Goal: Task Accomplishment & Management: Use online tool/utility

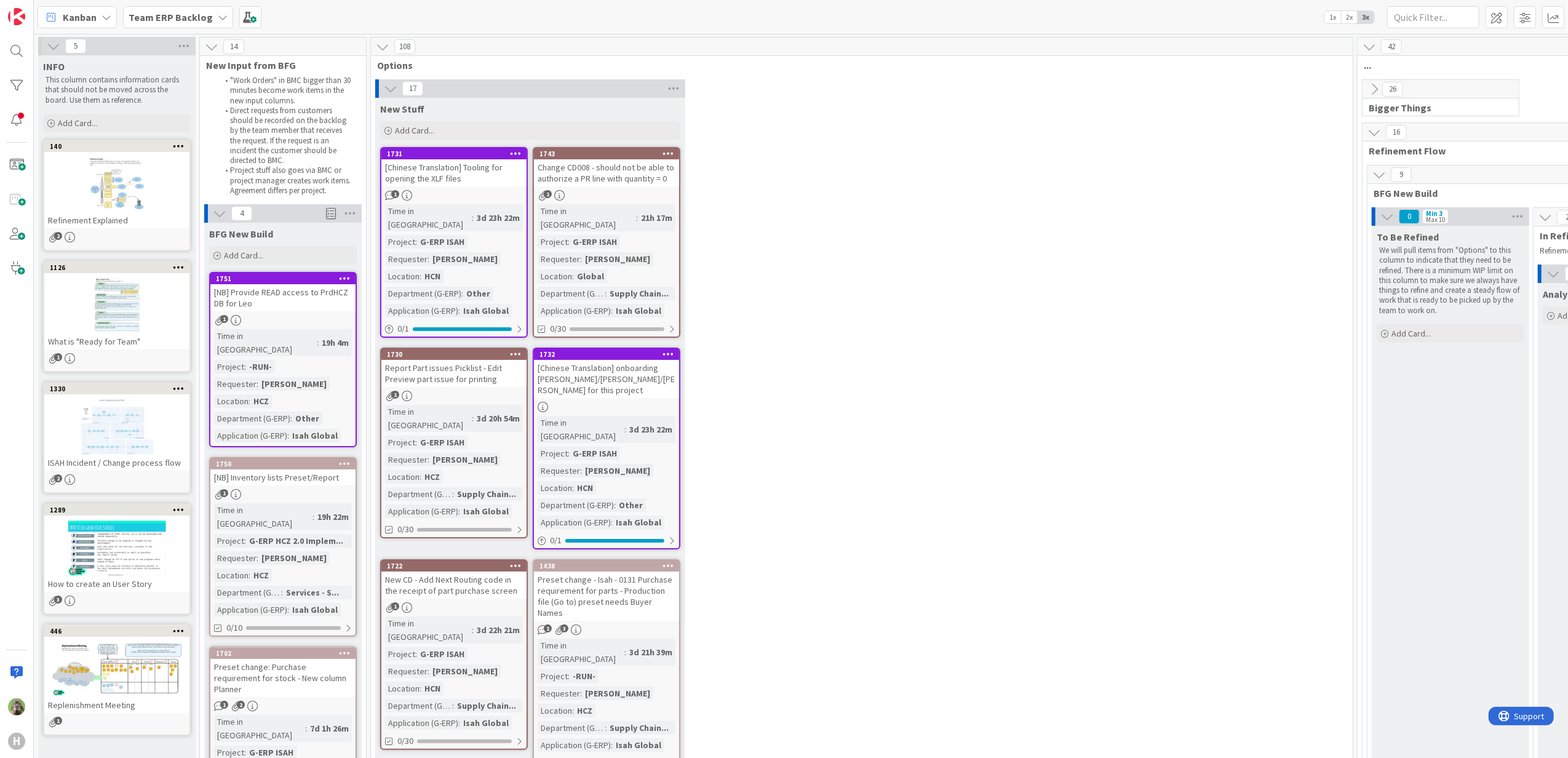
click at [197, 10] on span "Team ERP Backlog" at bounding box center [171, 17] width 84 height 15
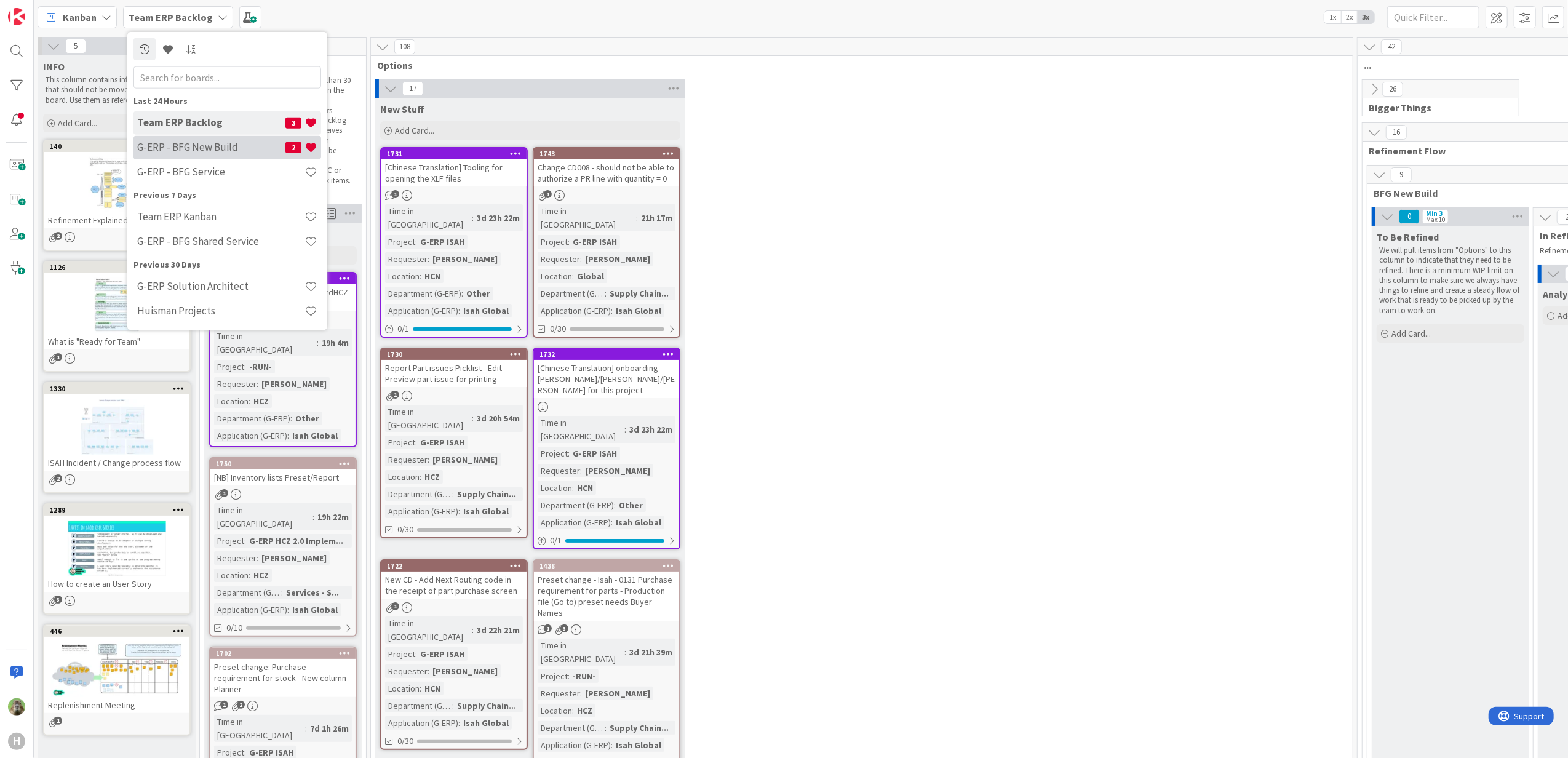
click at [263, 144] on h4 "G-ERP - BFG New Build" at bounding box center [212, 147] width 149 height 13
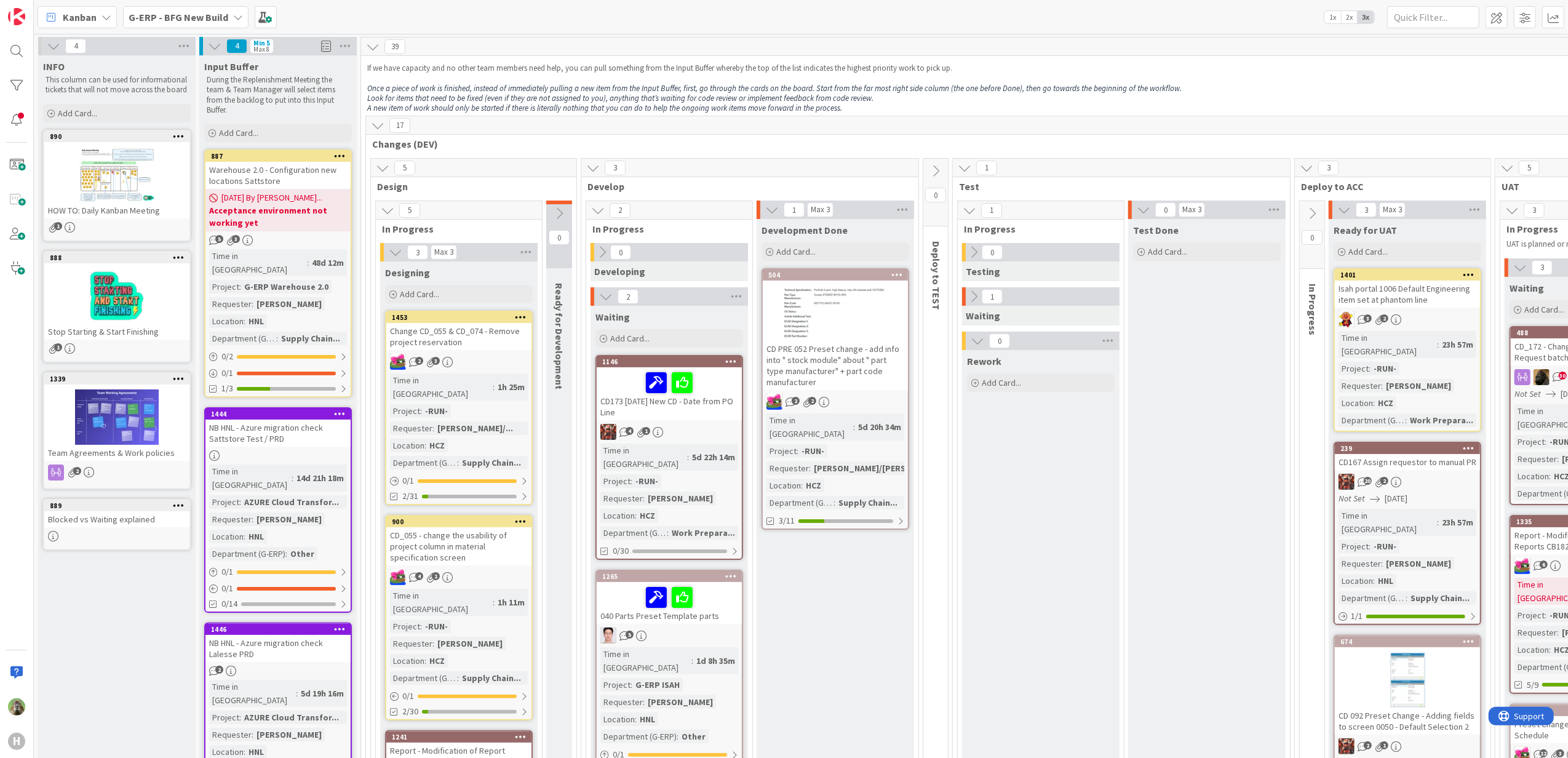
click at [217, 23] on span "G-ERP - BFG New Build" at bounding box center [179, 17] width 99 height 15
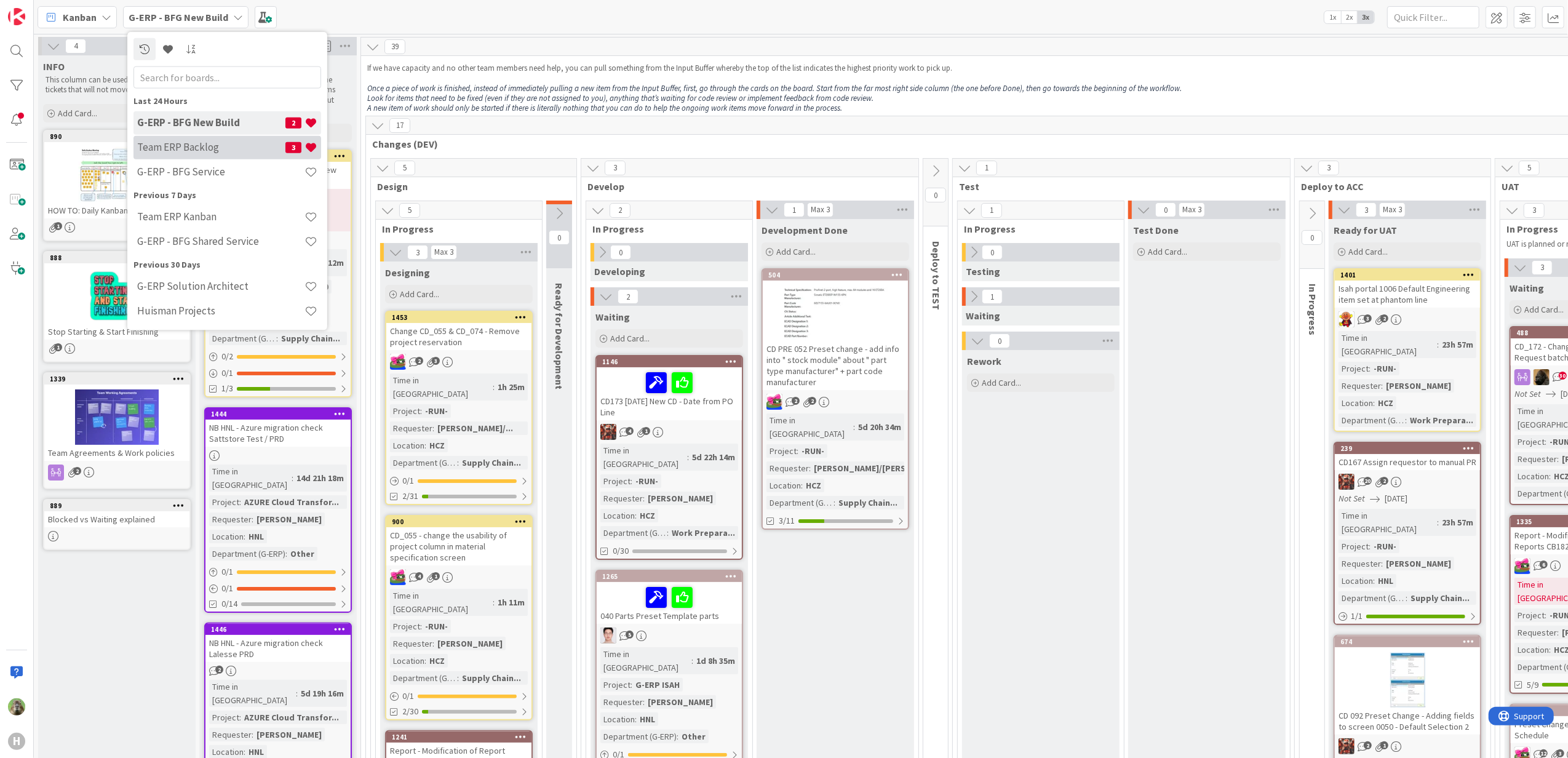
click at [235, 150] on h4 "Team ERP Backlog" at bounding box center [212, 147] width 149 height 13
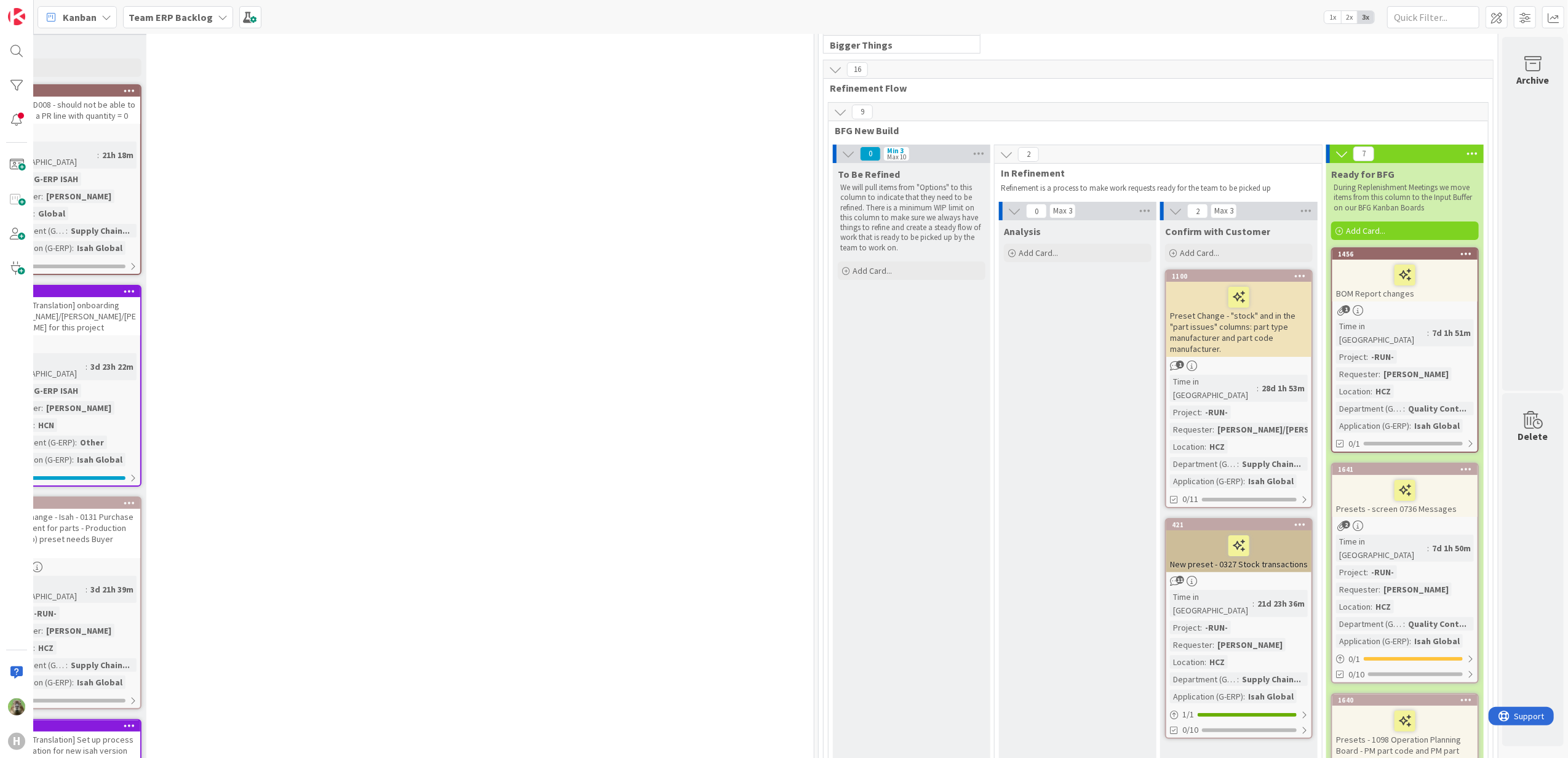
scroll to position [164, 553]
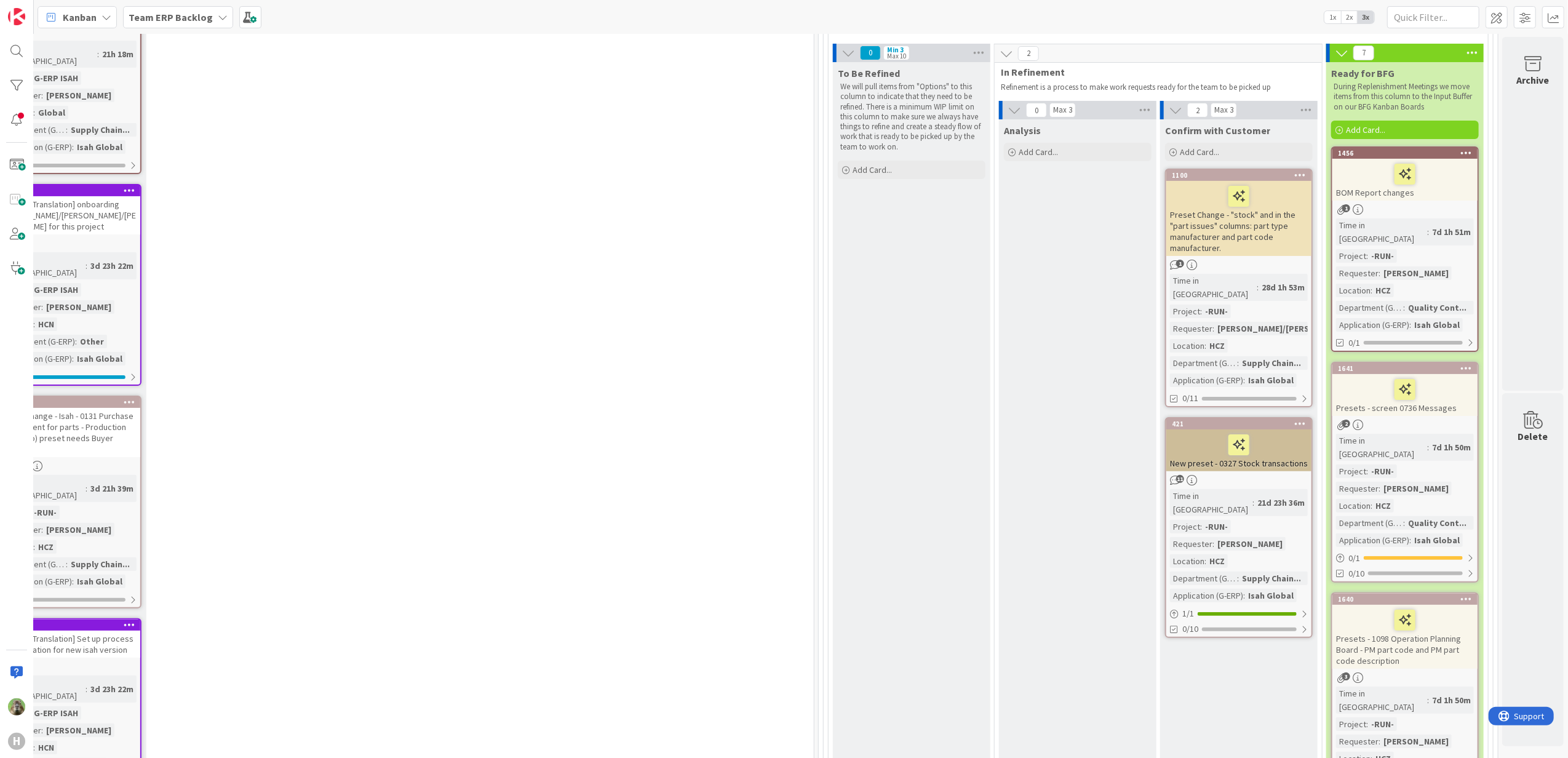
click at [1460, 363] on div "1641" at bounding box center [1405, 368] width 145 height 11
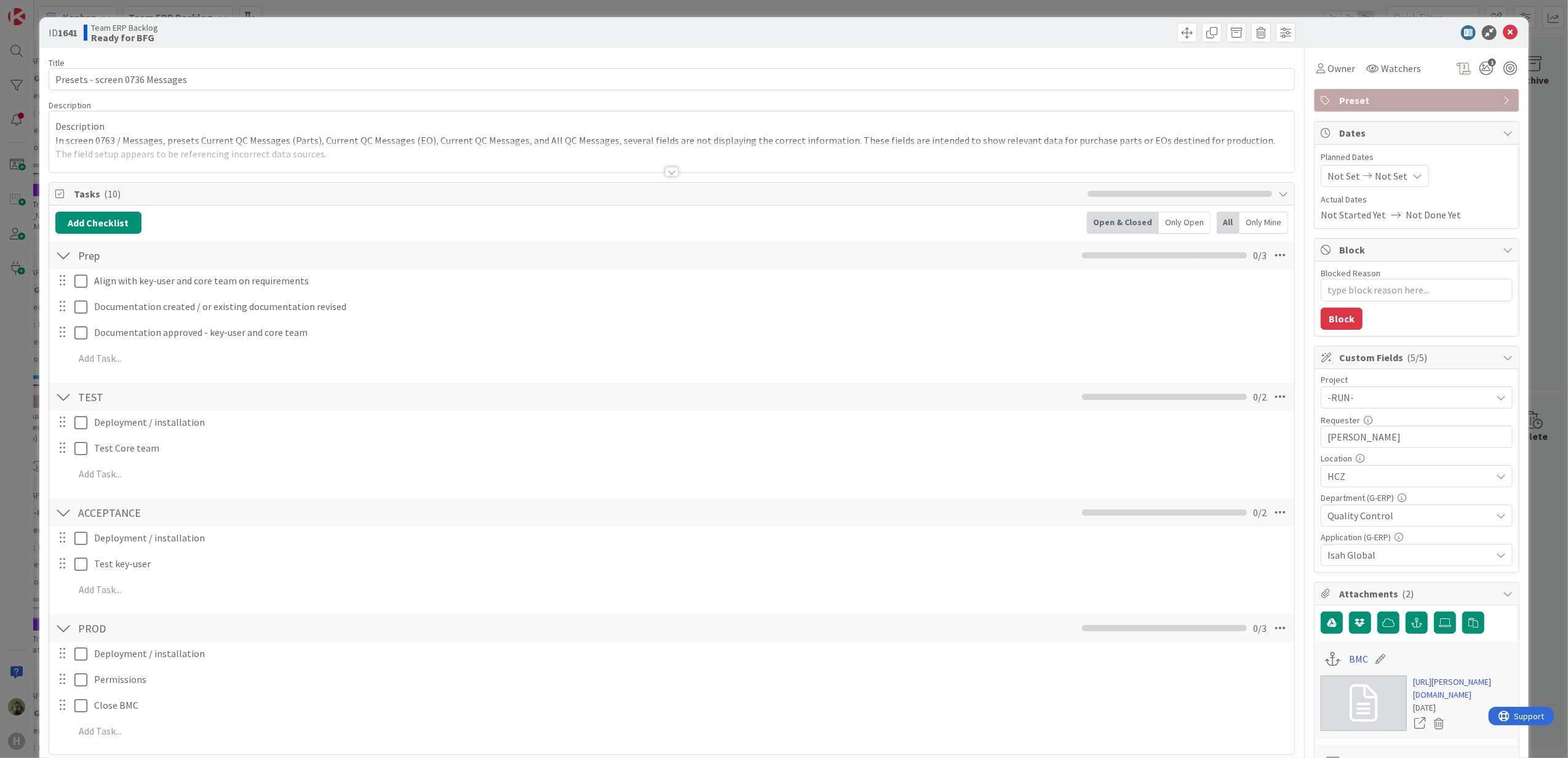
type textarea "x"
click at [18, 472] on div "ID 1641 Team ERP Backlog Ready for BFG Title 30 / 128 Presets - screen 0736 Mes…" at bounding box center [784, 379] width 1568 height 758
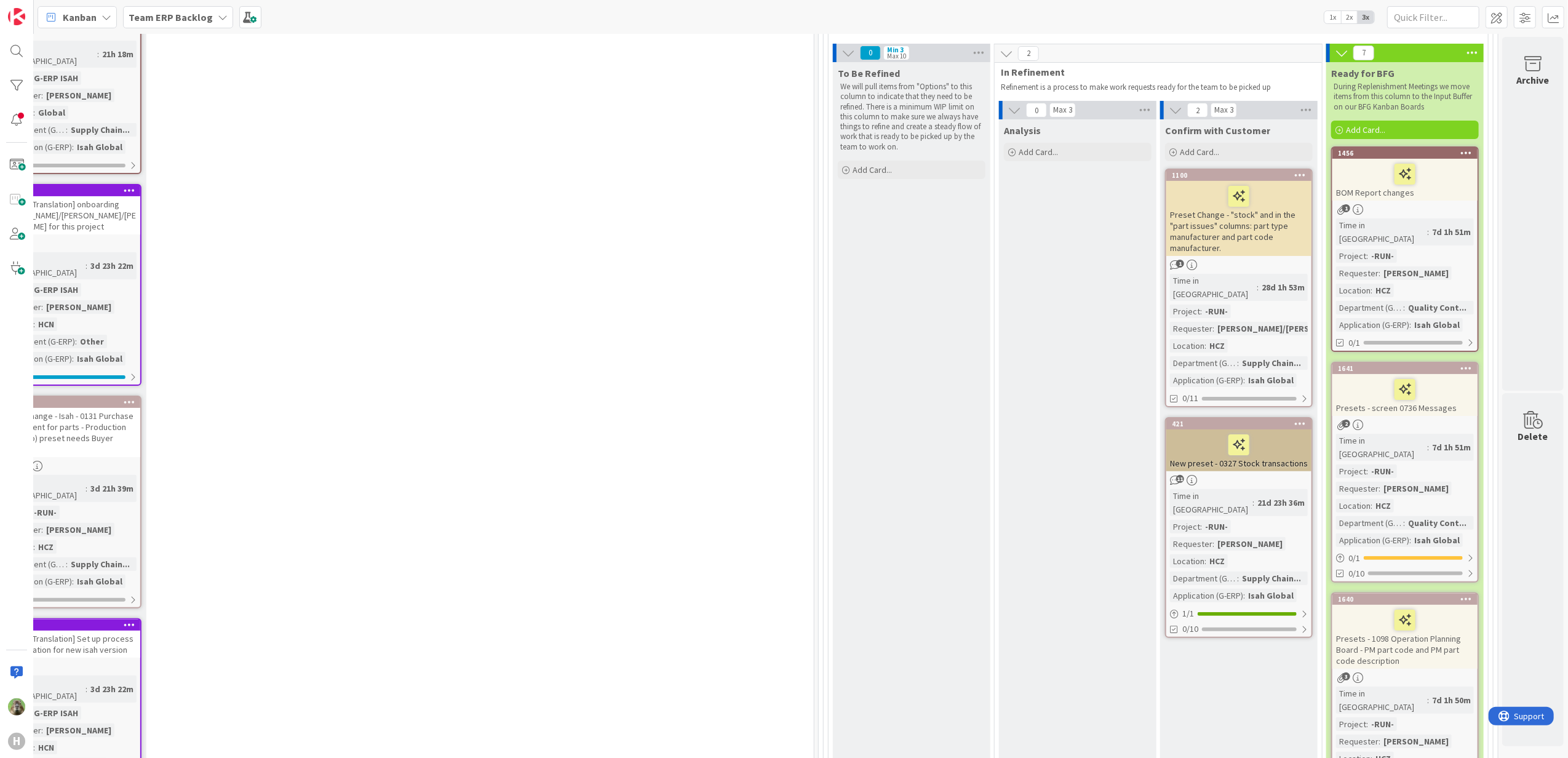
click at [1461, 364] on icon at bounding box center [1466, 368] width 12 height 8
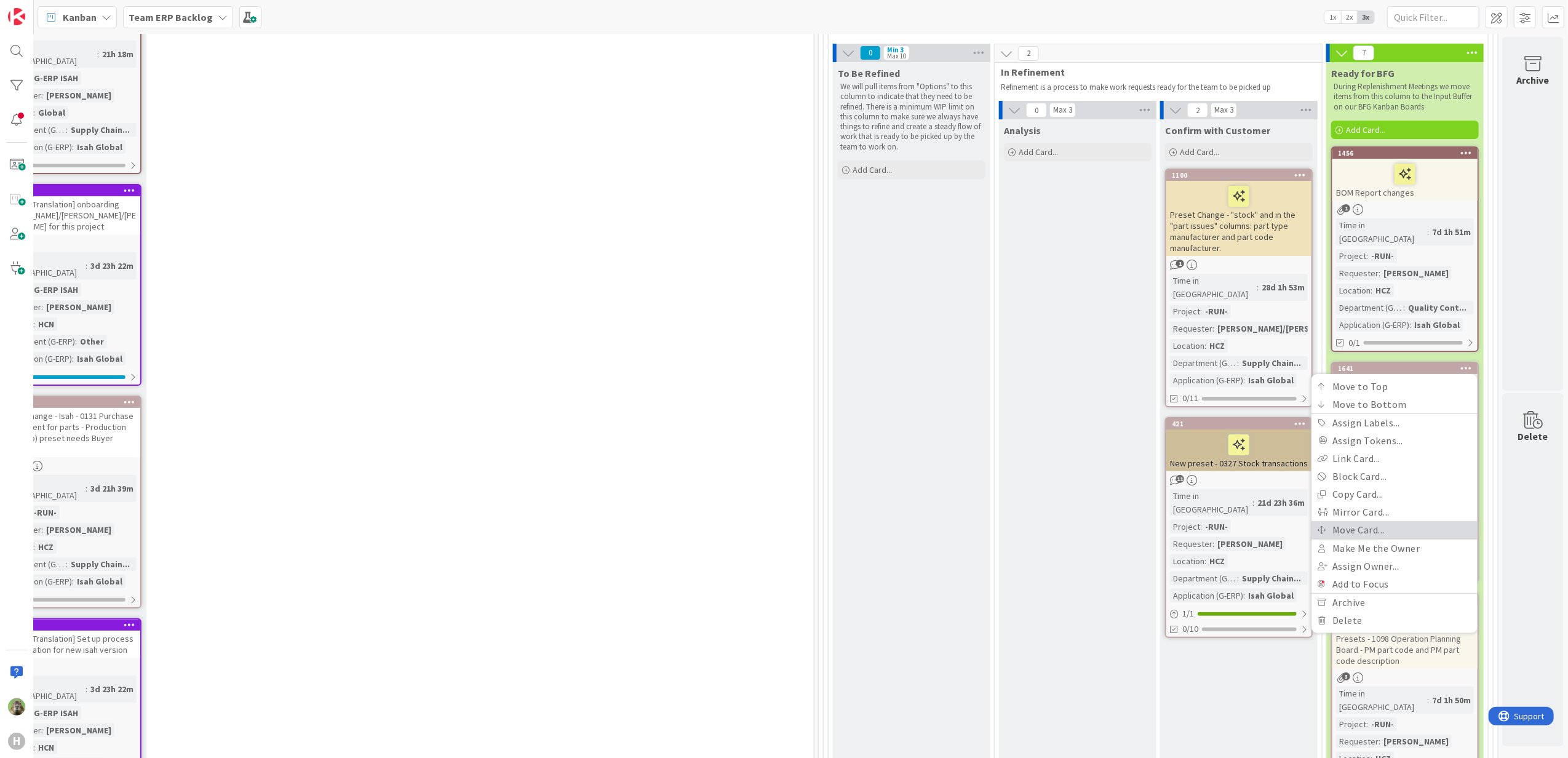
click at [1395, 521] on link "Move Card..." at bounding box center [1394, 530] width 166 height 18
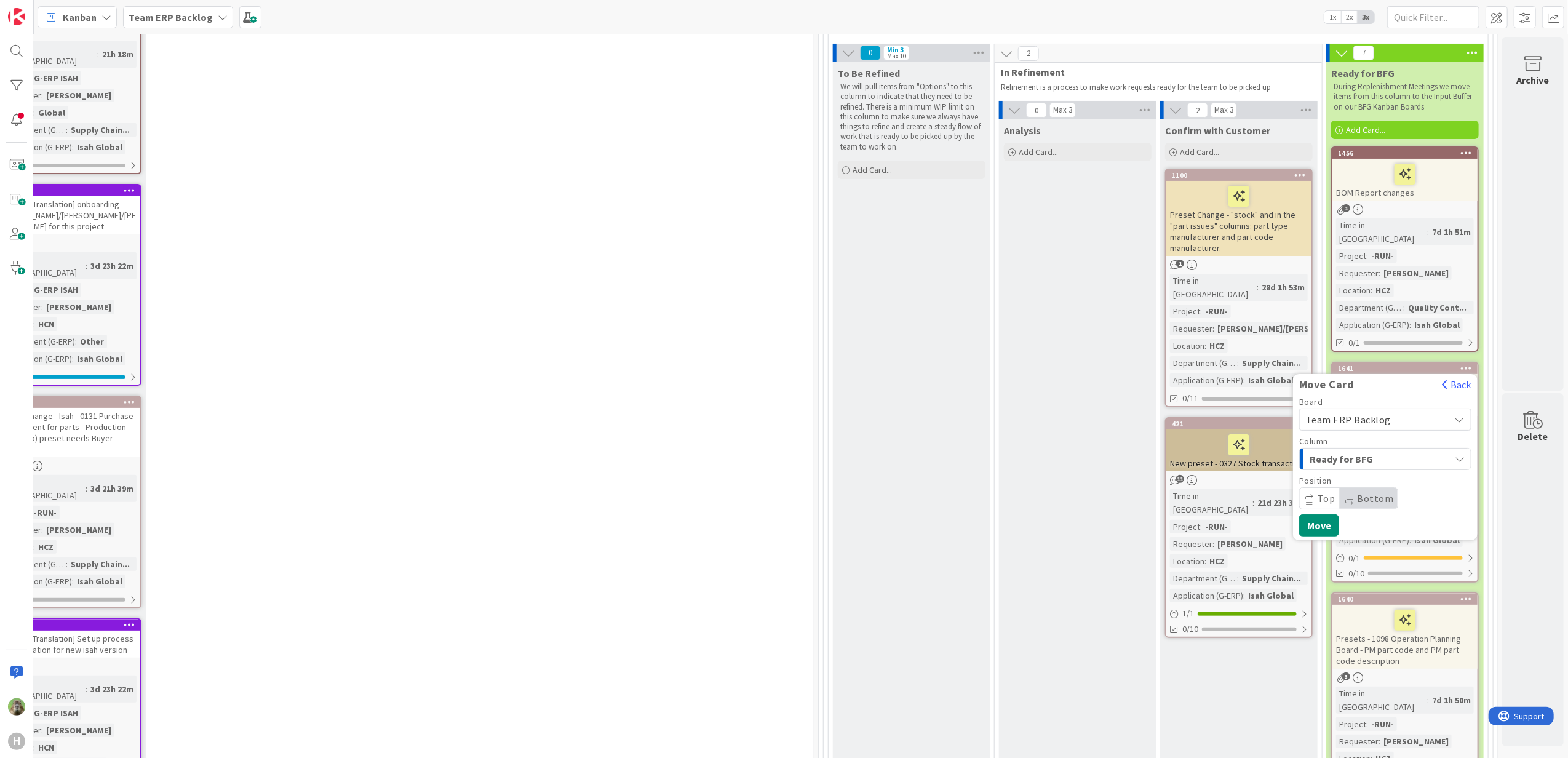
click at [1363, 397] on div "Board Team ERP Backlog" at bounding box center [1385, 413] width 172 height 33
click at [1359, 413] on span "Team ERP Backlog" at bounding box center [1375, 420] width 138 height 18
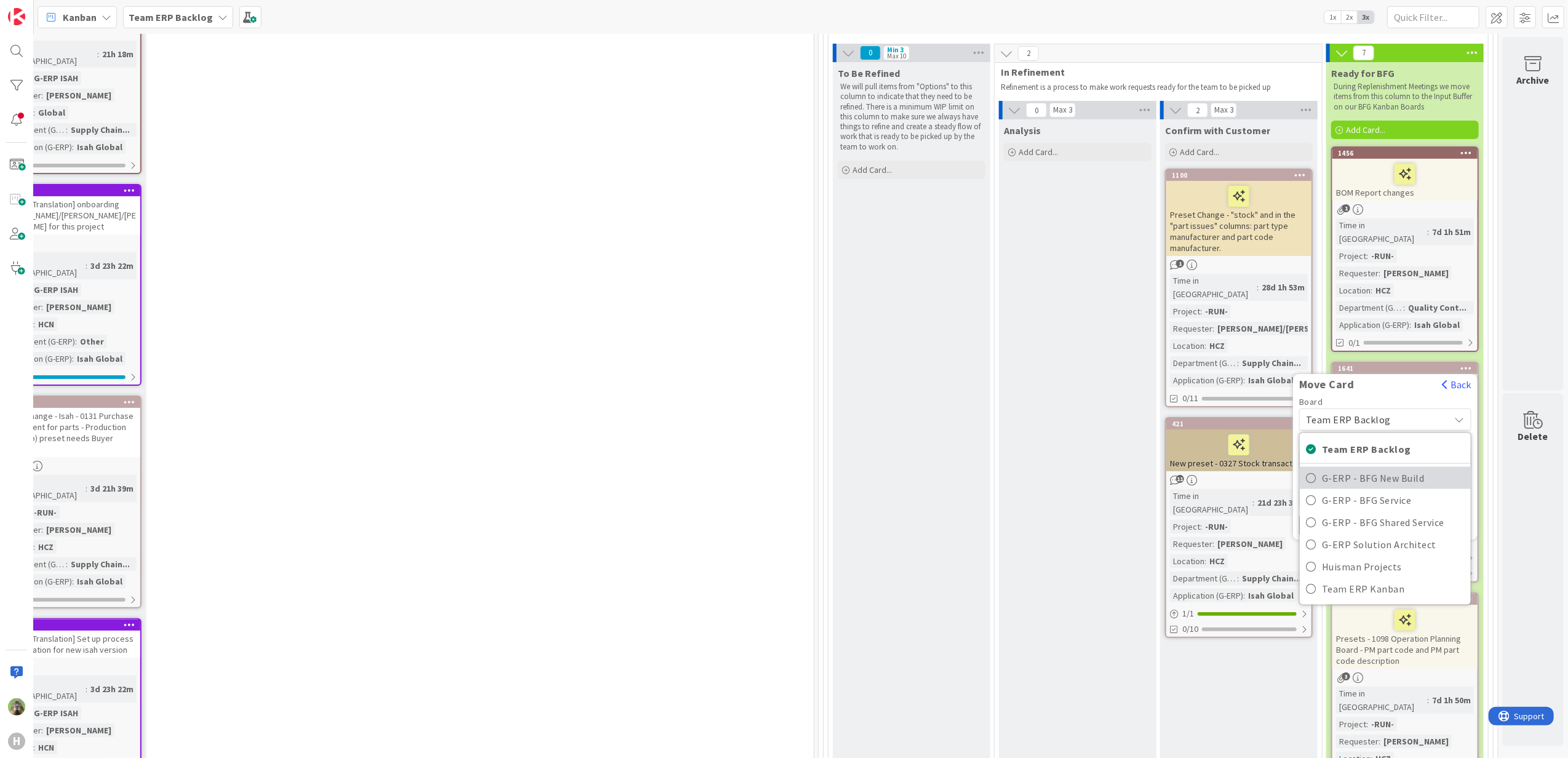
click at [1354, 468] on span "G-ERP - BFG New Build" at bounding box center [1394, 477] width 143 height 18
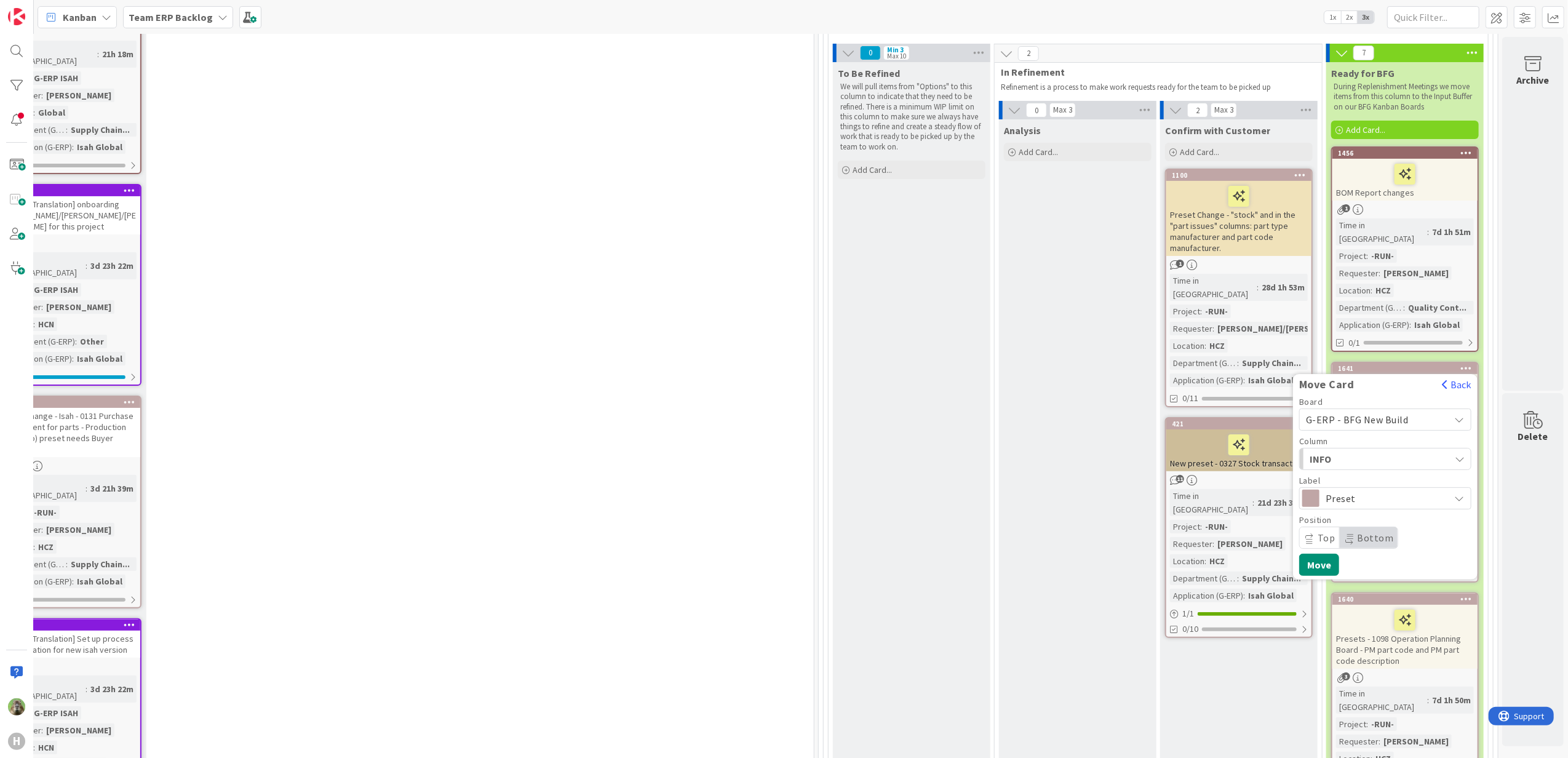
click at [1349, 451] on span "INFO" at bounding box center [1356, 459] width 92 height 16
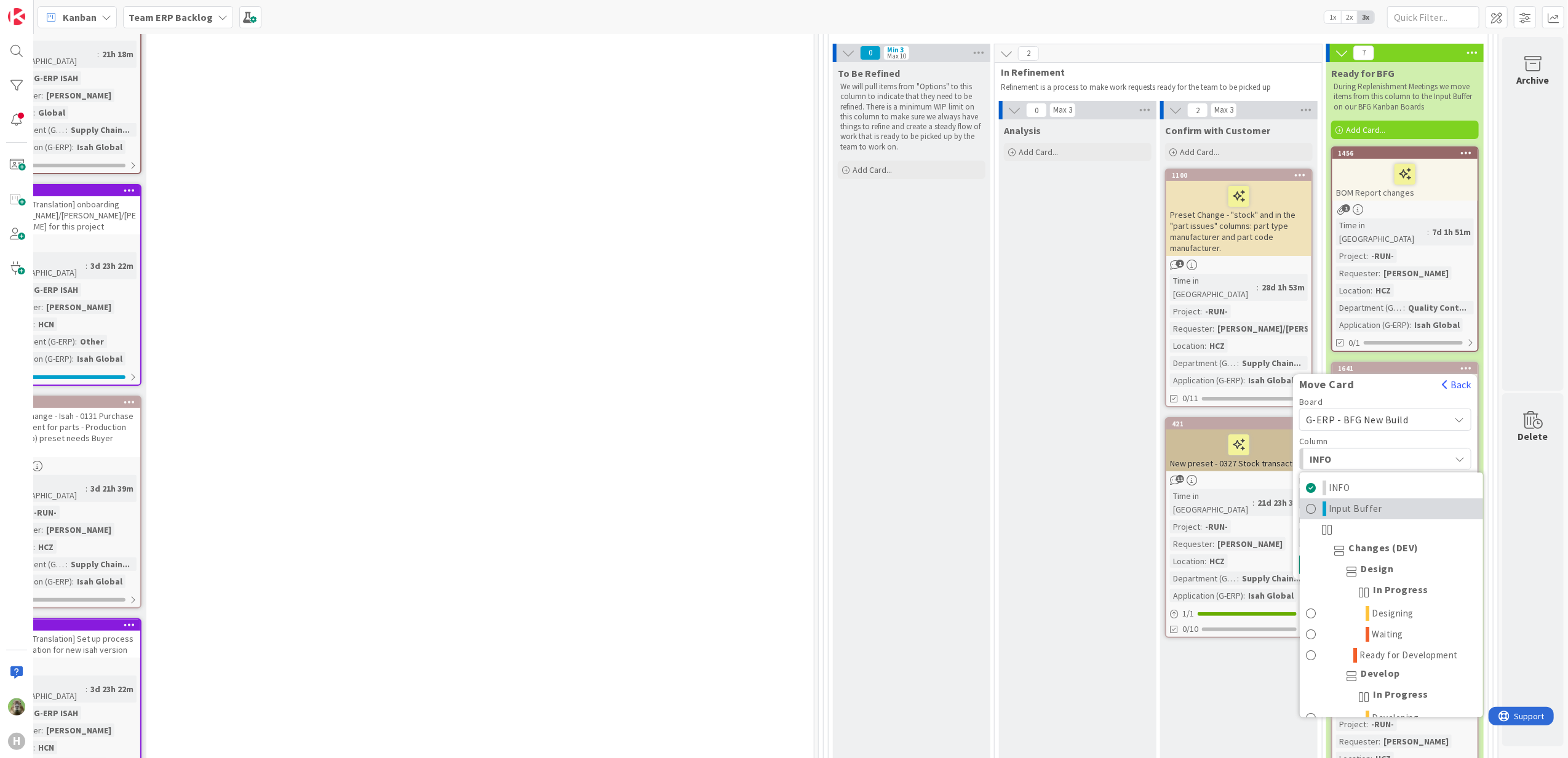
click at [1349, 501] on span "Input Buffer" at bounding box center [1356, 508] width 53 height 15
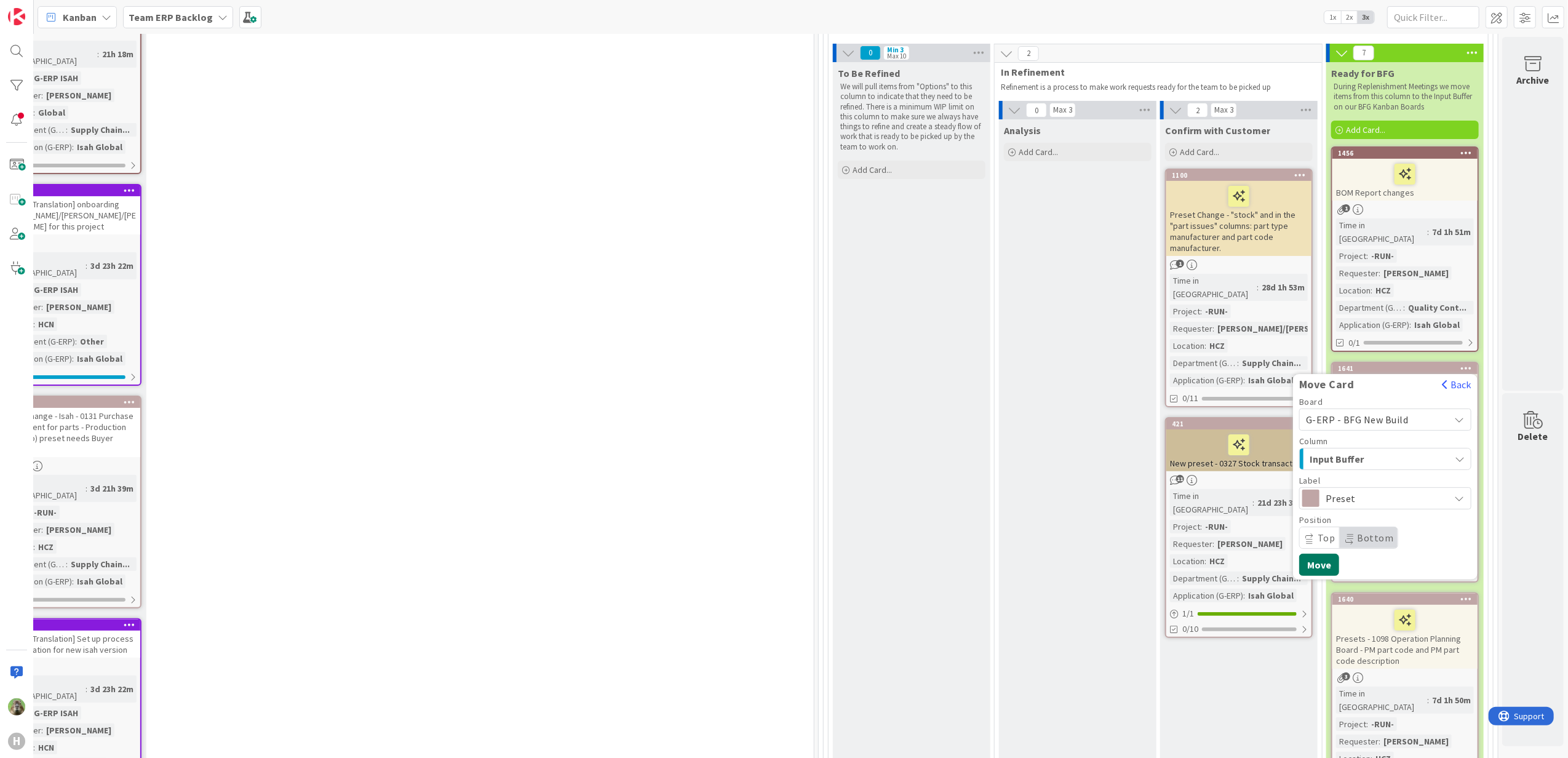
click at [1312, 553] on button "Move" at bounding box center [1319, 565] width 40 height 22
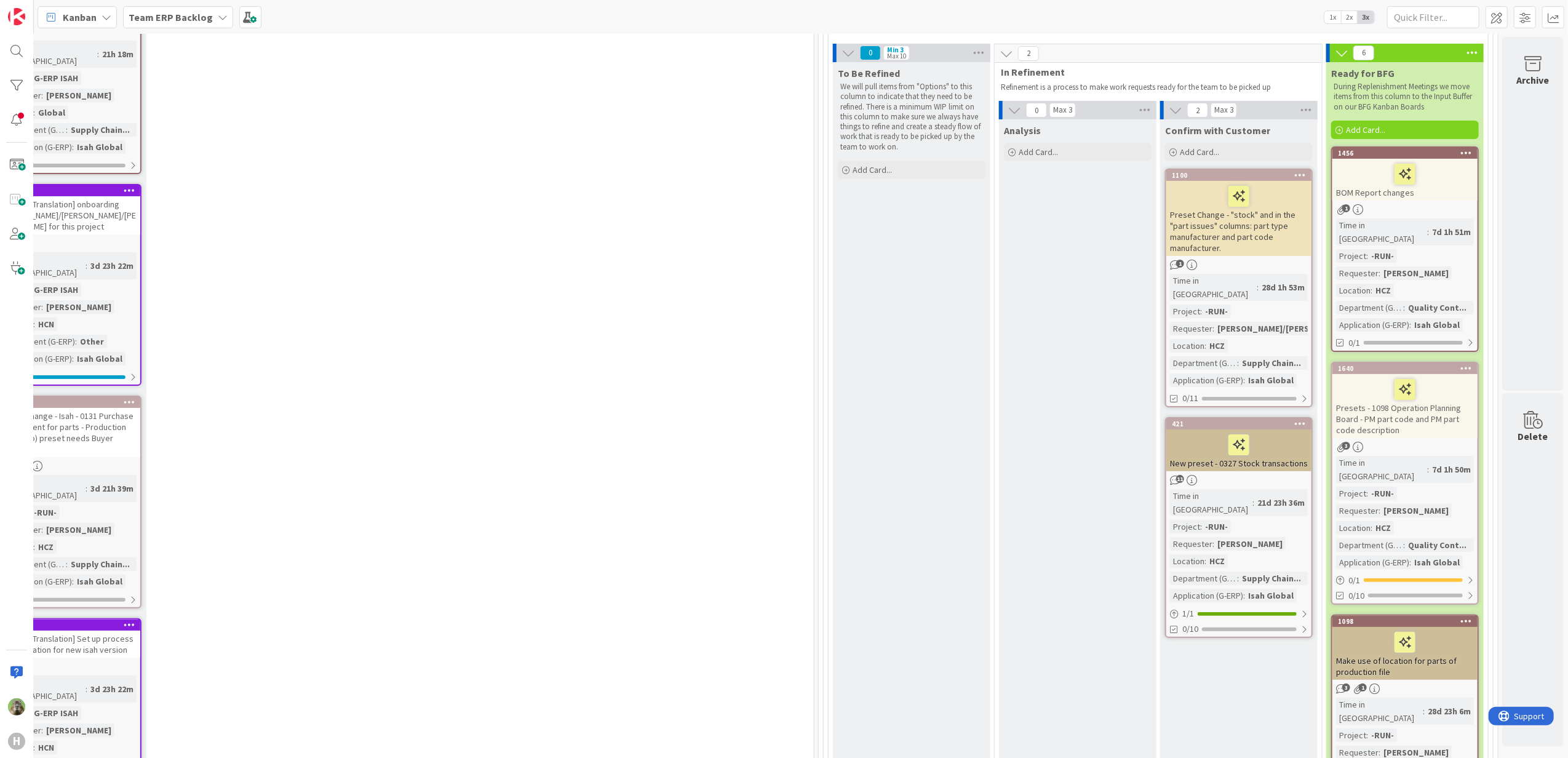
click at [1461, 364] on div at bounding box center [1467, 368] width 22 height 8
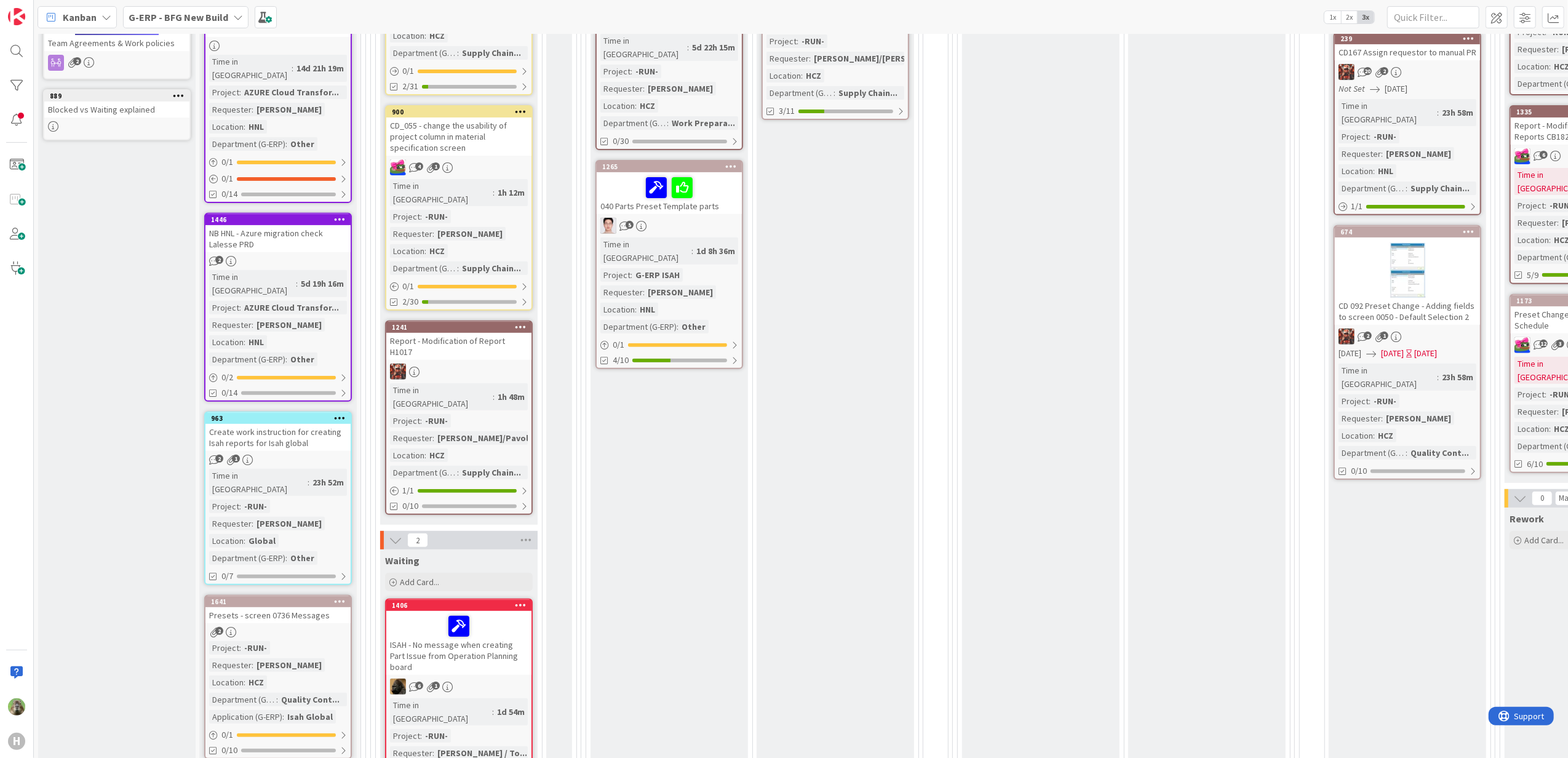
scroll to position [656, 0]
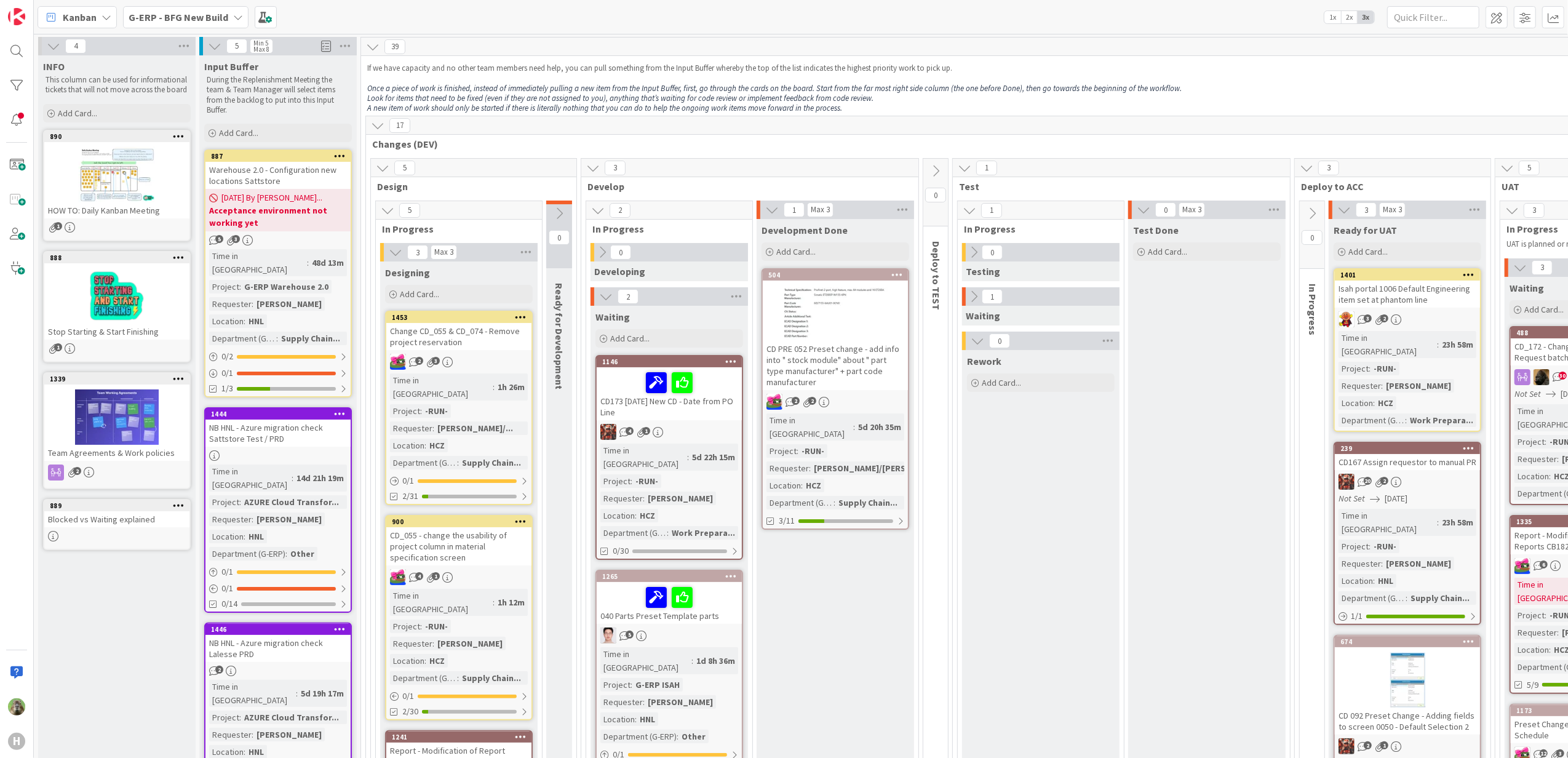
click at [159, 25] on div "G-ERP - BFG New Build" at bounding box center [186, 18] width 125 height 22
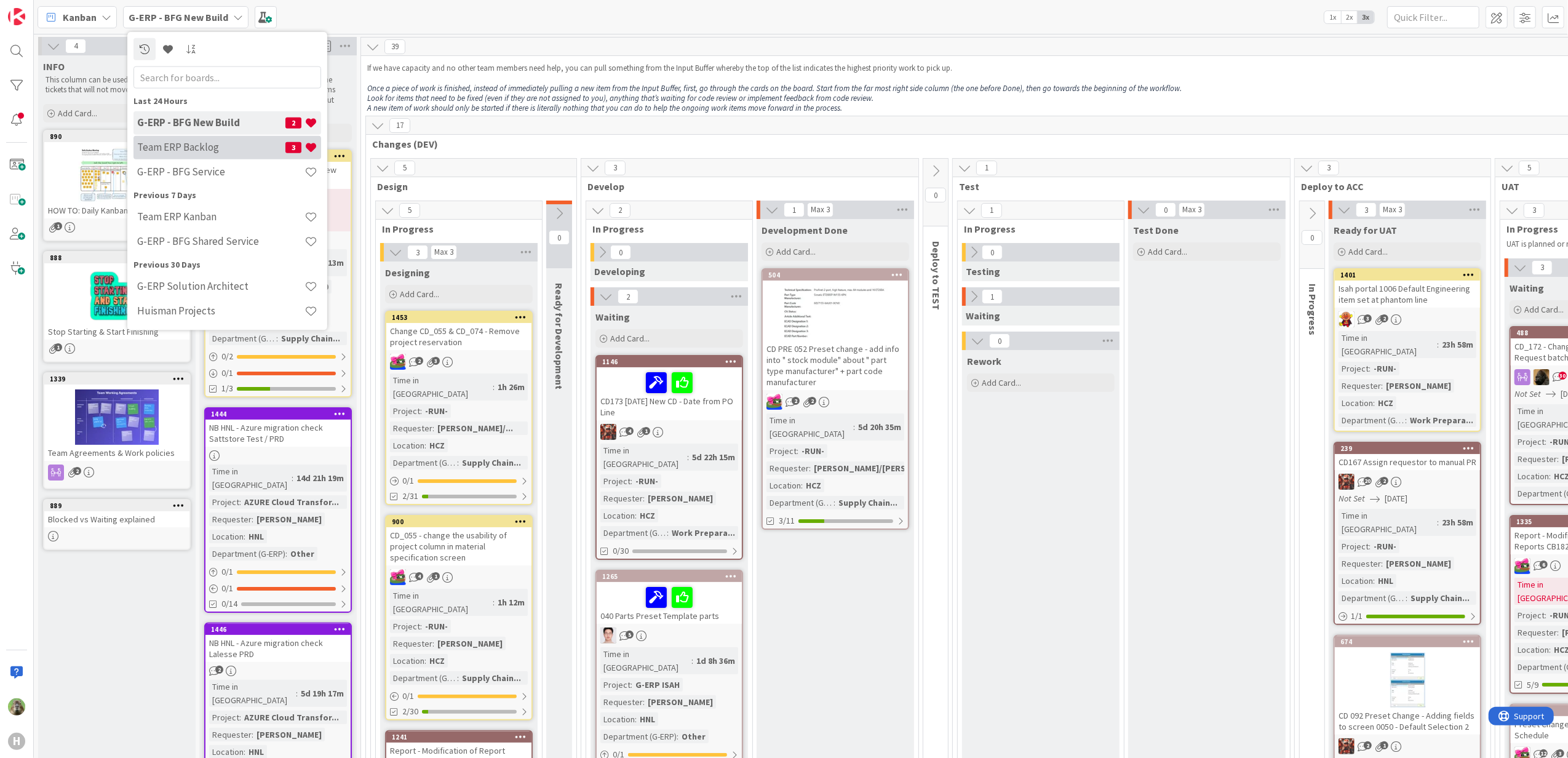
click at [234, 153] on h4 "Team ERP Backlog" at bounding box center [212, 147] width 149 height 13
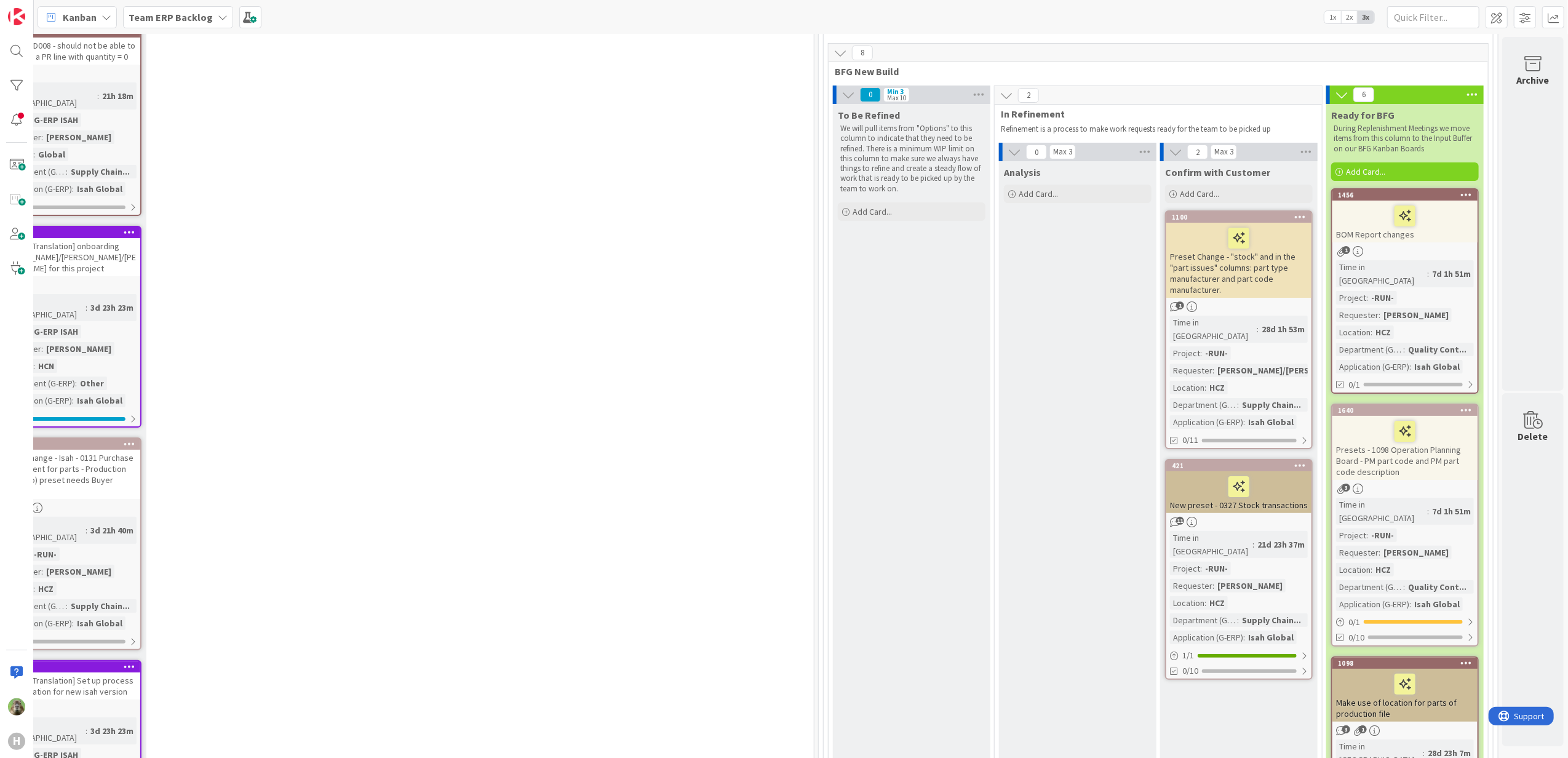
scroll to position [164, 553]
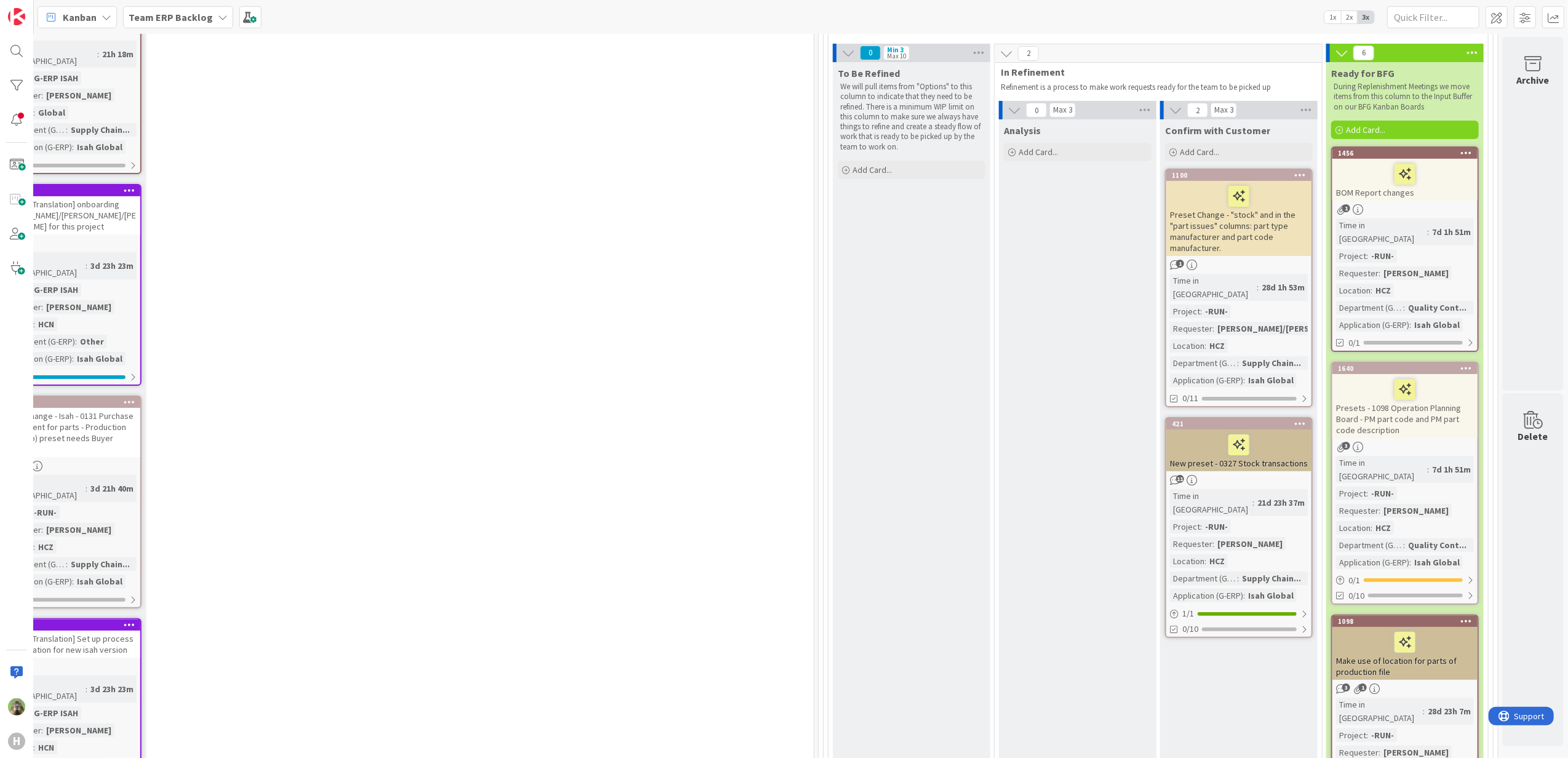
click at [1433, 407] on div "Presets - 1098 Operation Planning Board - PM part code and PM part code descrip…" at bounding box center [1405, 406] width 145 height 64
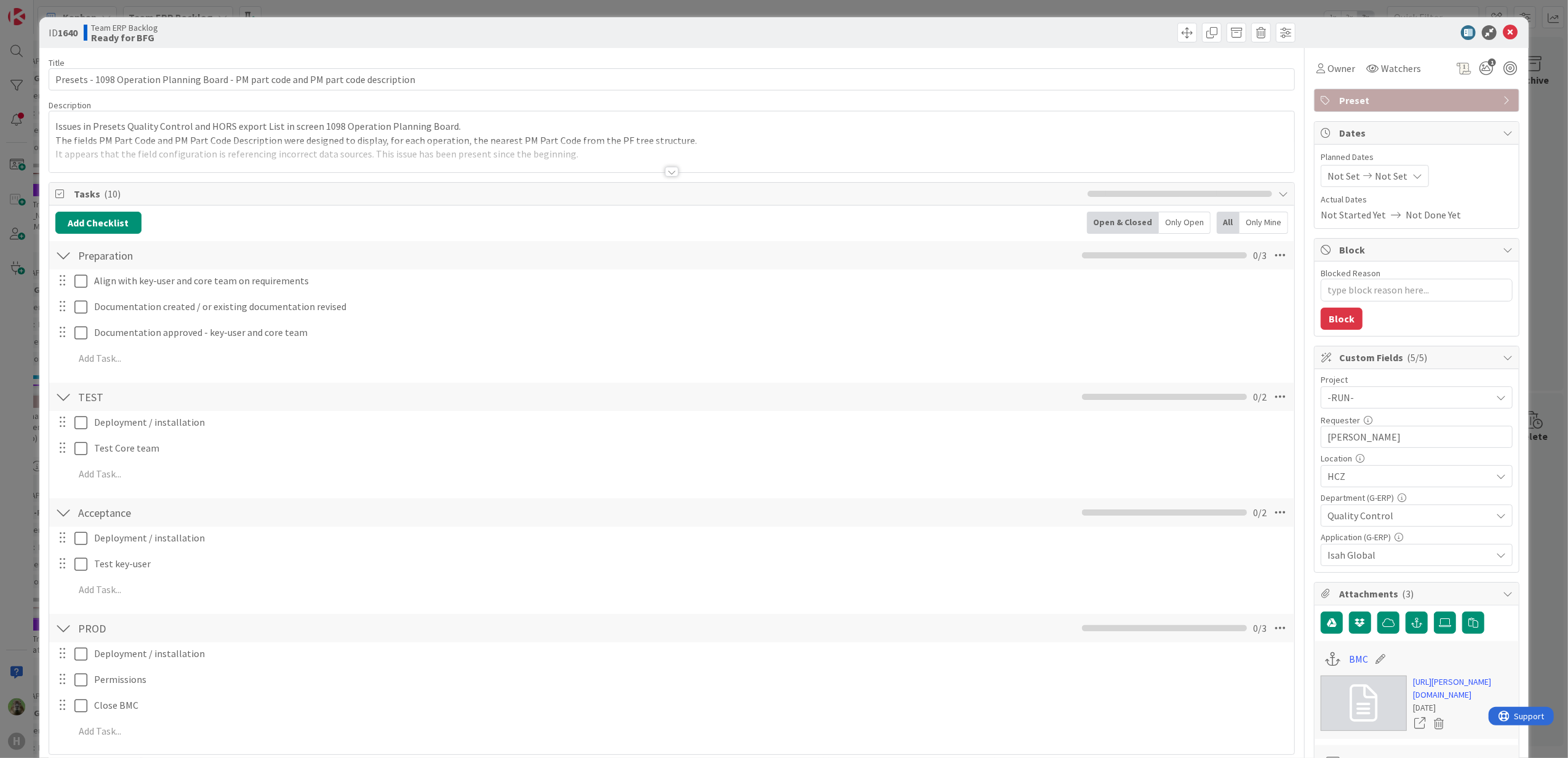
click at [299, 158] on div at bounding box center [672, 156] width 1246 height 32
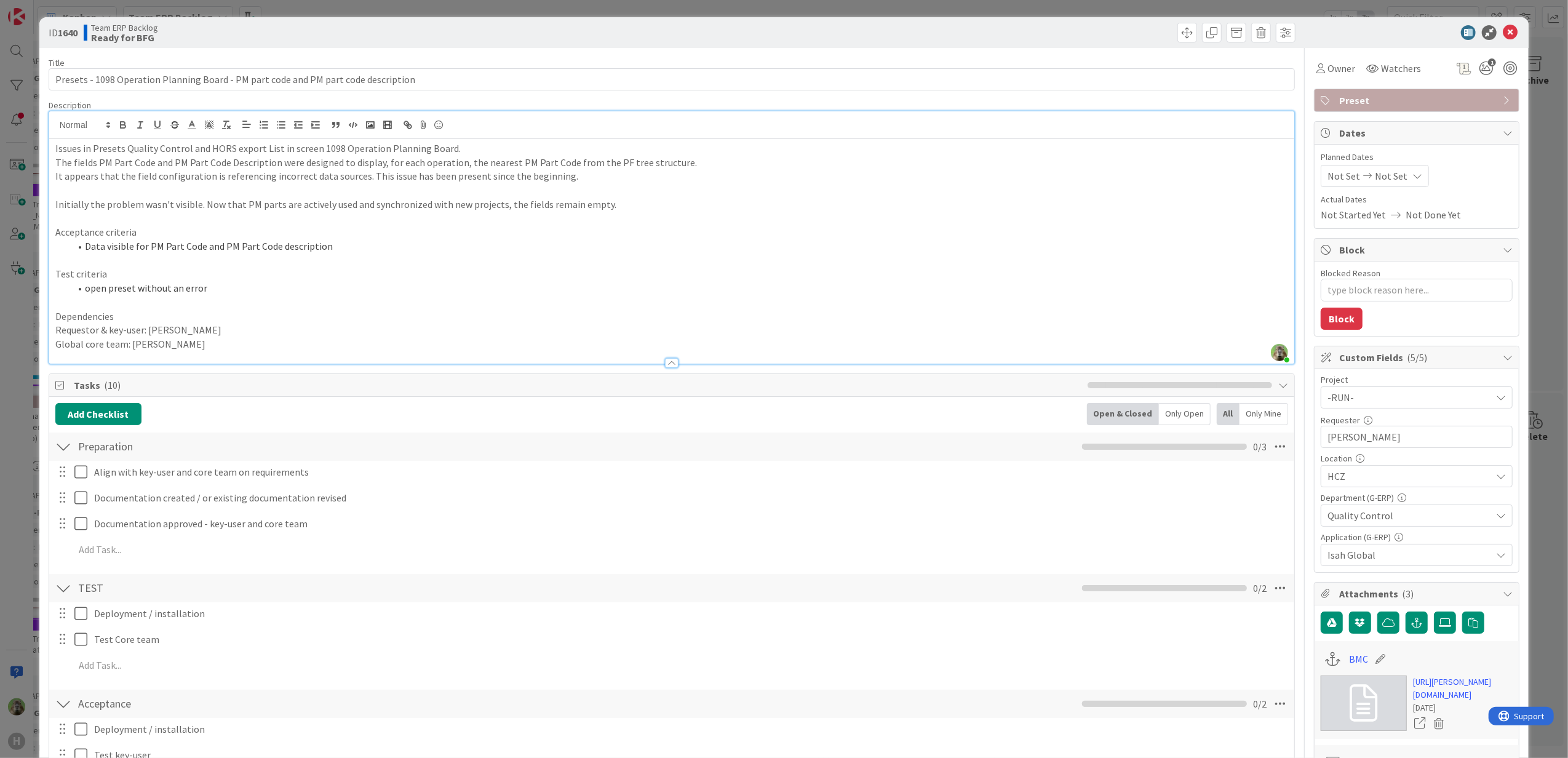
click at [18, 350] on div "ID 1640 Team ERP Backlog Ready for BFG Title 83 / 128 Presets - 1098 Operation …" at bounding box center [784, 379] width 1568 height 758
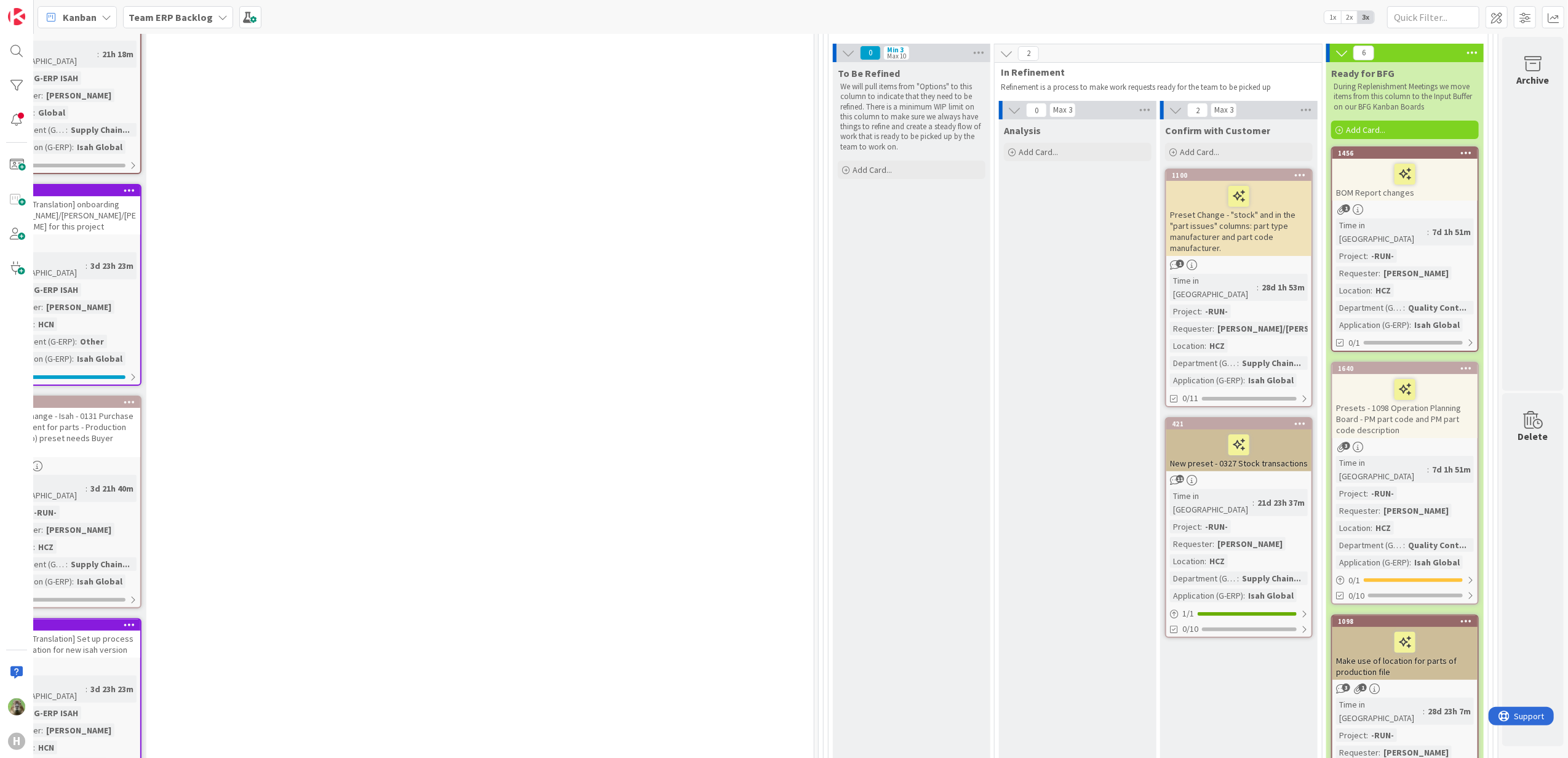
click at [1461, 364] on icon at bounding box center [1466, 368] width 12 height 8
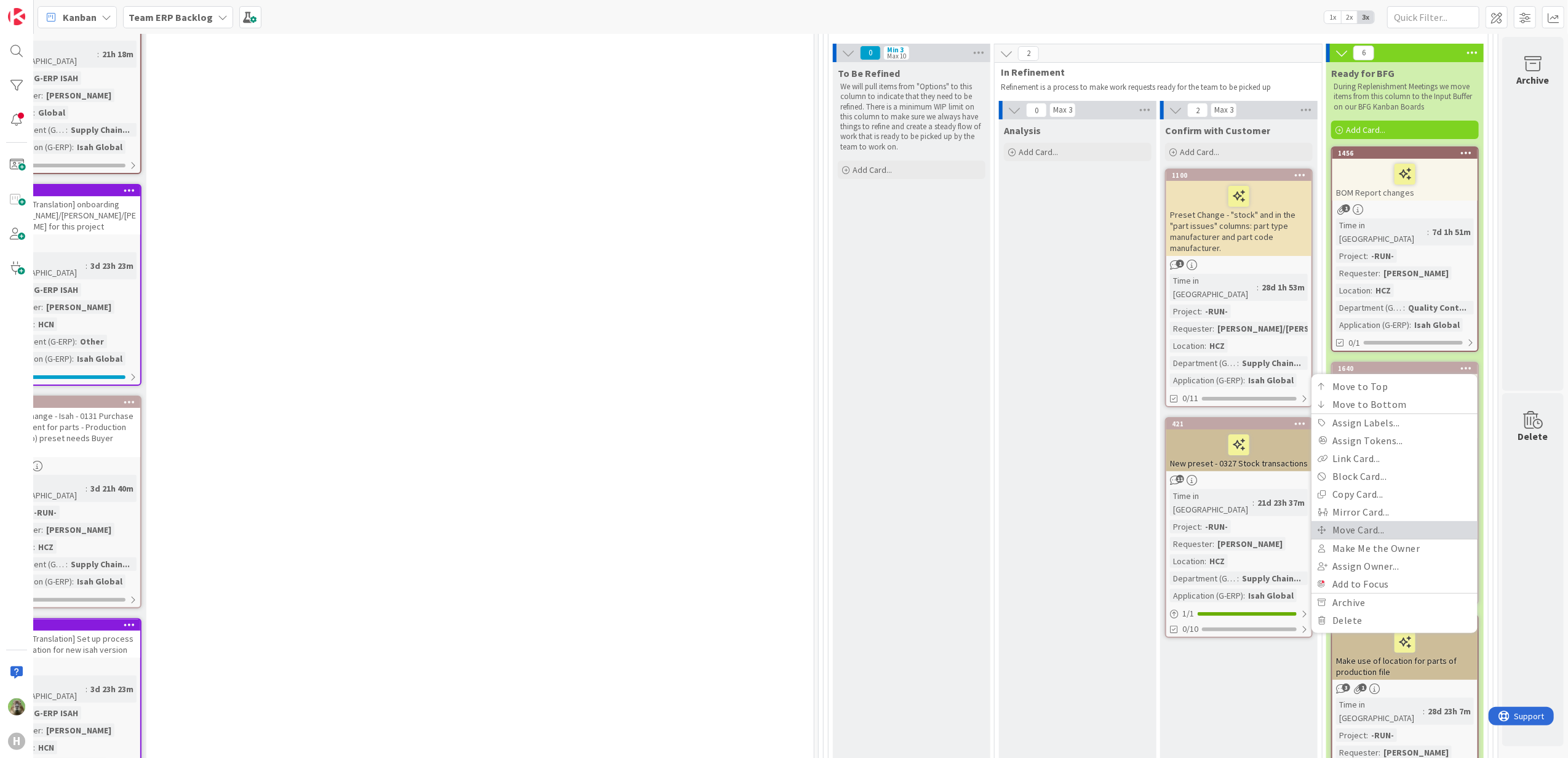
click at [1376, 521] on link "Move Card..." at bounding box center [1394, 530] width 166 height 18
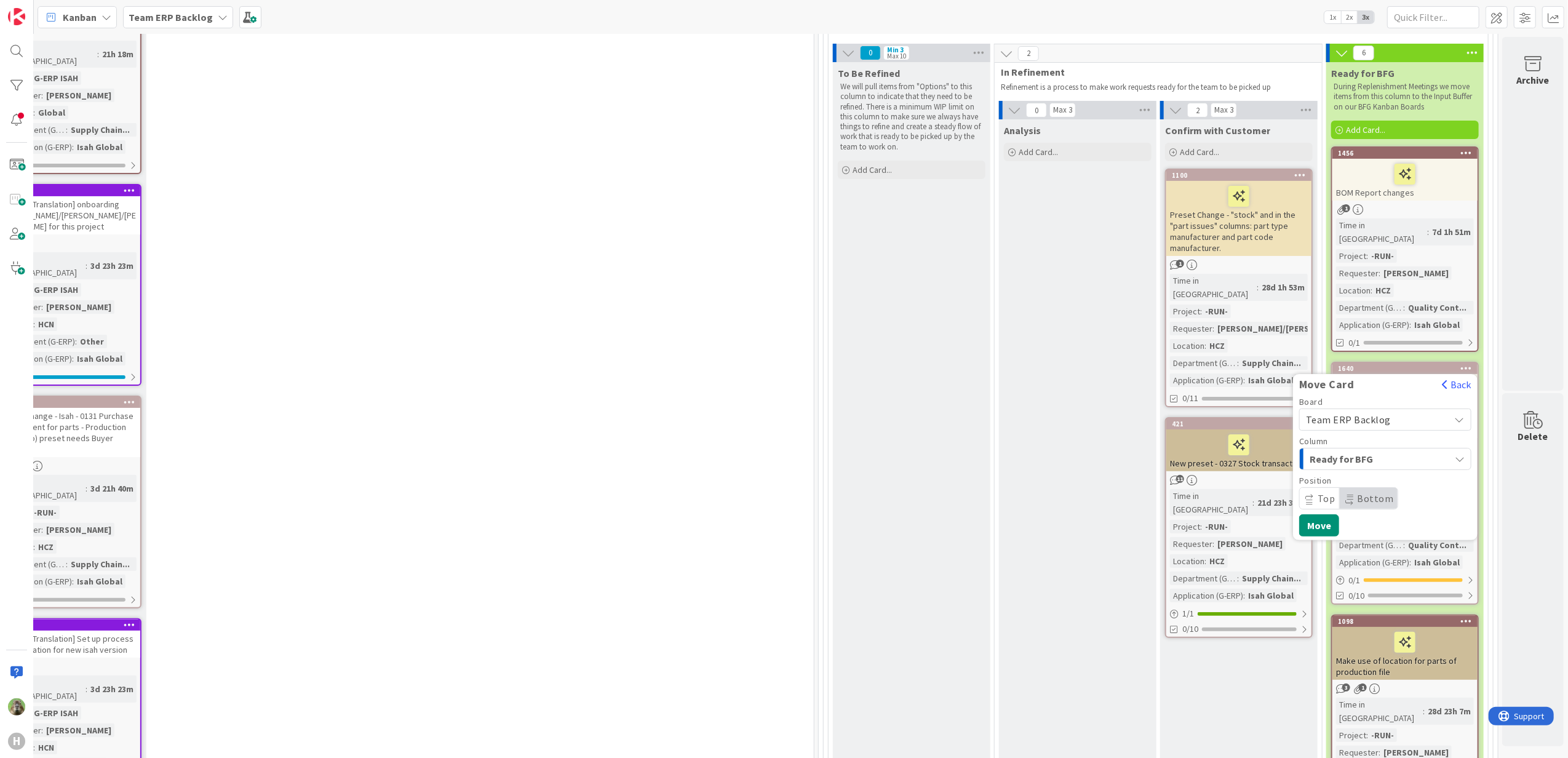
click at [1371, 413] on span "Team ERP Backlog" at bounding box center [1348, 420] width 85 height 13
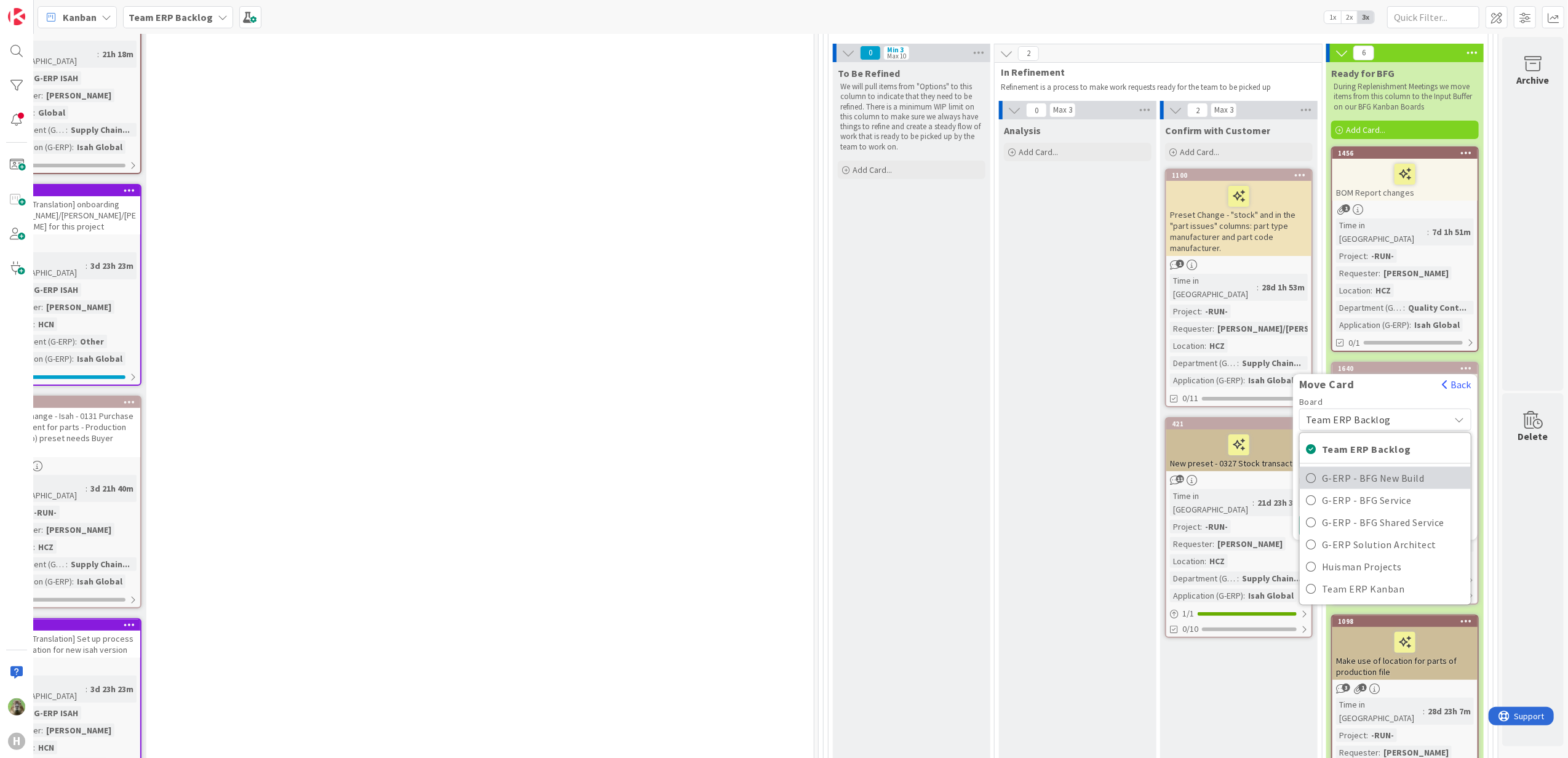
click at [1359, 467] on link "G-ERP - BFG New Build" at bounding box center [1385, 478] width 171 height 22
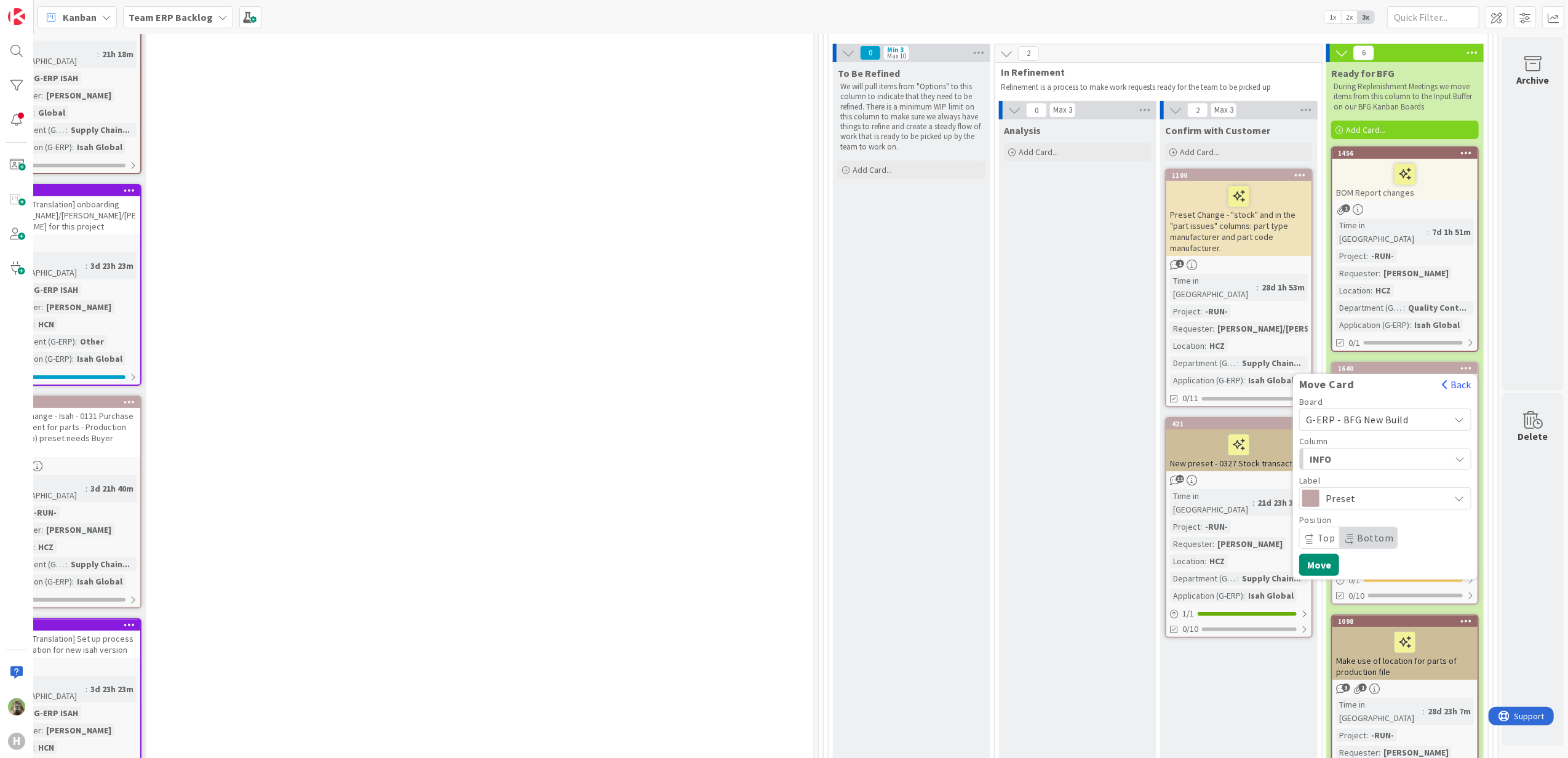
click at [1359, 454] on div "INFO" at bounding box center [1378, 459] width 144 height 20
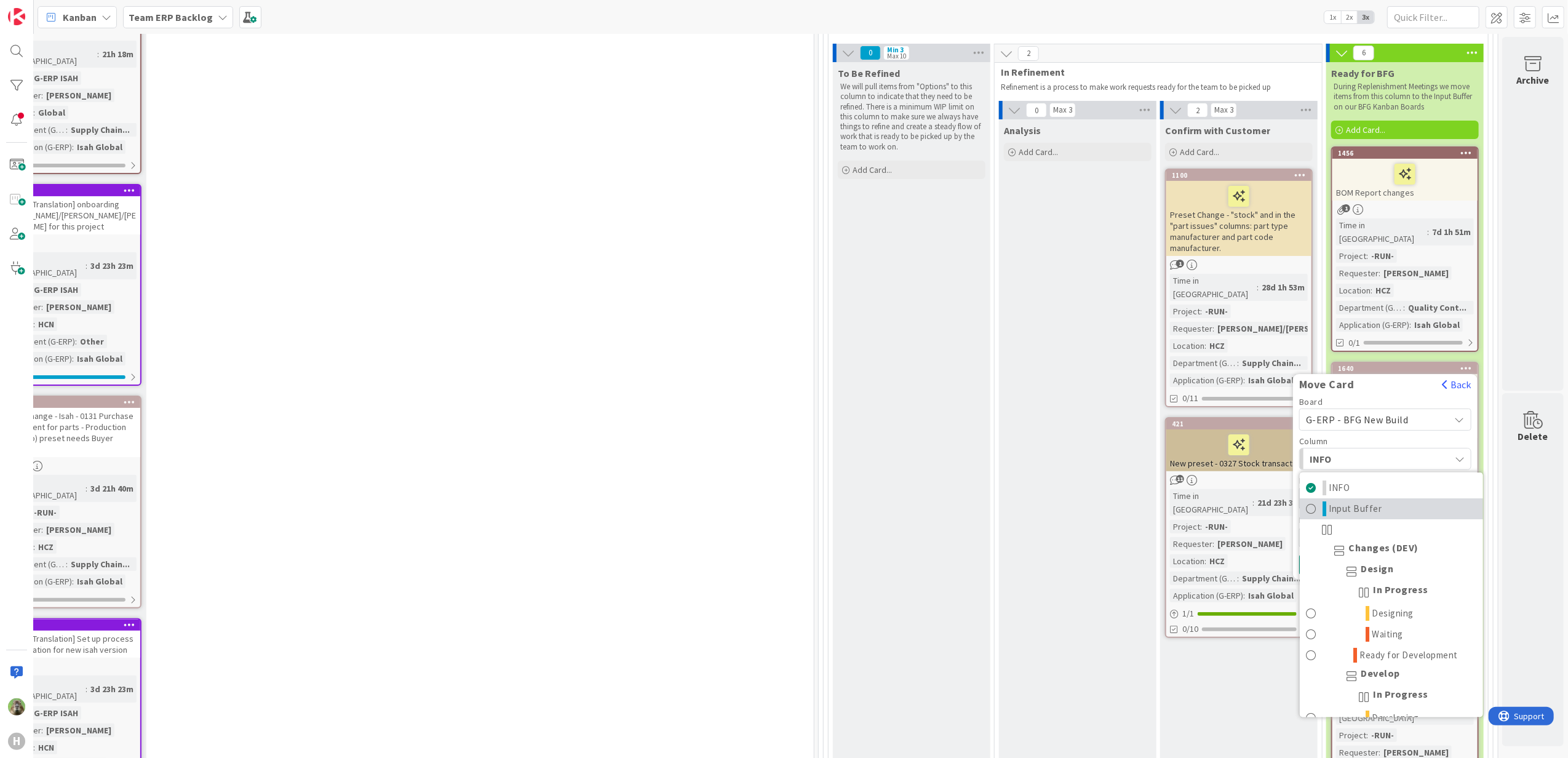
click at [1352, 501] on span "Input Buffer" at bounding box center [1356, 508] width 53 height 15
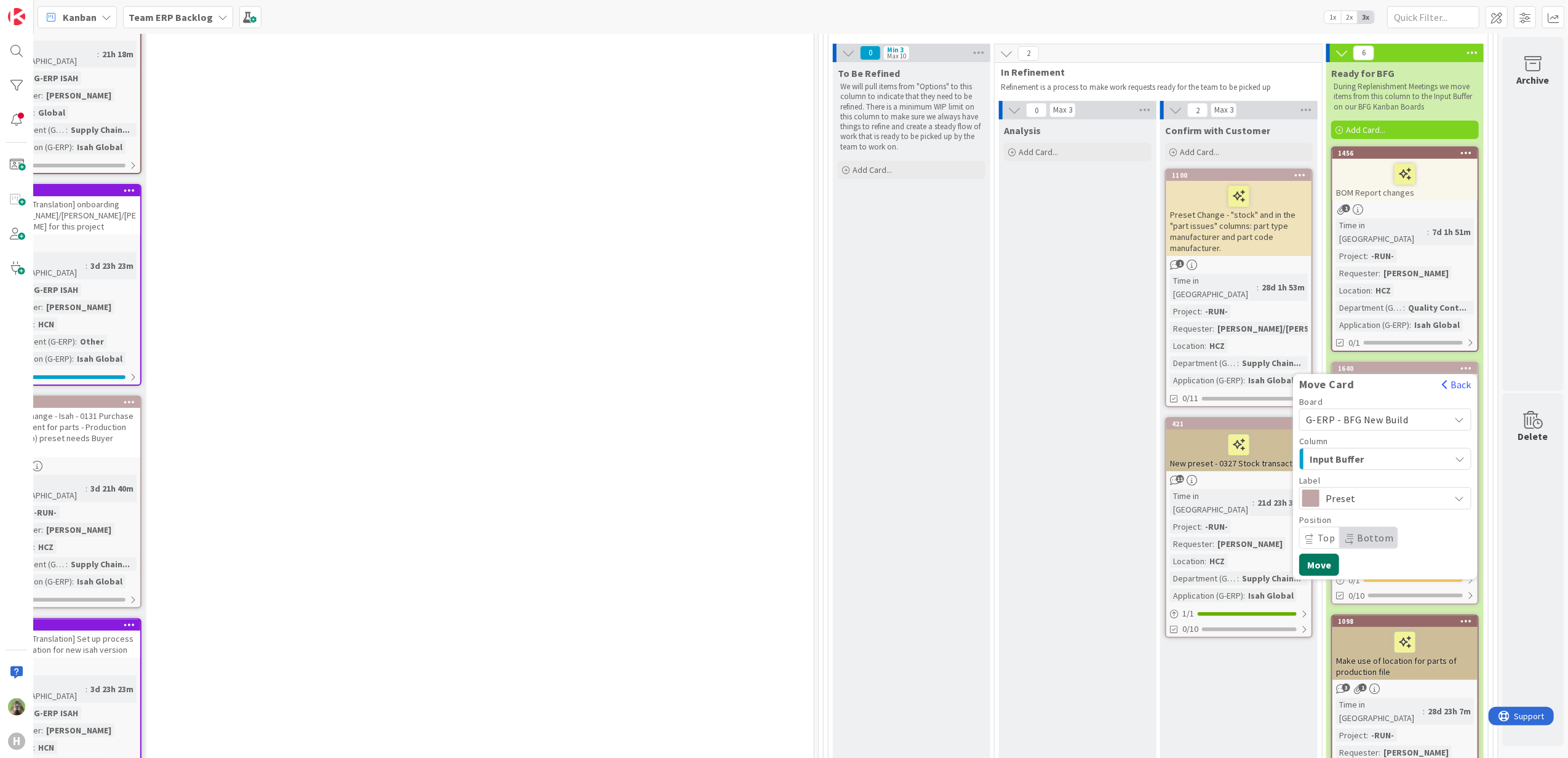
click at [1299, 559] on button "Move" at bounding box center [1319, 565] width 40 height 22
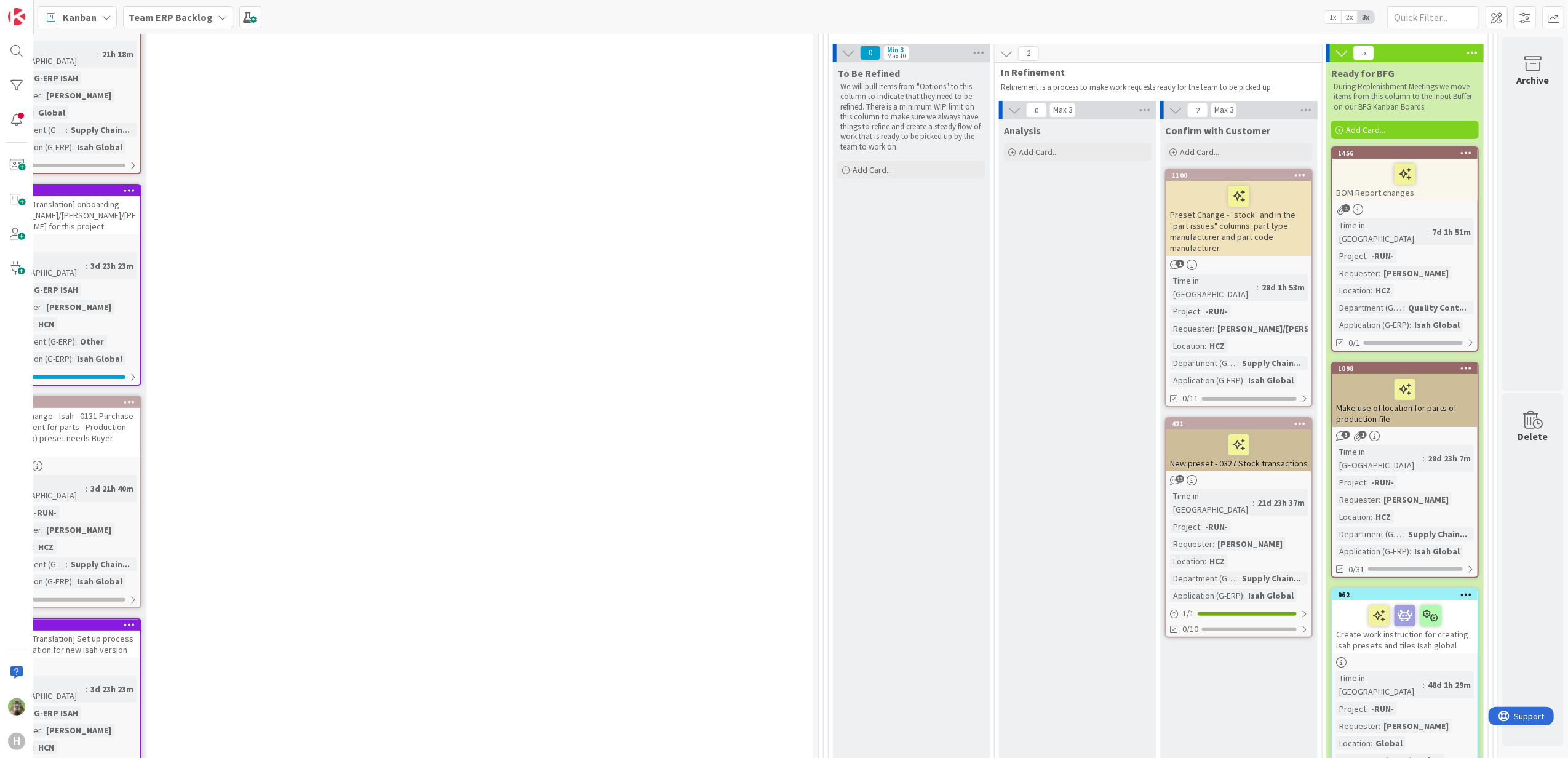
click at [1461, 364] on icon at bounding box center [1466, 368] width 12 height 8
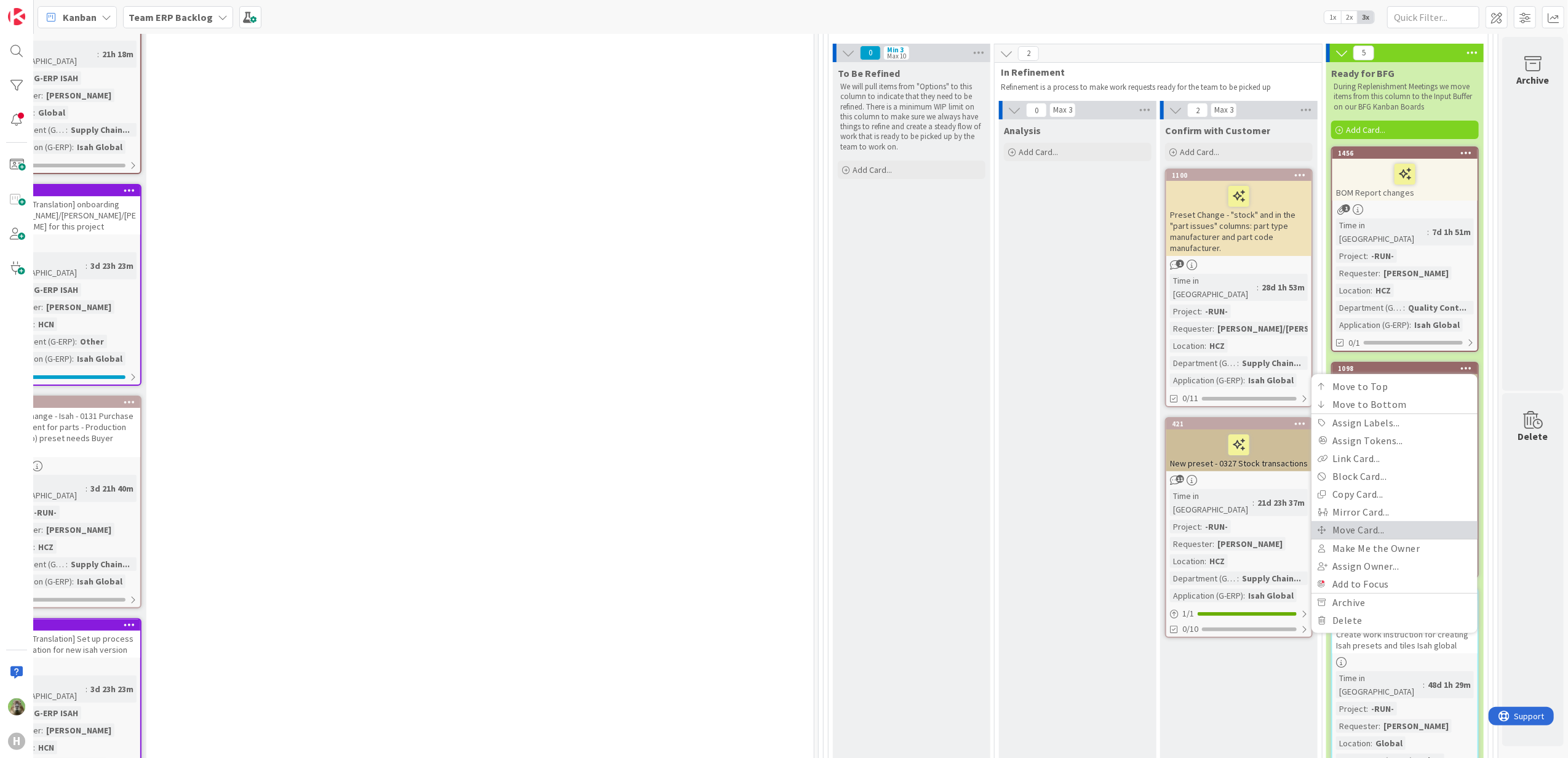
click at [1366, 521] on link "Move Card..." at bounding box center [1394, 530] width 166 height 18
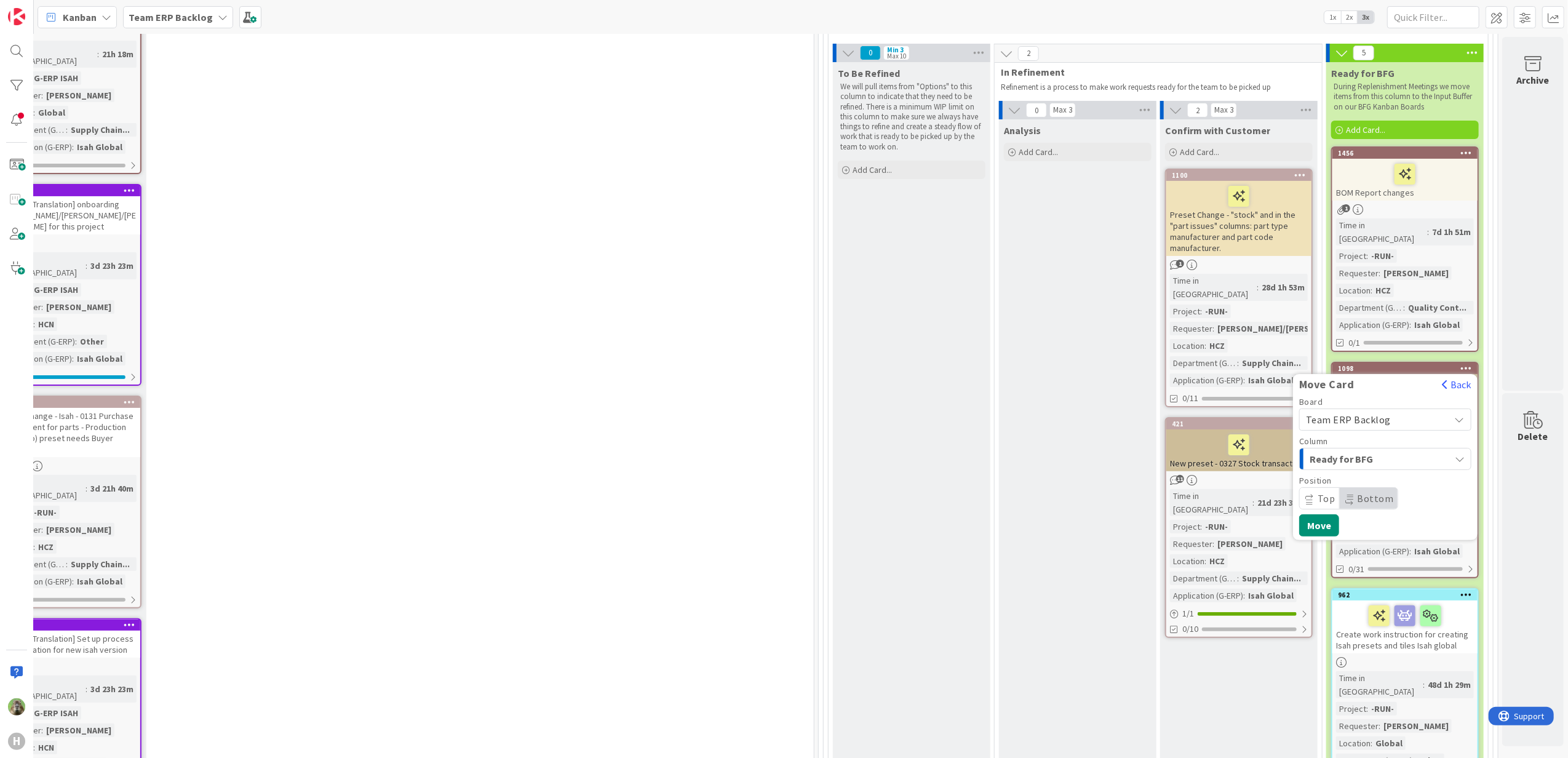
click at [1367, 408] on div "Team ERP Backlog" at bounding box center [1385, 420] width 172 height 22
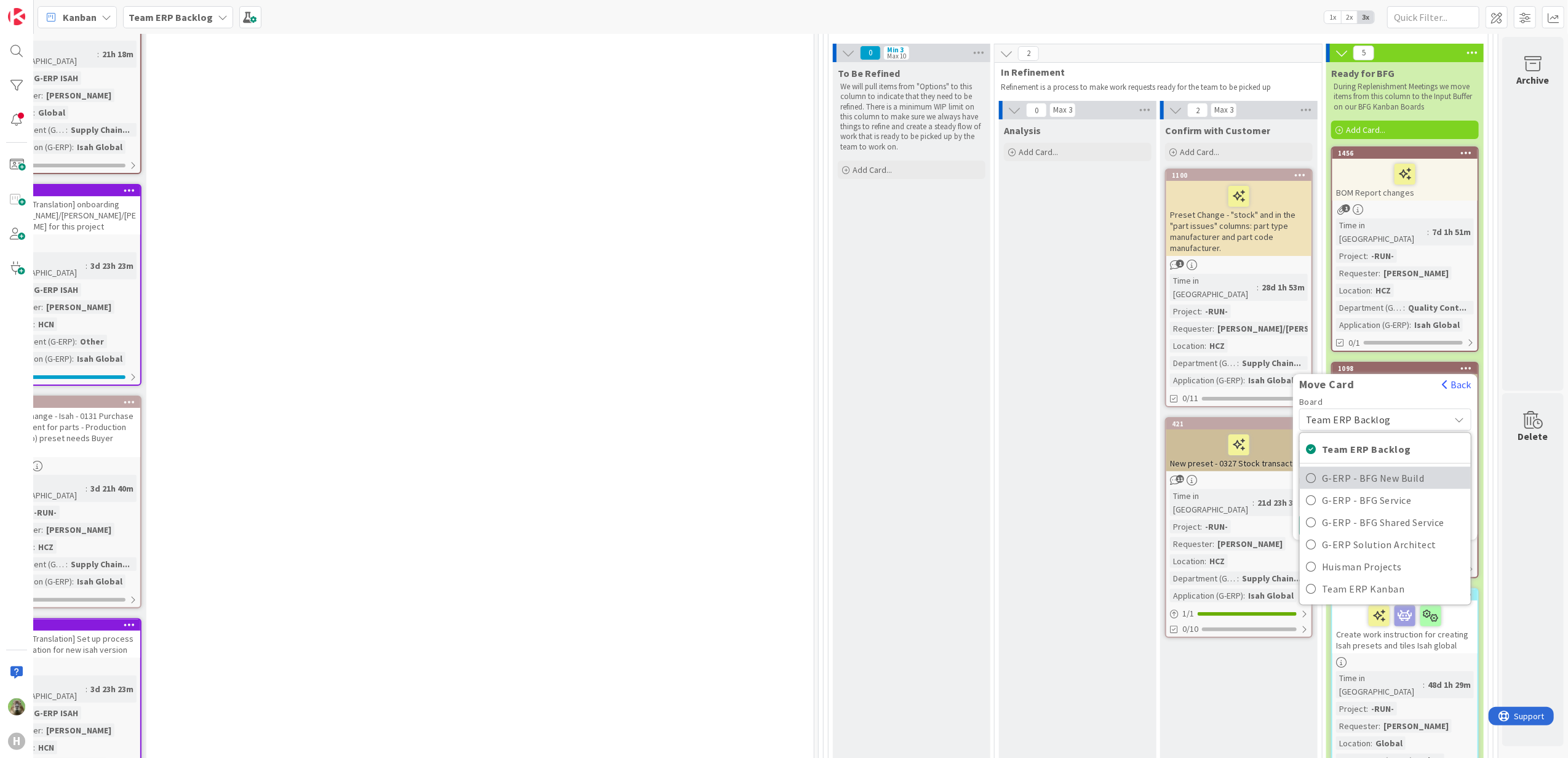
click at [1357, 468] on span "G-ERP - BFG New Build" at bounding box center [1394, 477] width 143 height 18
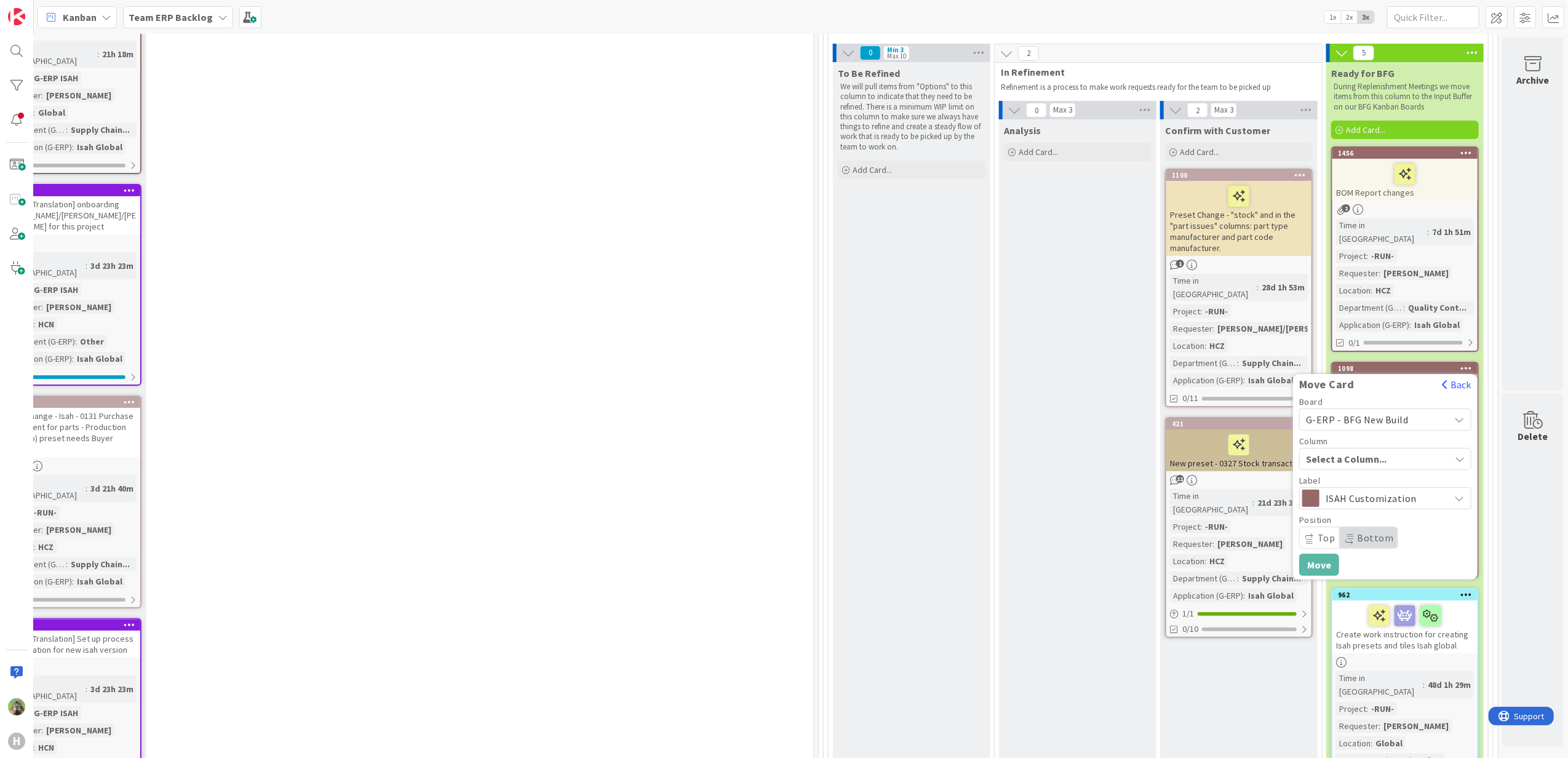
click at [1363, 451] on span "Select a Column..." at bounding box center [1352, 459] width 92 height 16
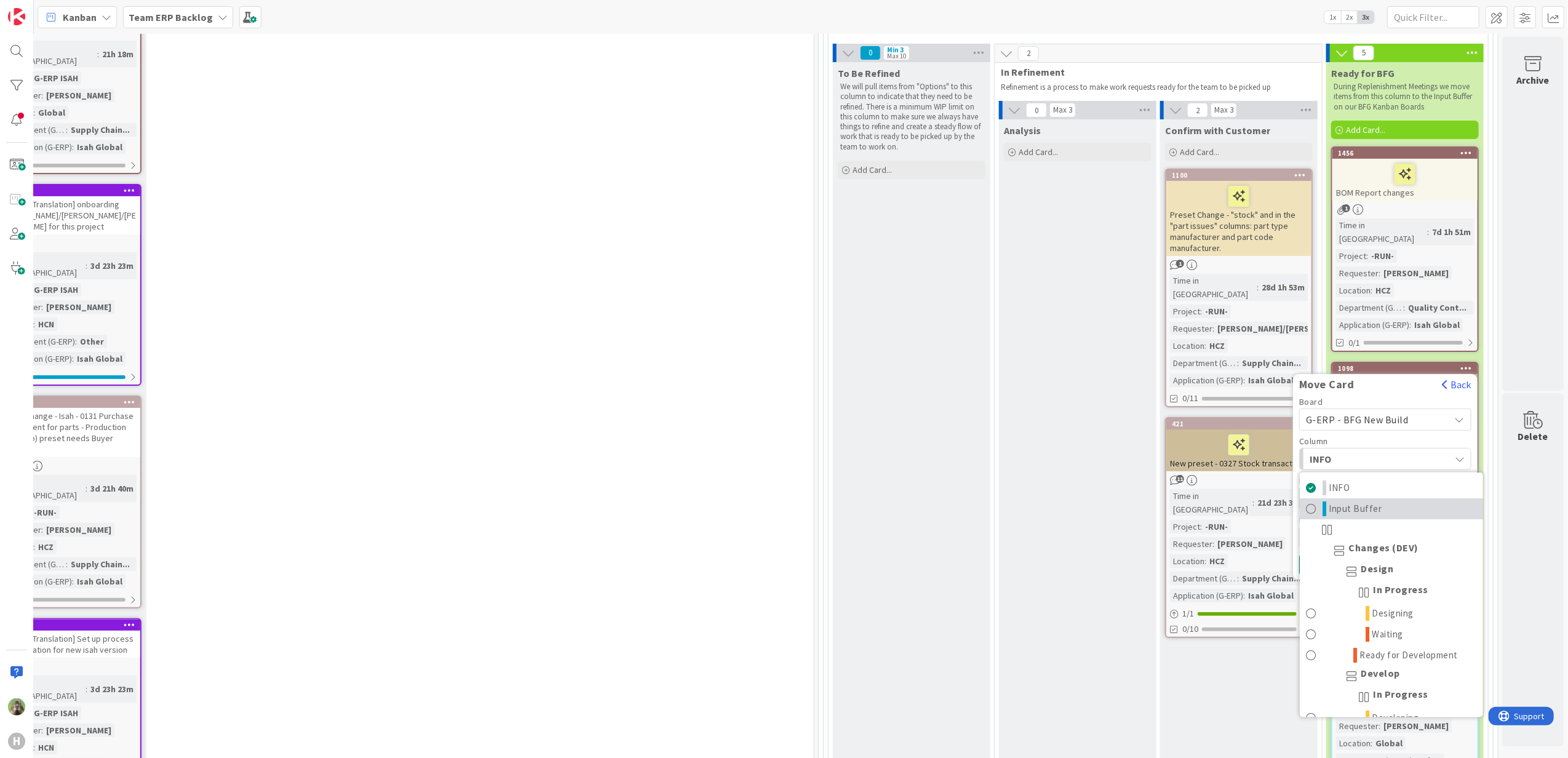
click at [1363, 501] on span "Input Buffer" at bounding box center [1356, 508] width 53 height 15
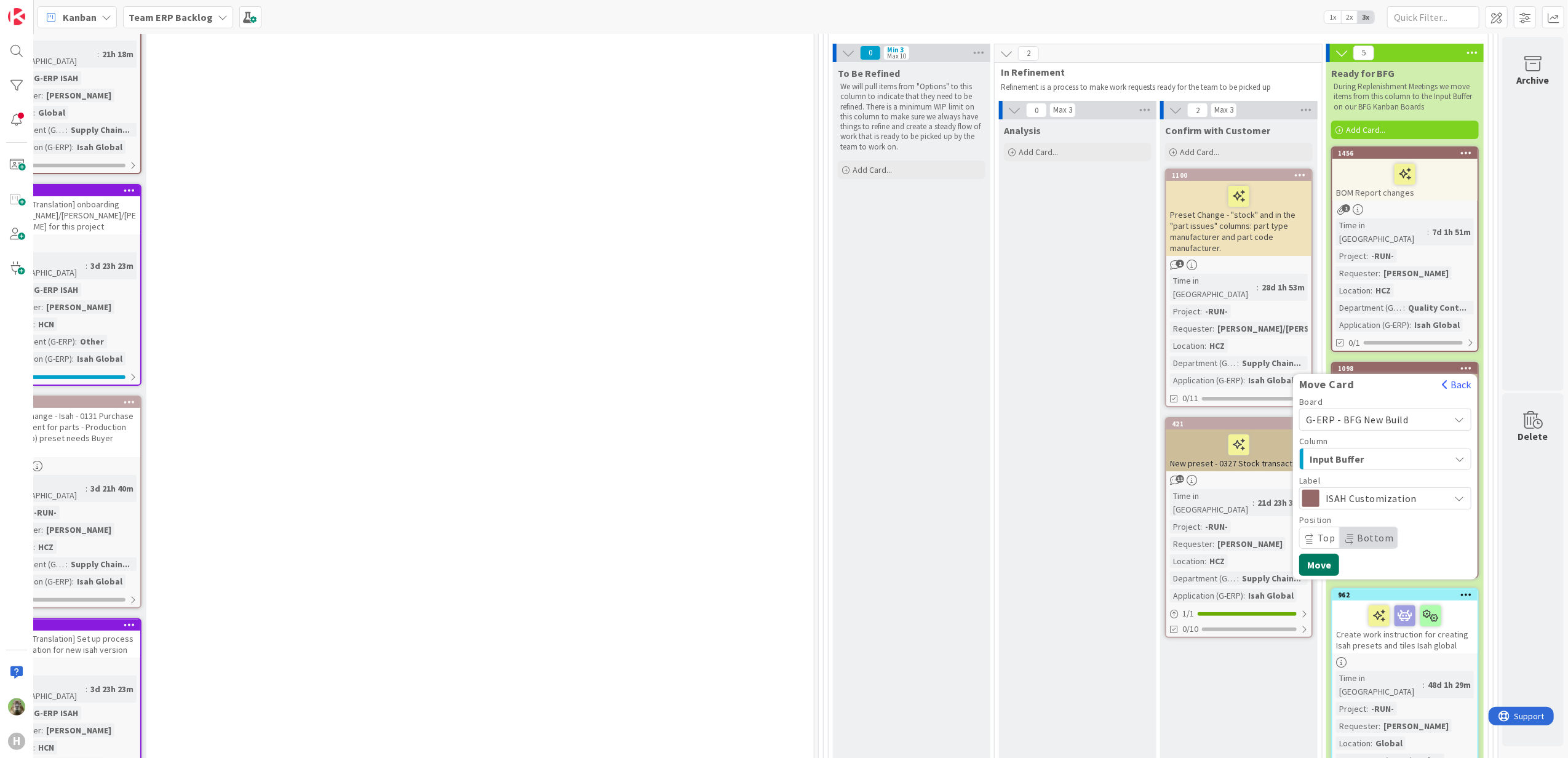
click at [1318, 557] on button "Move" at bounding box center [1319, 565] width 40 height 22
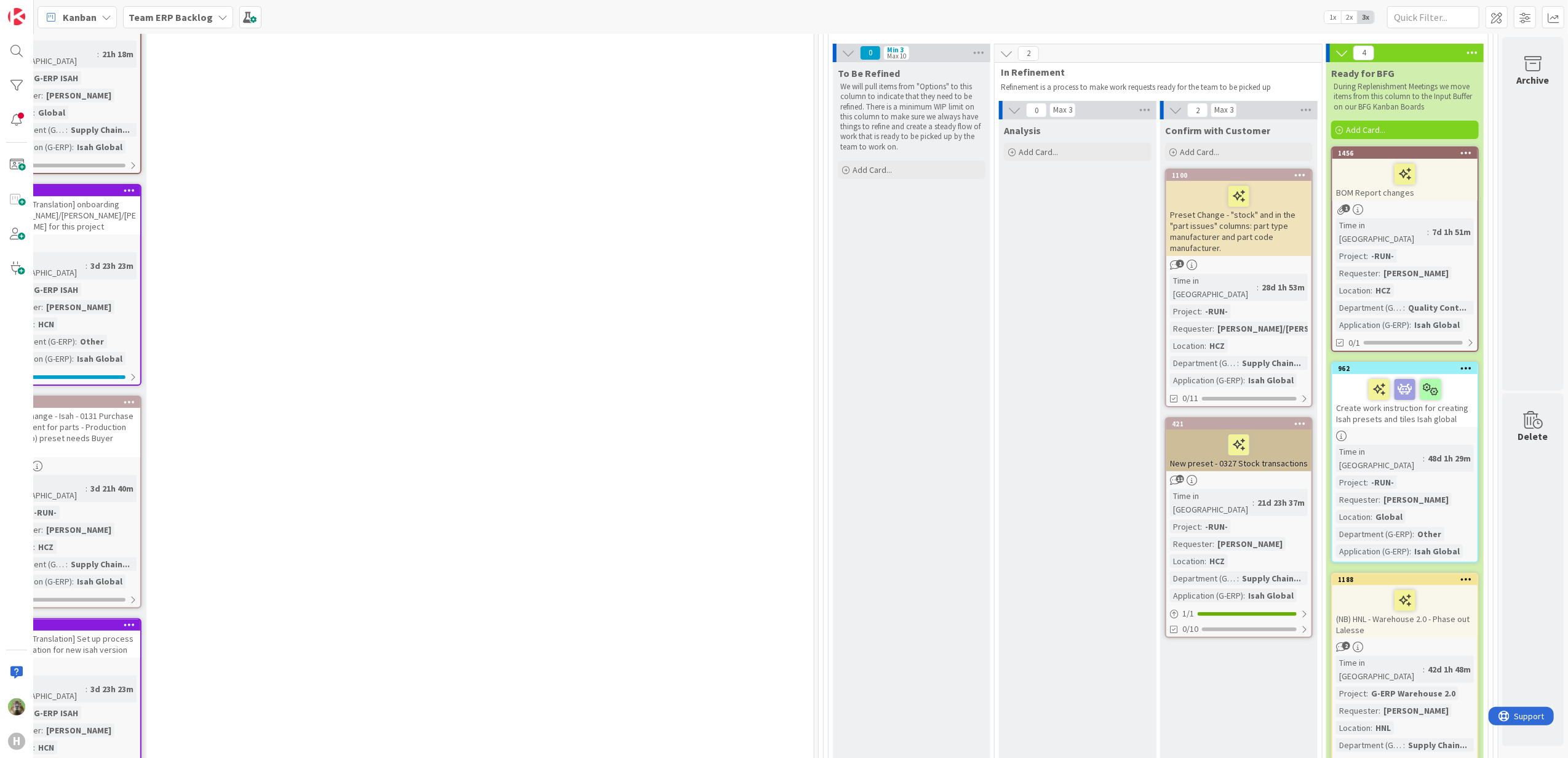
click at [1461, 364] on icon at bounding box center [1466, 368] width 12 height 8
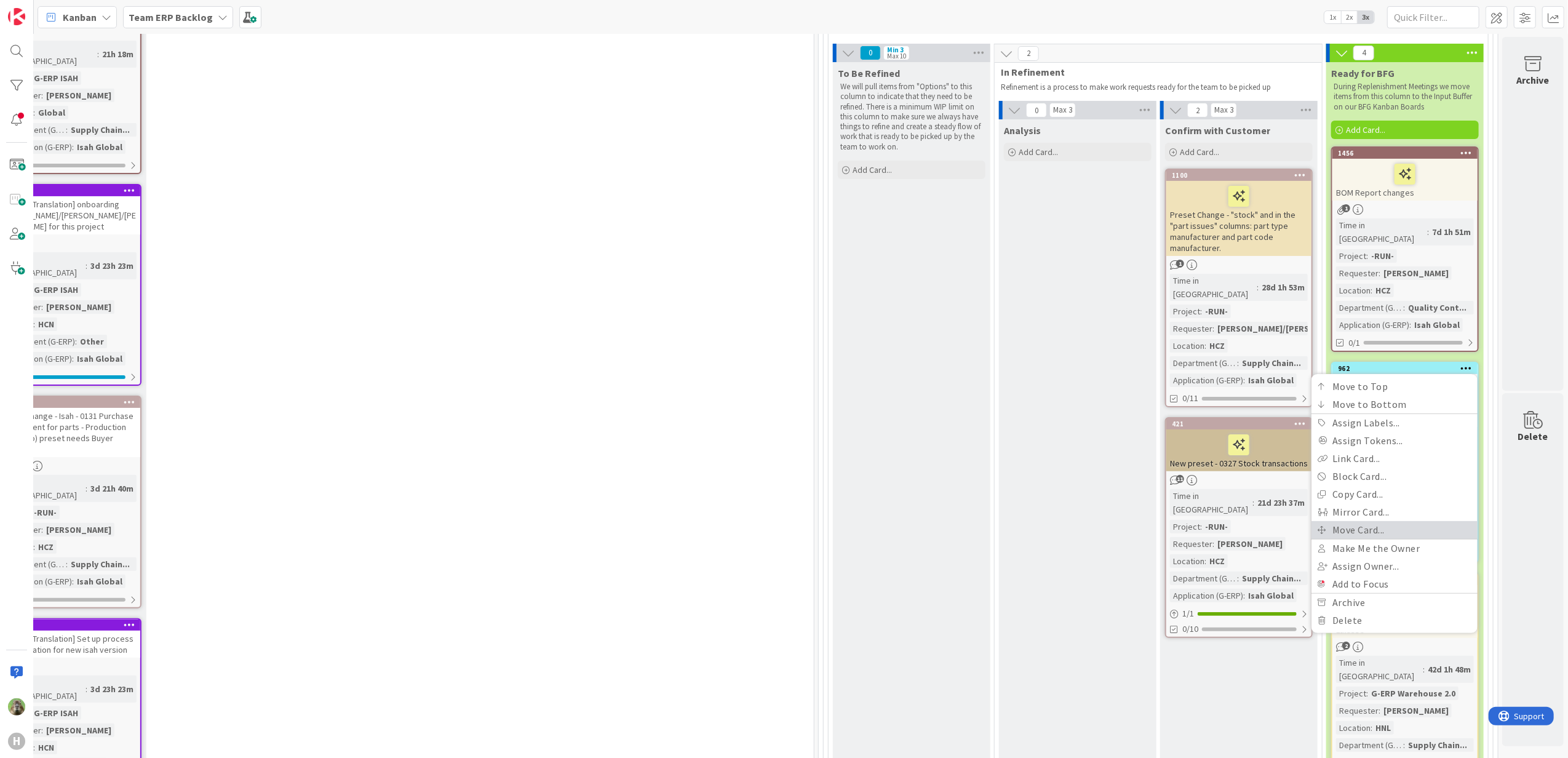
click at [1374, 521] on link "Move Card..." at bounding box center [1394, 530] width 166 height 18
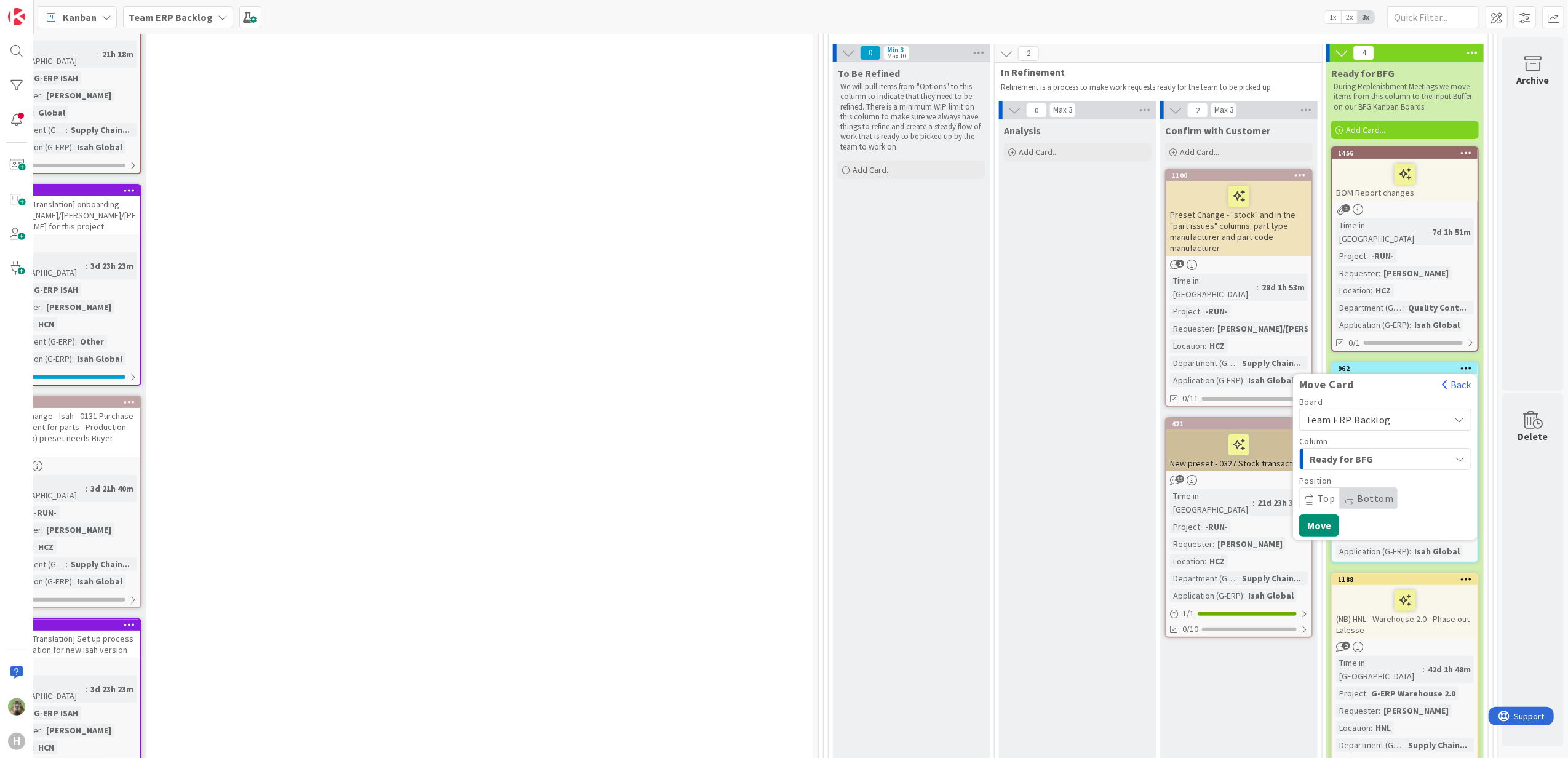
click at [1381, 451] on span "Ready for BFG" at bounding box center [1356, 459] width 92 height 16
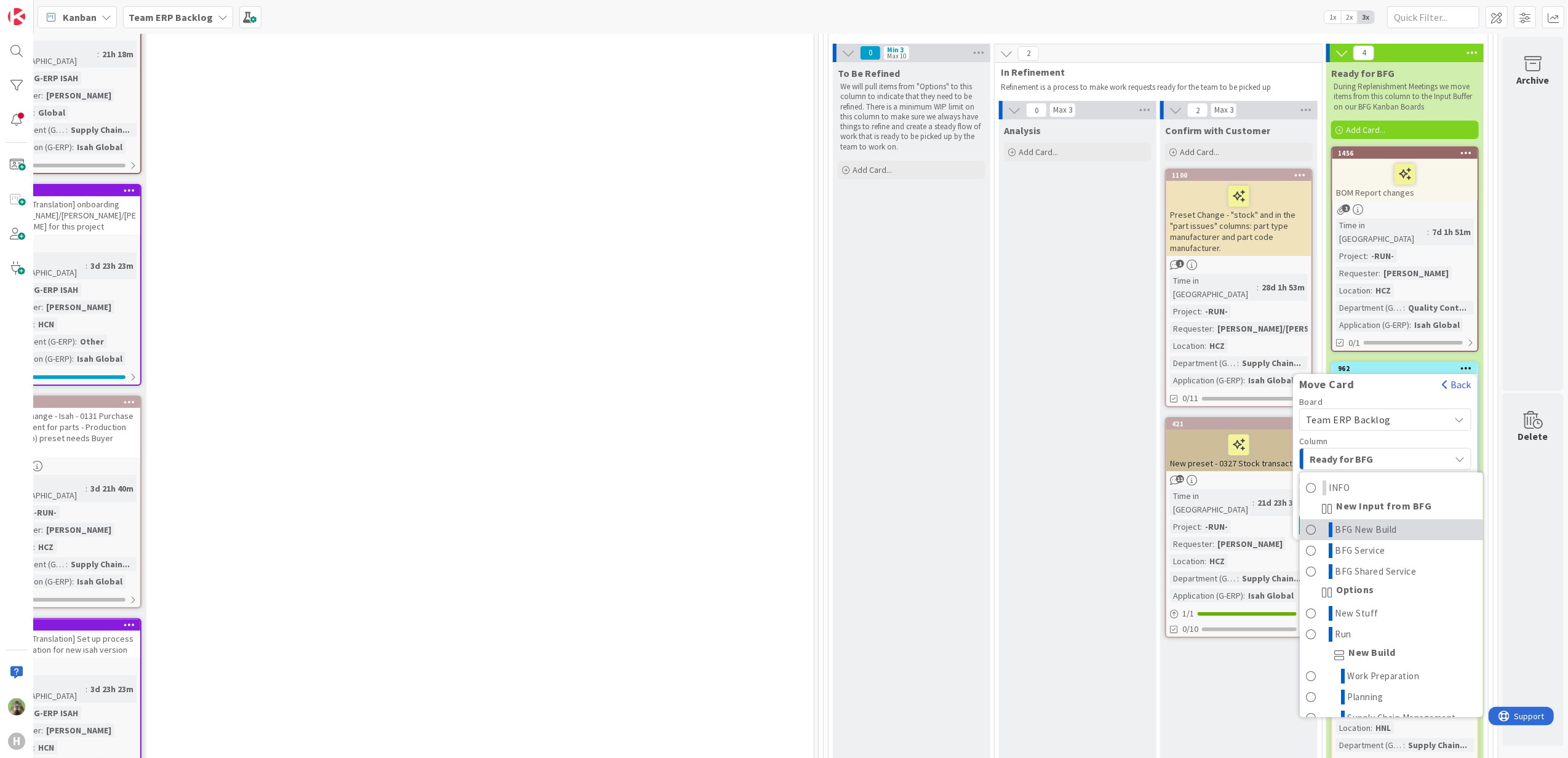
click at [1369, 522] on span "BFG New Build" at bounding box center [1366, 529] width 62 height 15
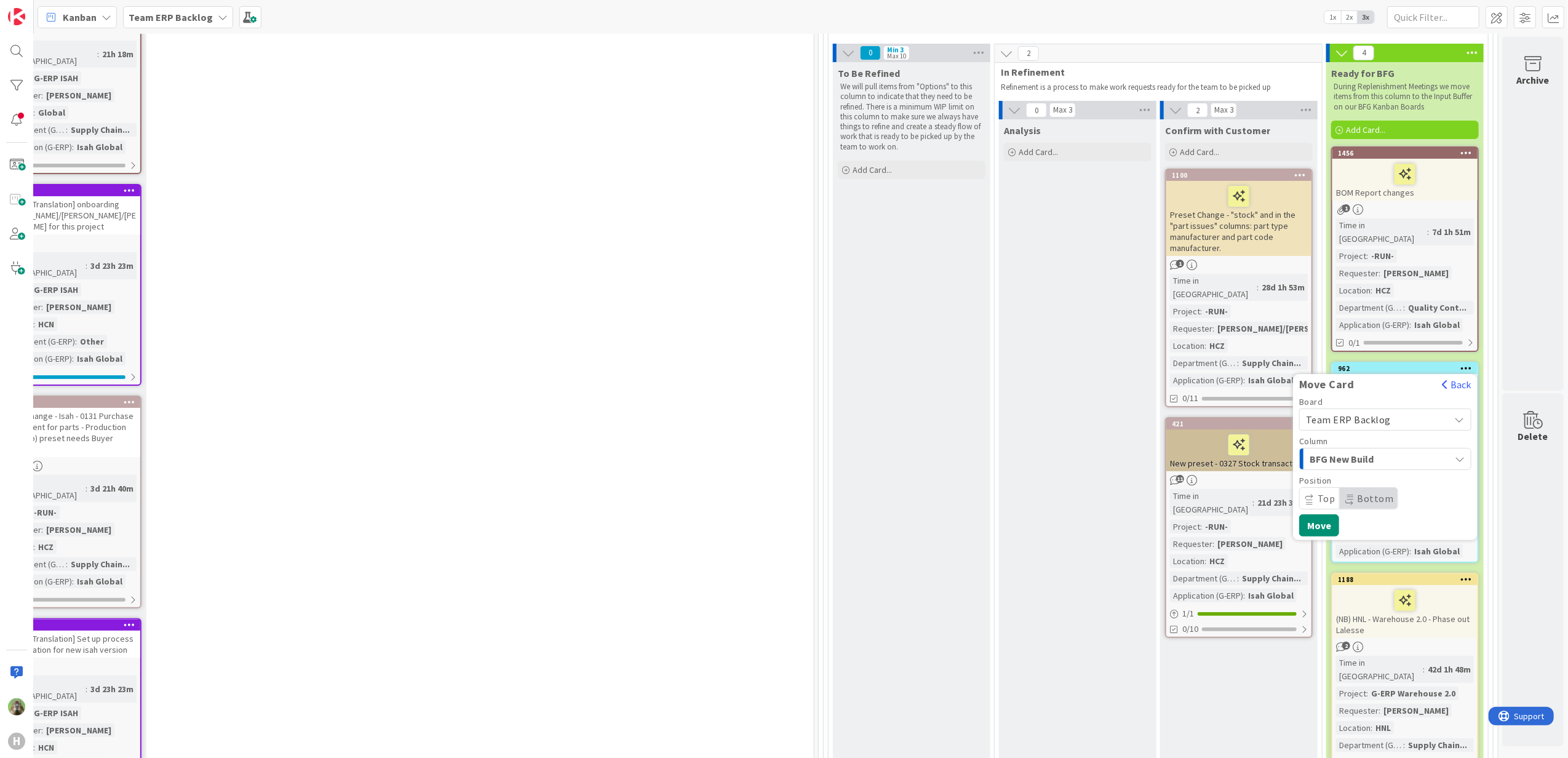
click at [1349, 413] on span "Team ERP Backlog" at bounding box center [1348, 420] width 85 height 13
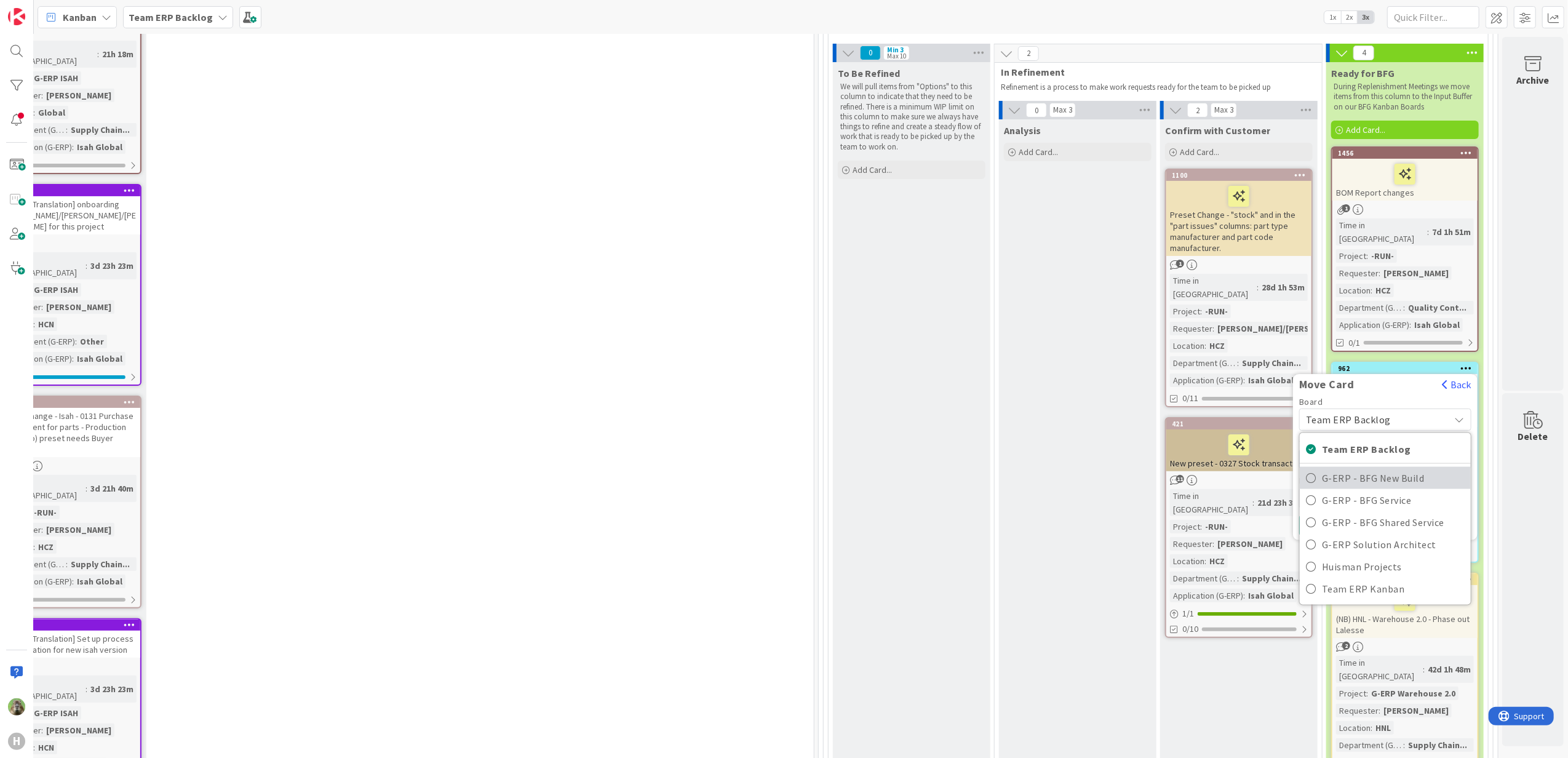
click at [1346, 468] on span "G-ERP - BFG New Build" at bounding box center [1394, 477] width 143 height 18
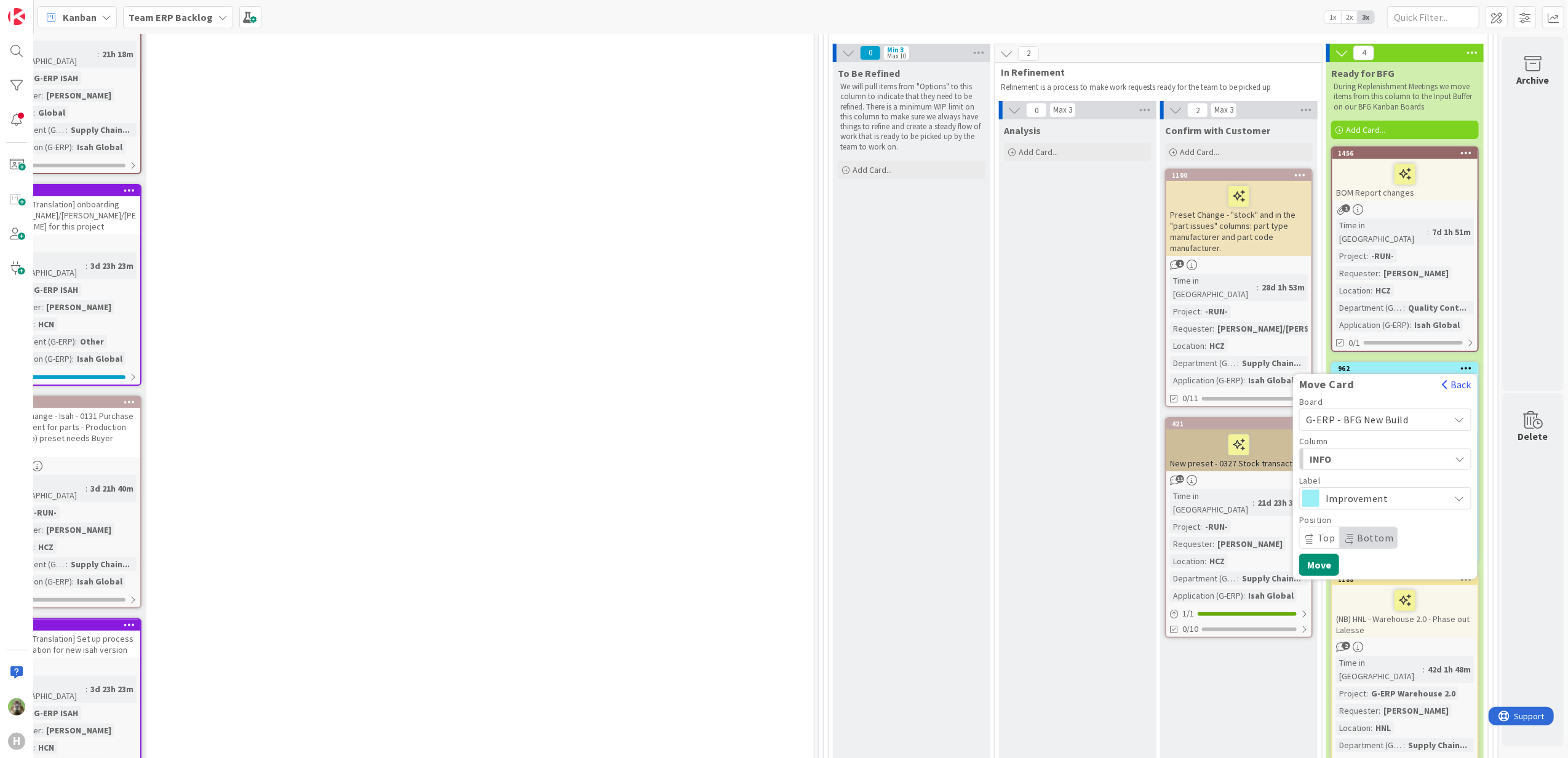
click at [1357, 451] on span "INFO" at bounding box center [1356, 459] width 92 height 16
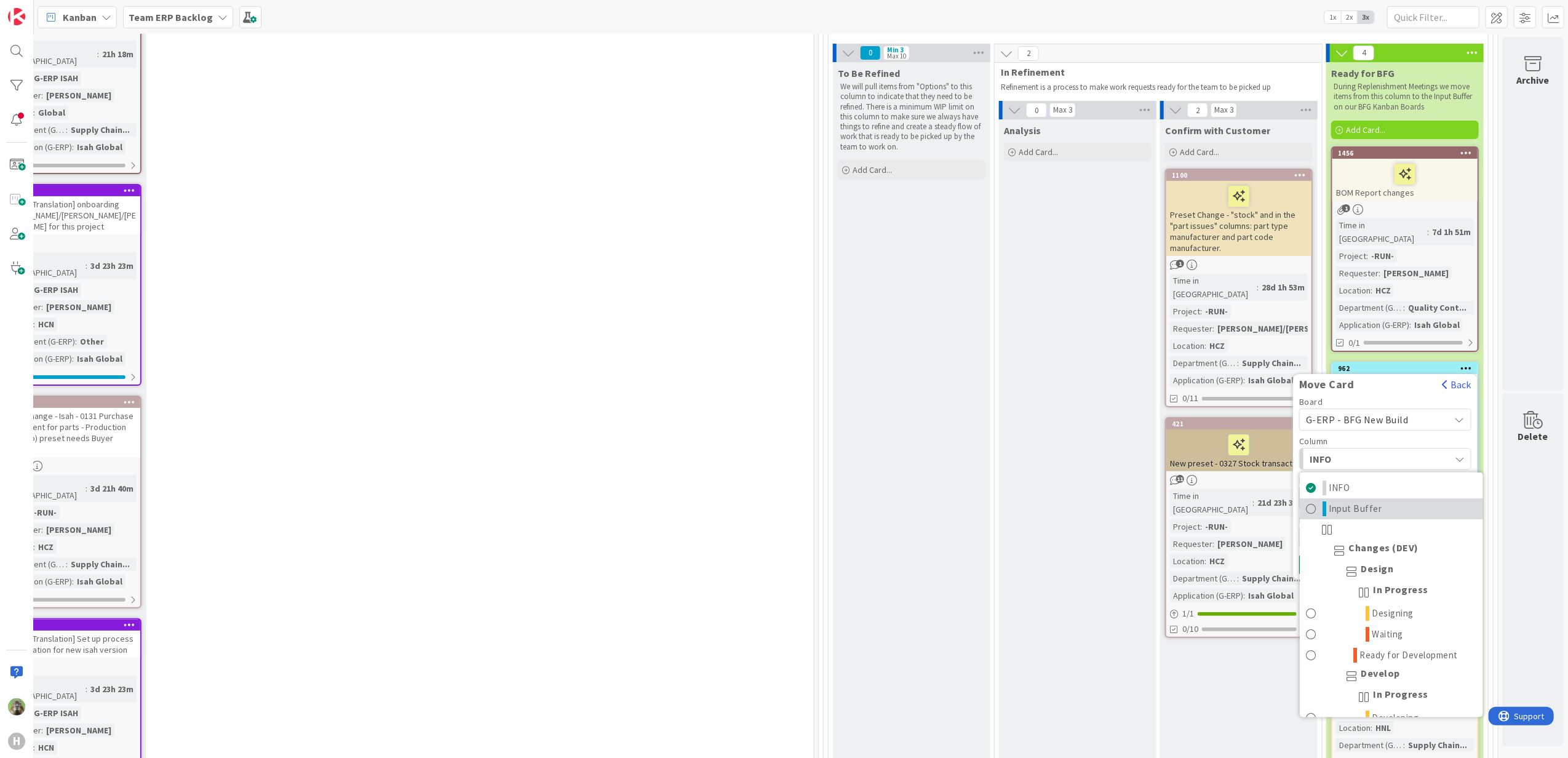
click at [1349, 501] on span "Input Buffer" at bounding box center [1356, 508] width 53 height 15
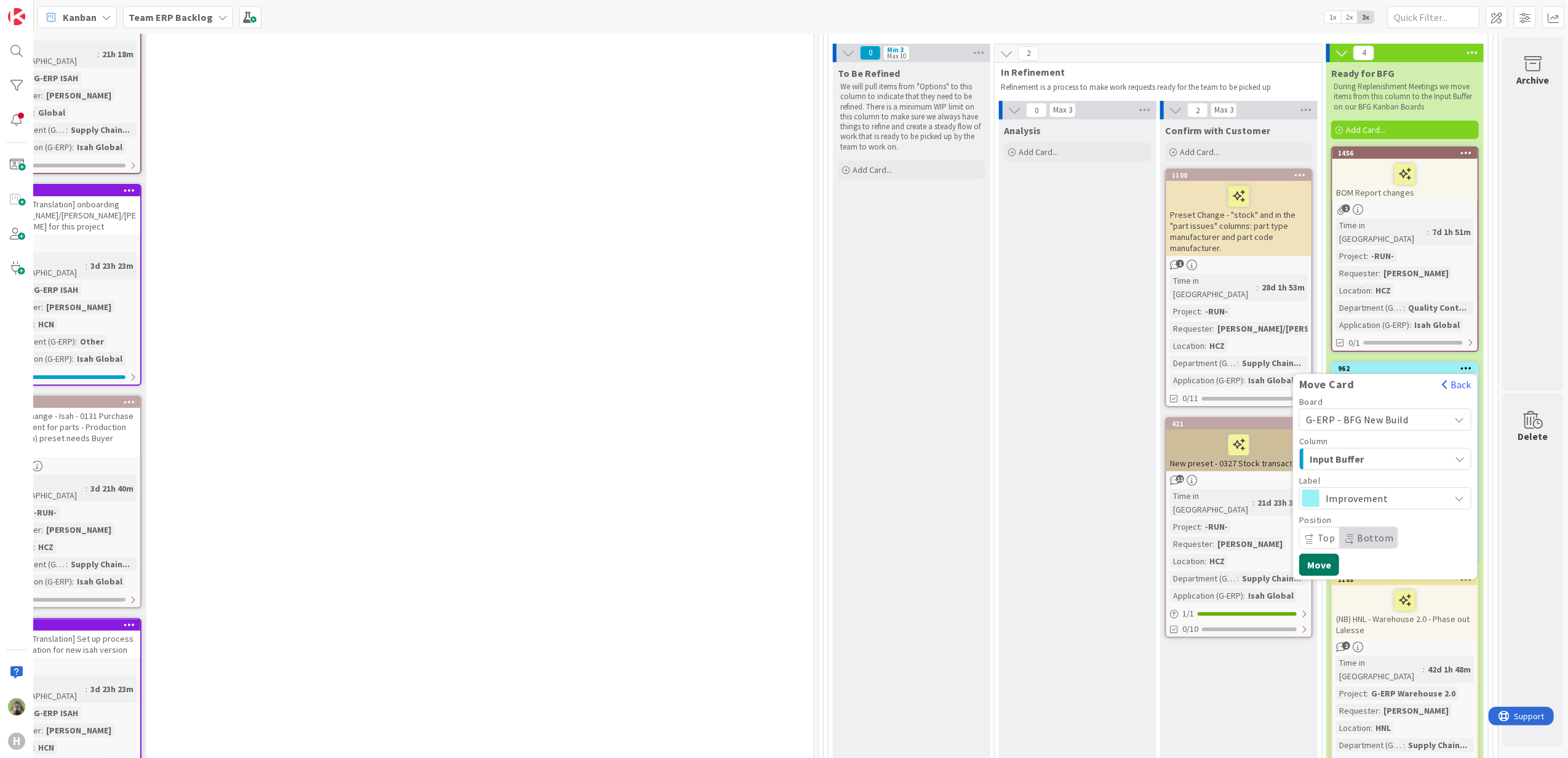
click at [1308, 553] on button "Move" at bounding box center [1319, 565] width 40 height 22
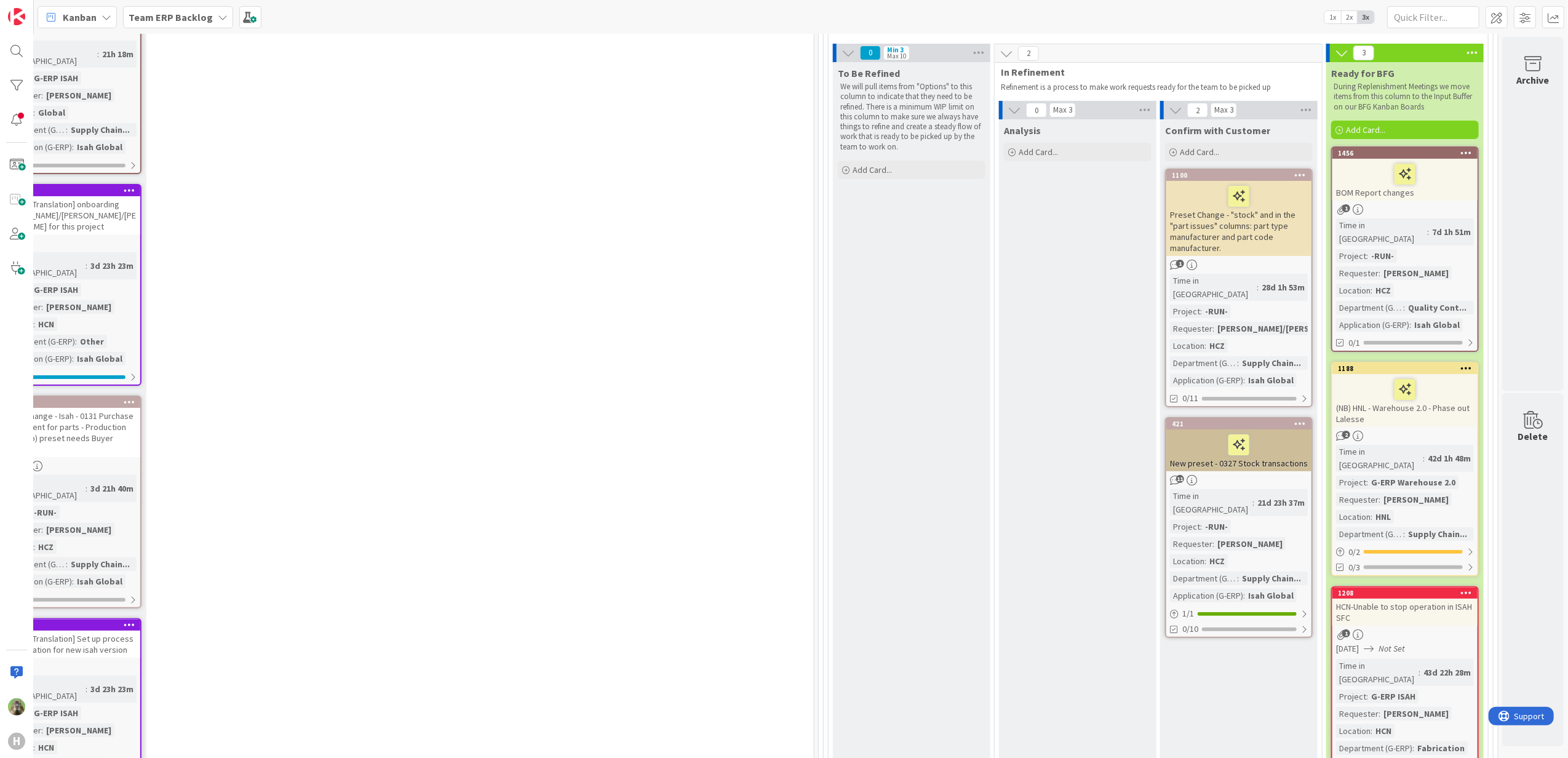
click at [184, 28] on div "Team ERP Backlog" at bounding box center [178, 18] width 110 height 22
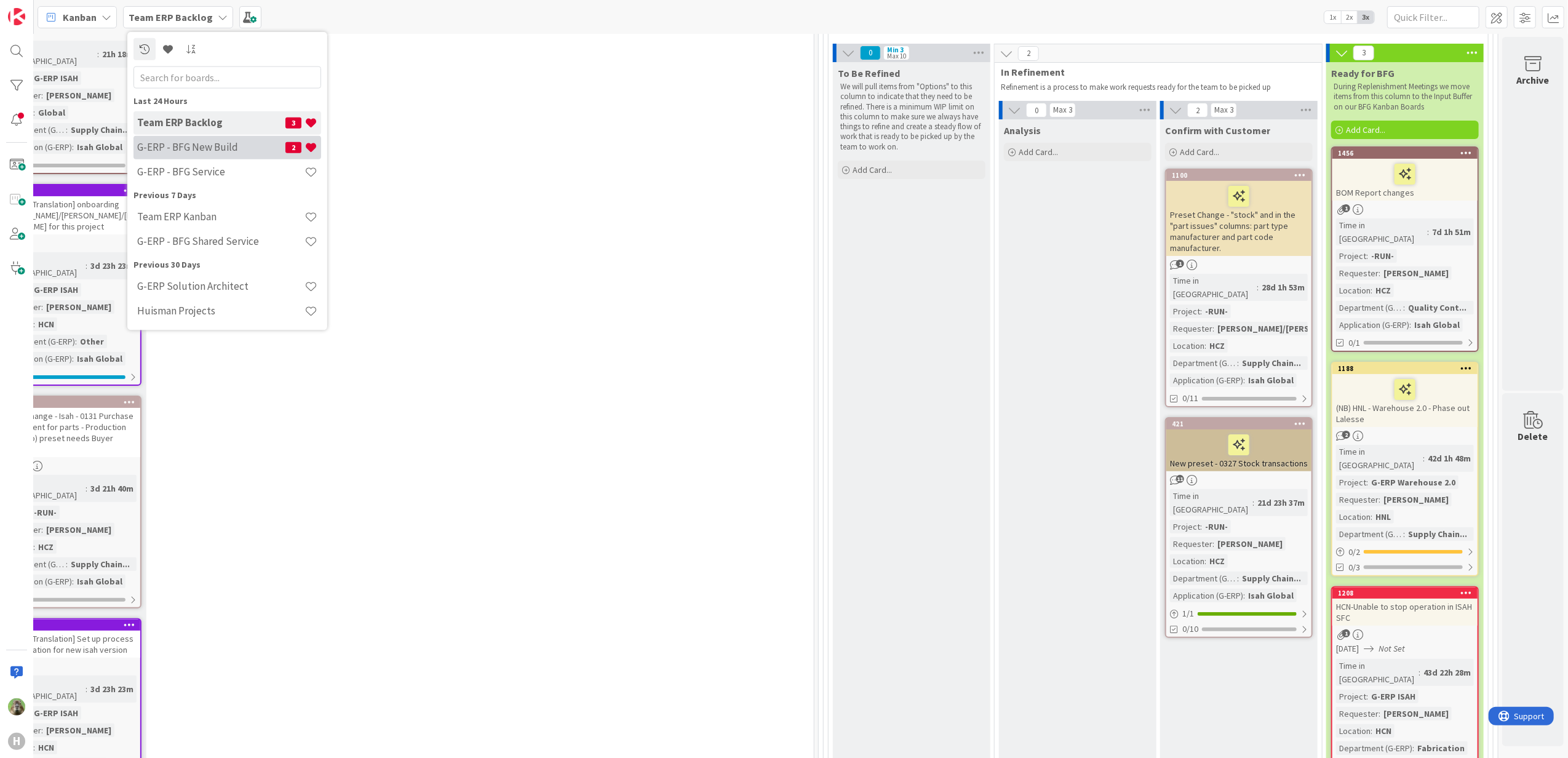
click at [200, 145] on h4 "G-ERP - BFG New Build" at bounding box center [212, 147] width 149 height 13
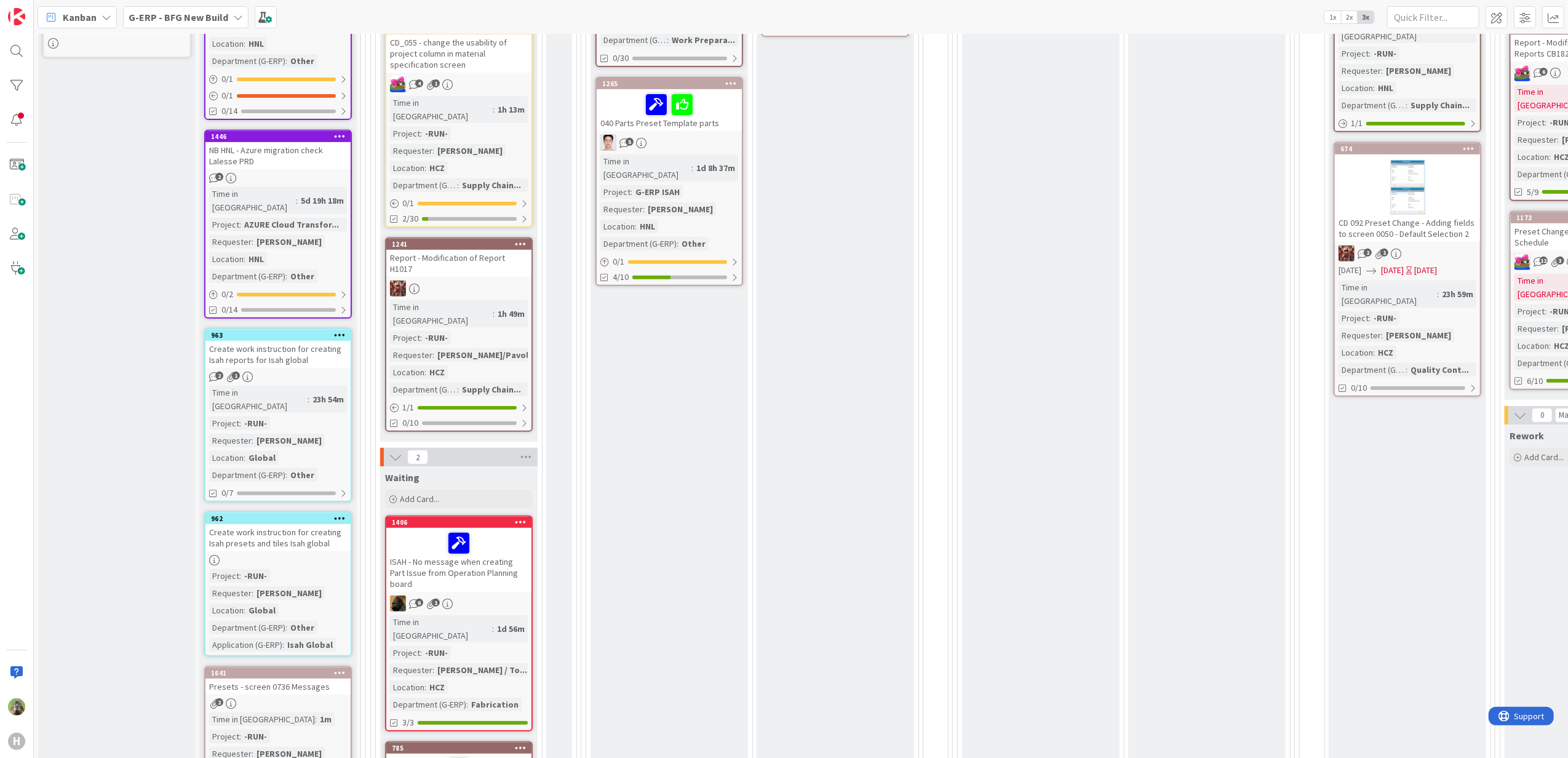
scroll to position [656, 0]
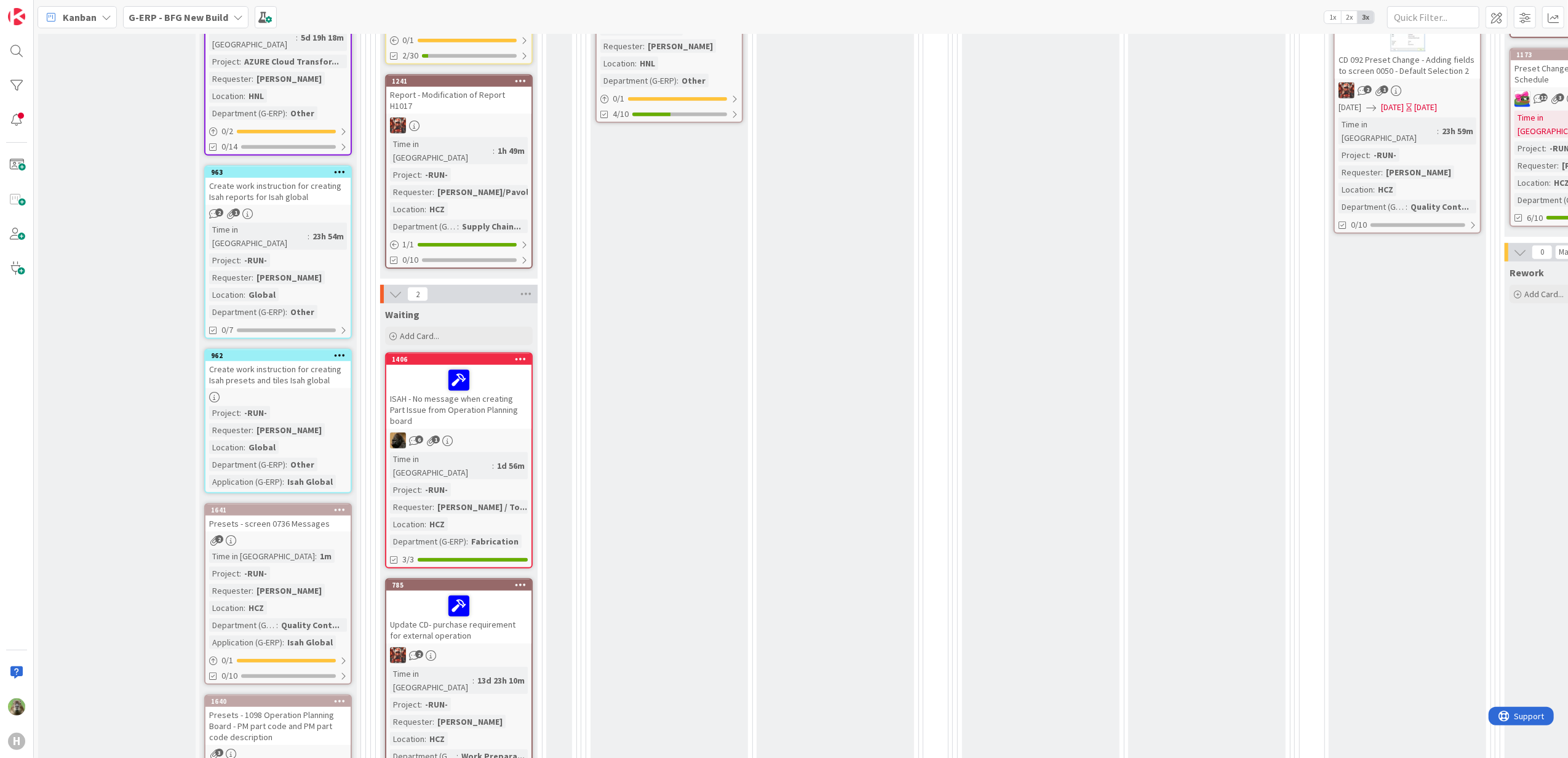
click at [341, 505] on icon at bounding box center [340, 509] width 12 height 8
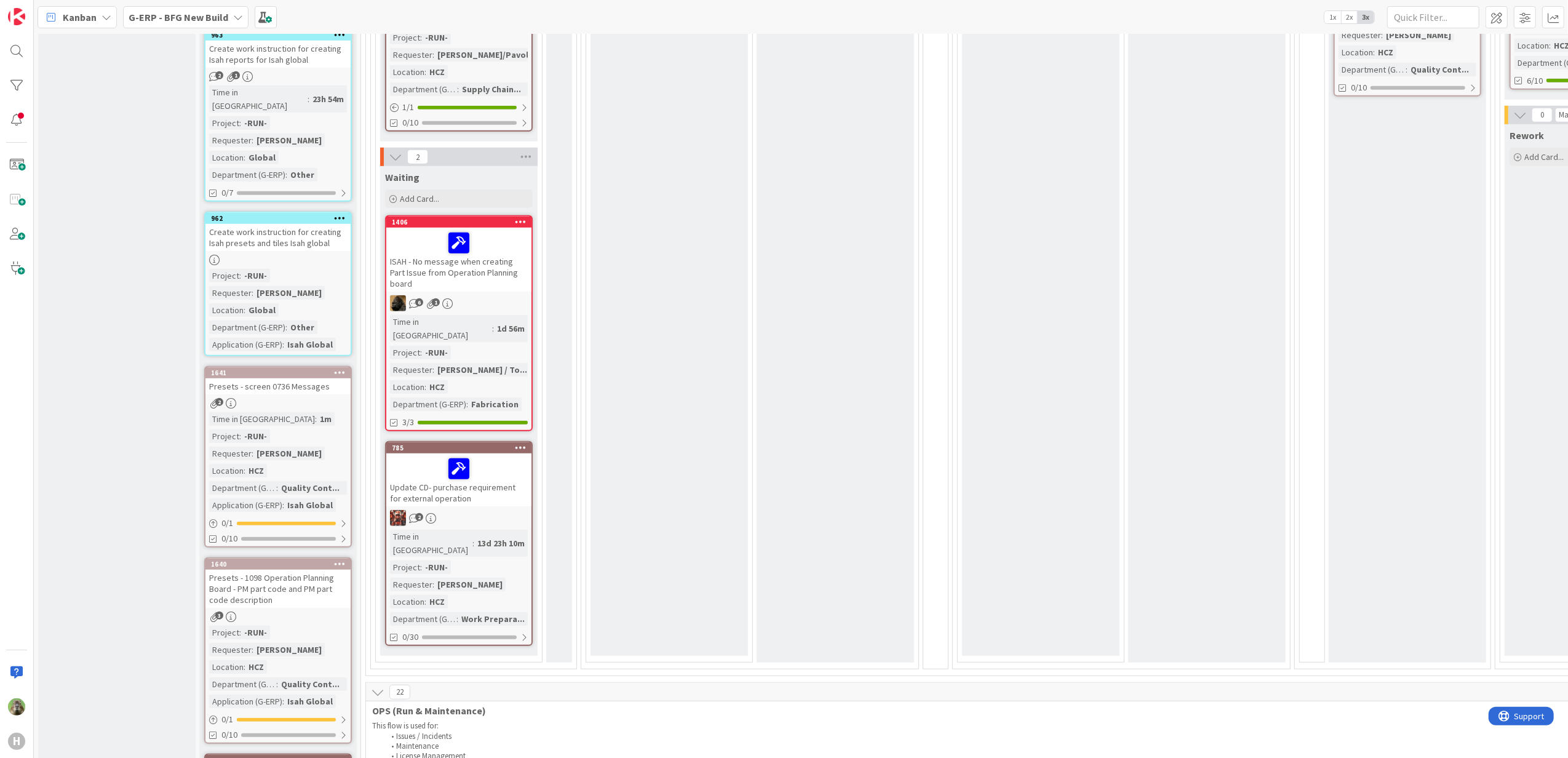
scroll to position [984, 0]
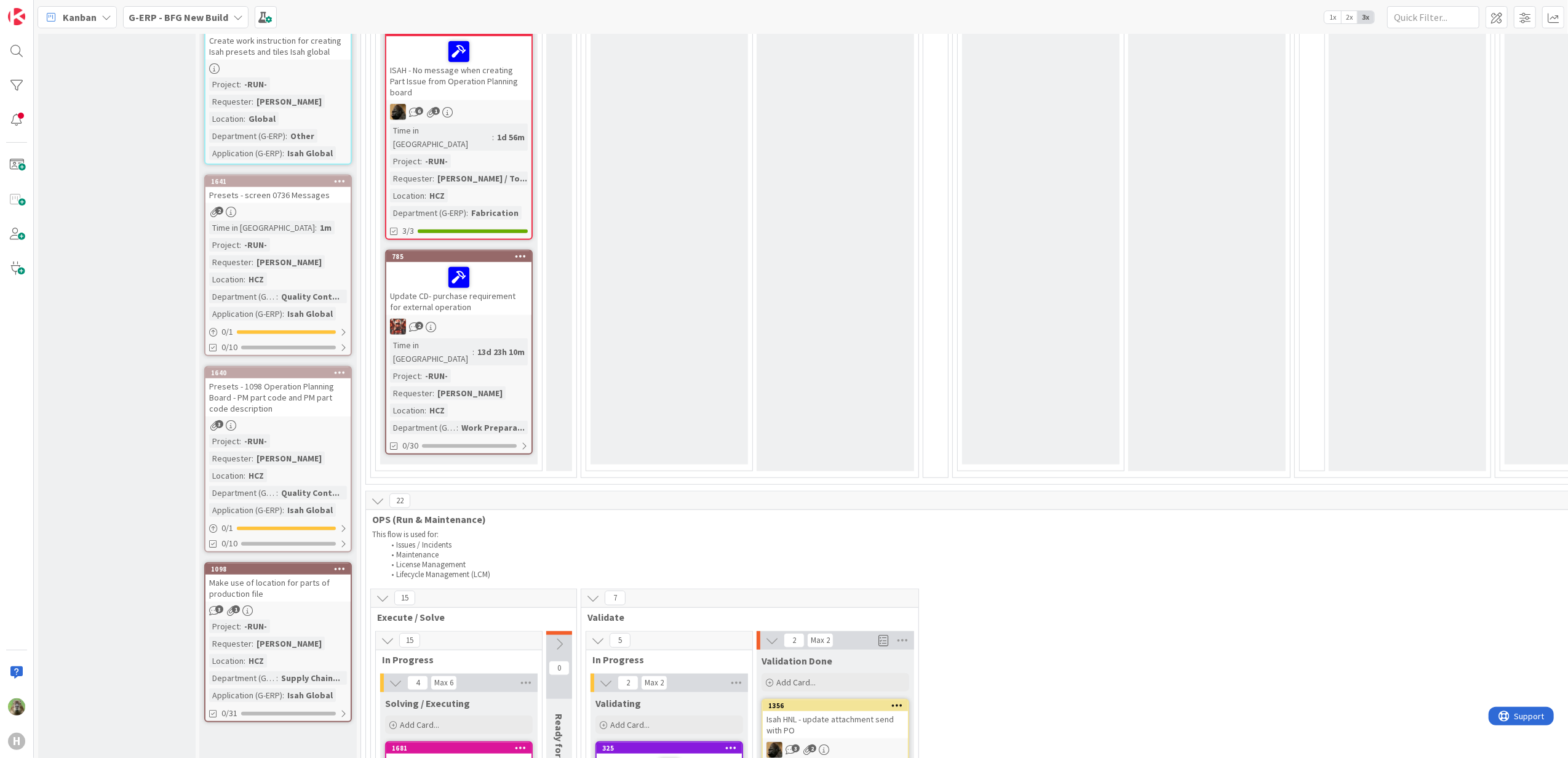
click at [338, 177] on icon at bounding box center [340, 181] width 12 height 8
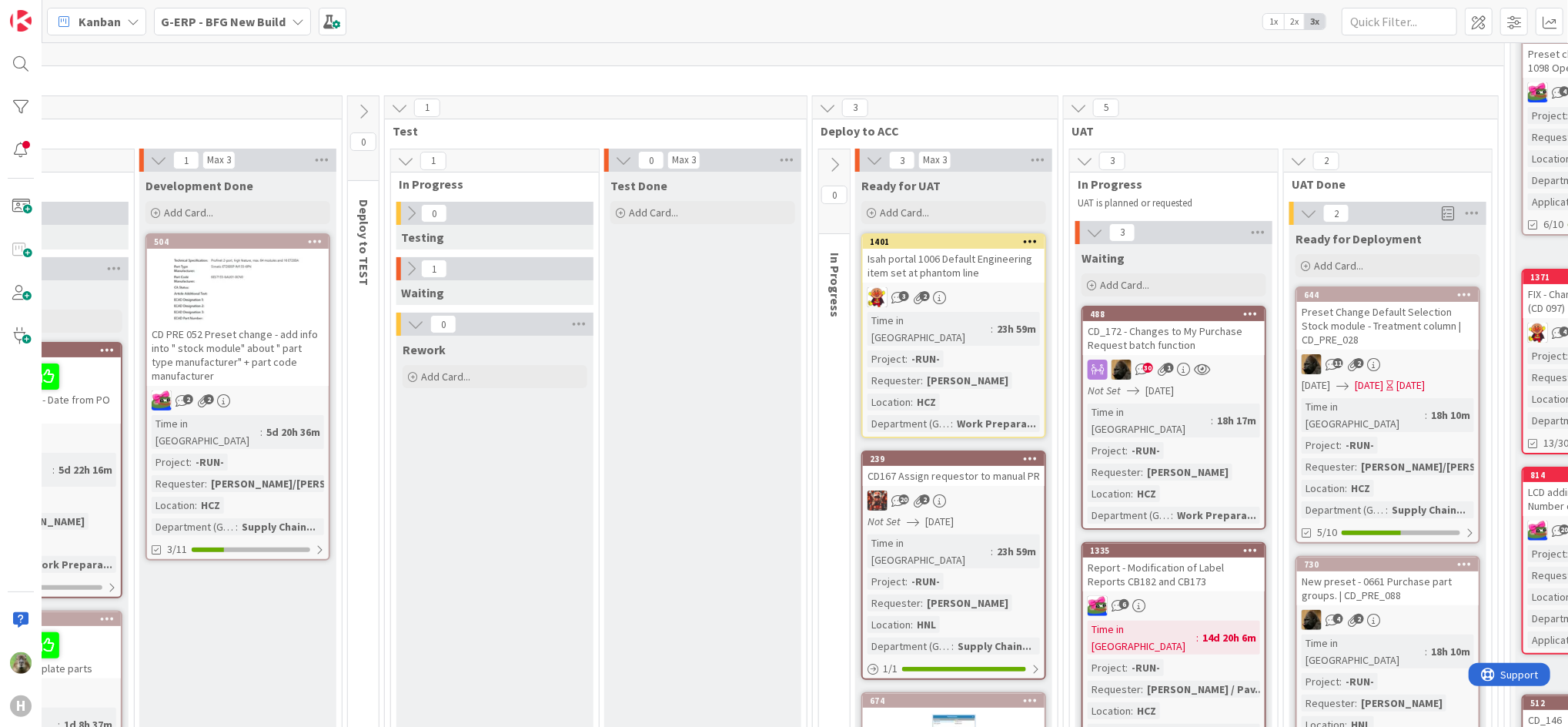
scroll to position [103, 807]
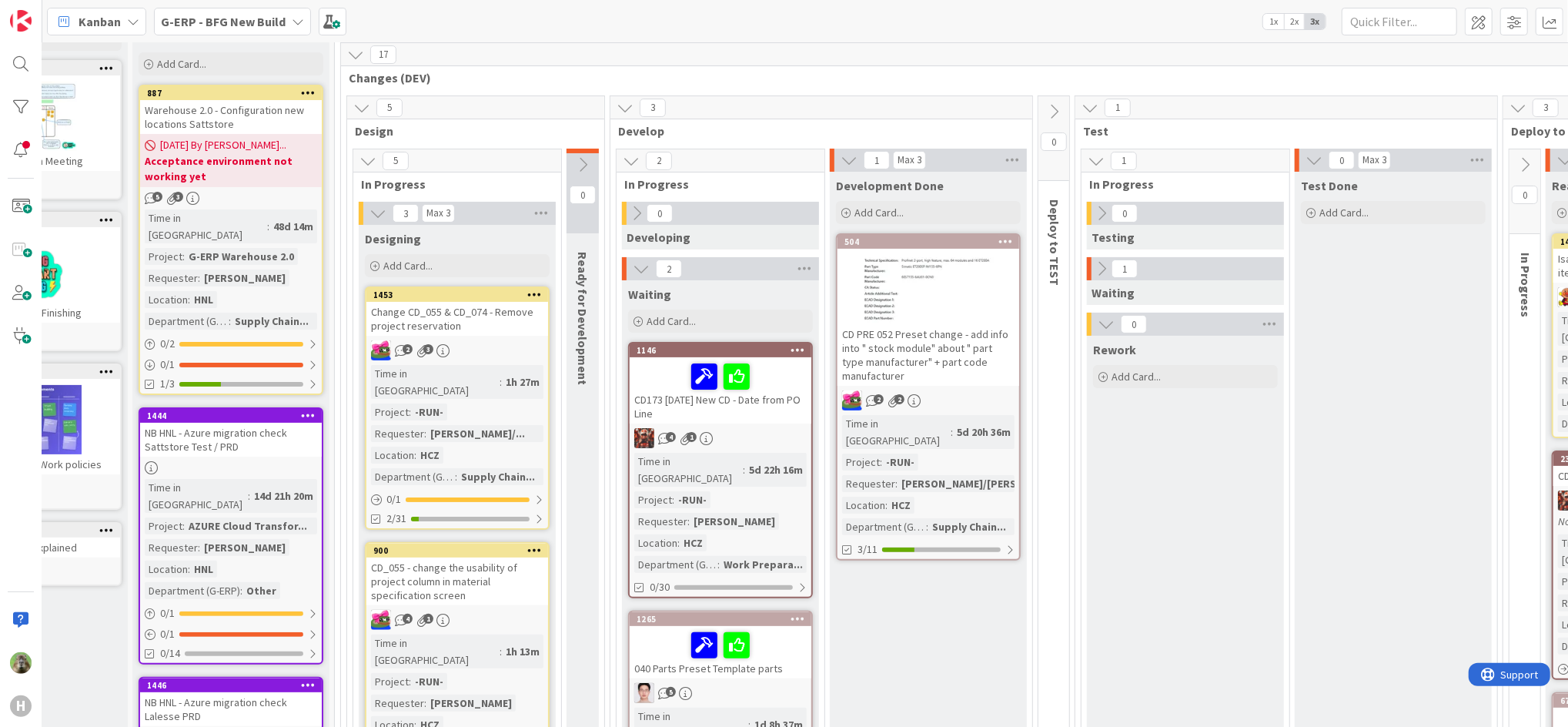
scroll to position [103, 0]
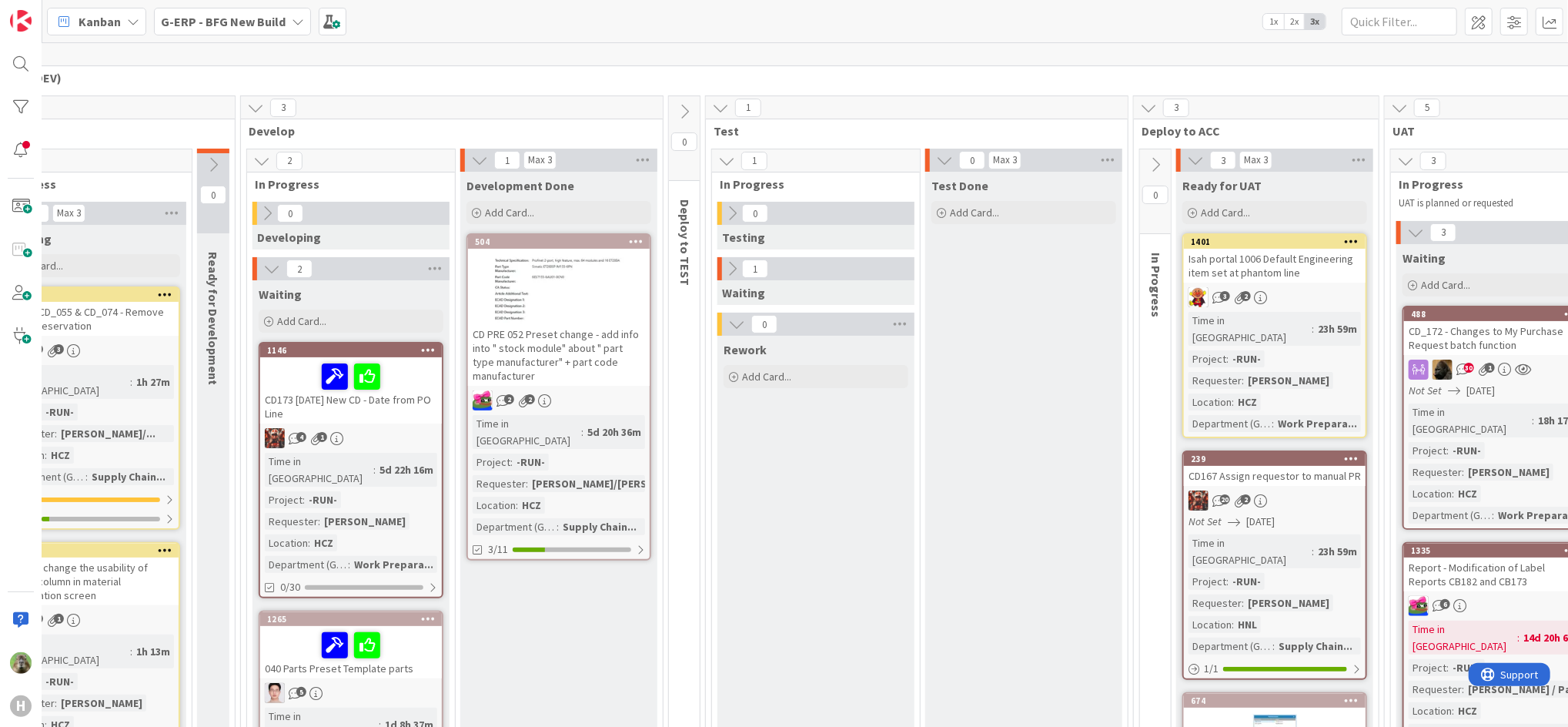
scroll to position [103, 523]
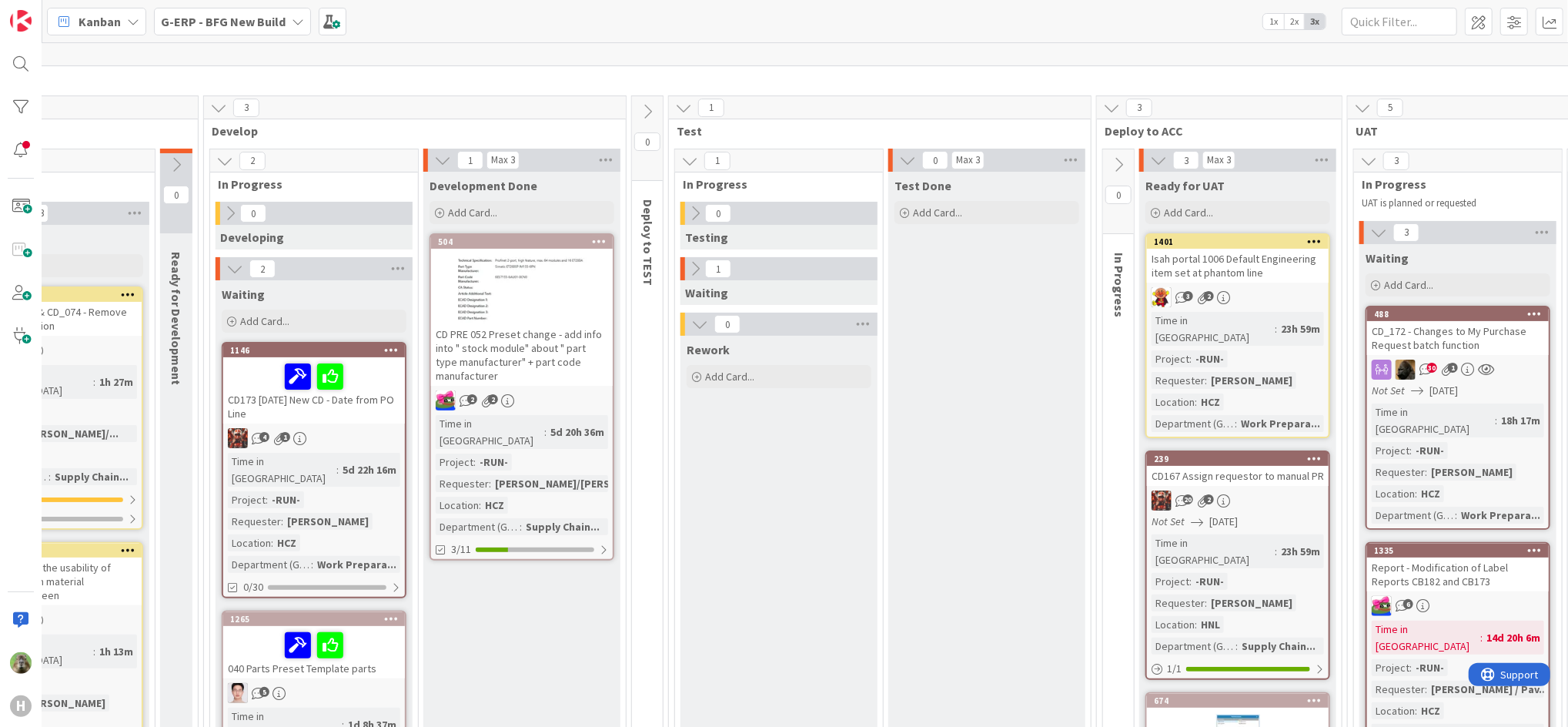
click at [774, 32] on div "Kanban G-ERP - BFG New Build 1x 2x 3x" at bounding box center [805, 21] width 1525 height 42
click at [827, 59] on div "17" at bounding box center [861, 54] width 1853 height 23
click at [369, 347] on div "1146" at bounding box center [317, 350] width 174 height 11
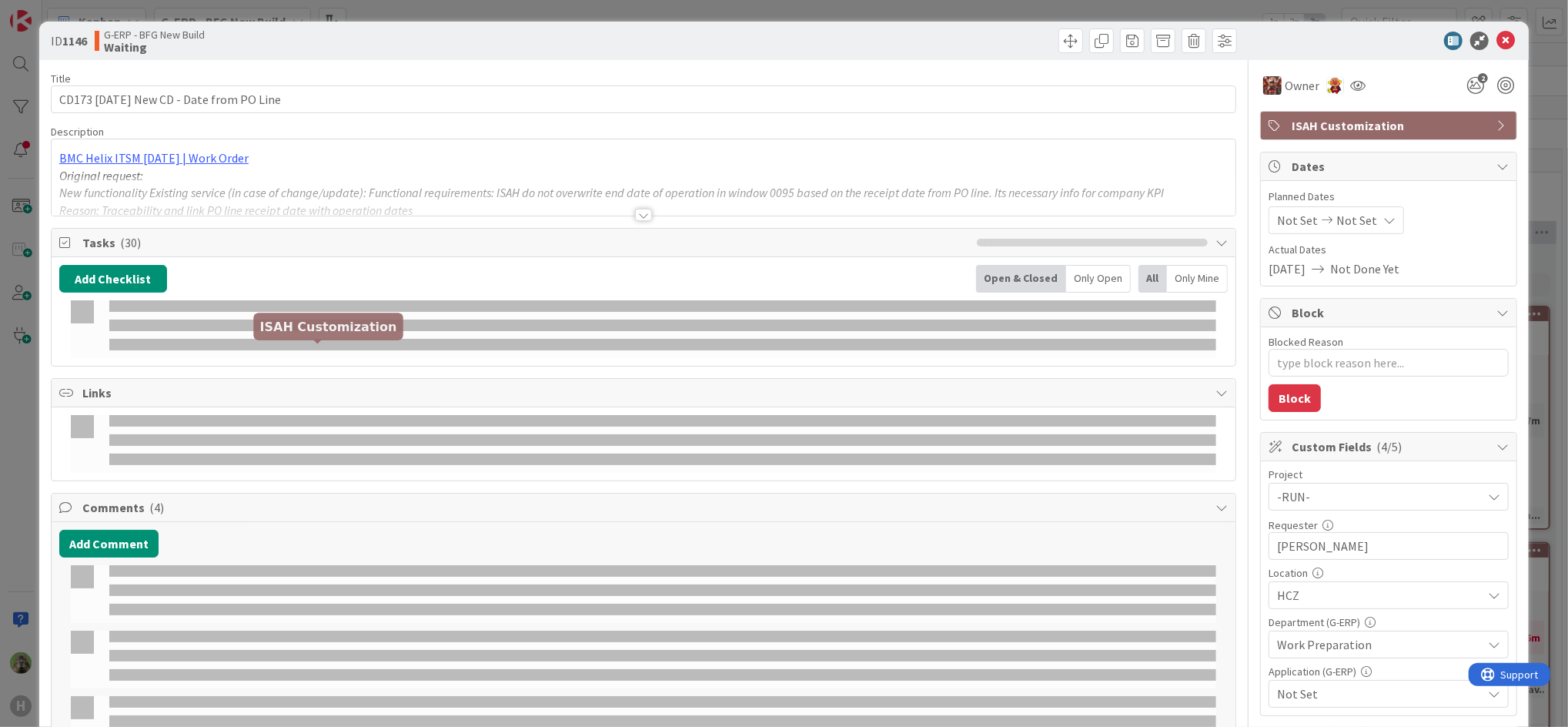
click at [16, 424] on div "ID 1146 G-ERP - BFG New Build Waiting Title 40 / 128 CD173 26.8.25 New CD - Dat…" at bounding box center [784, 363] width 1568 height 727
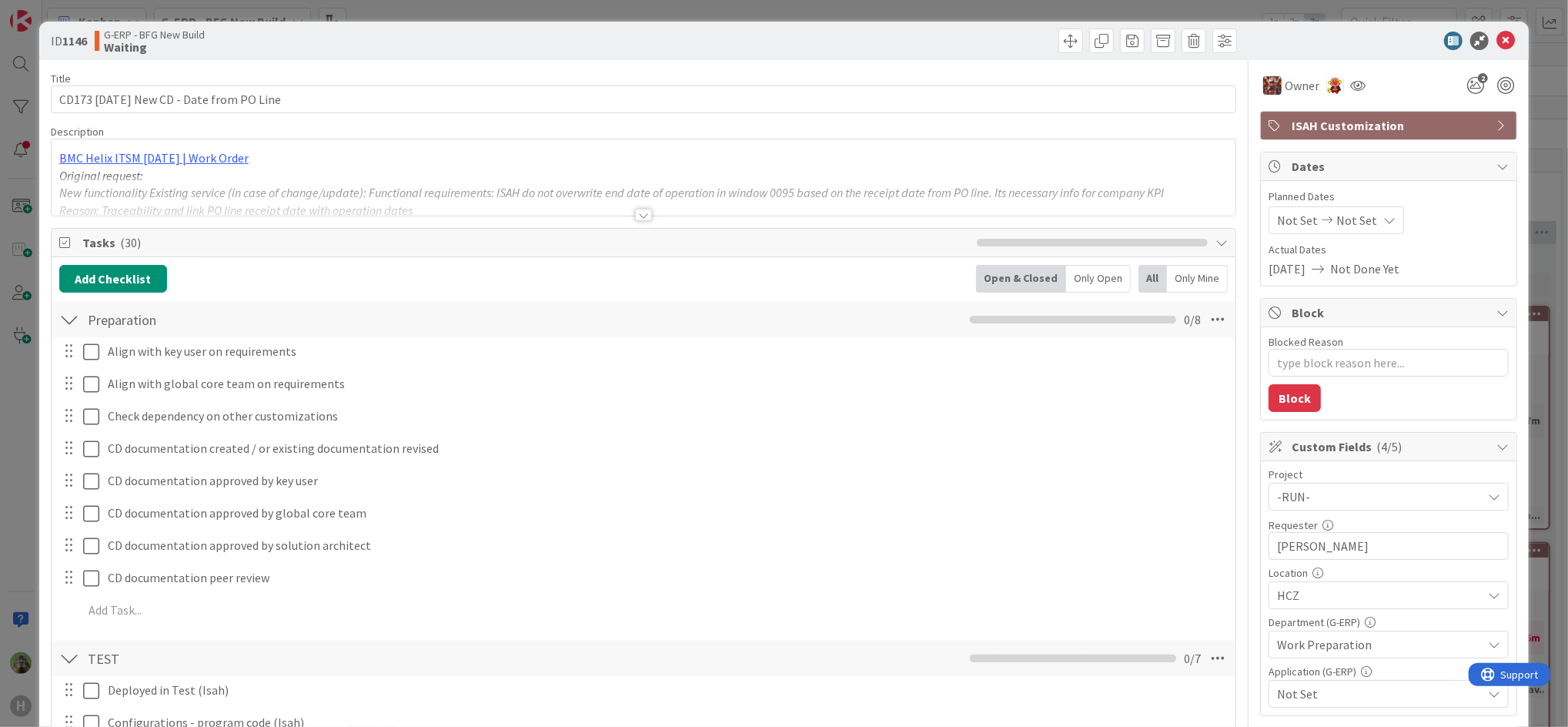
click at [1496, 46] on icon at bounding box center [1505, 40] width 18 height 18
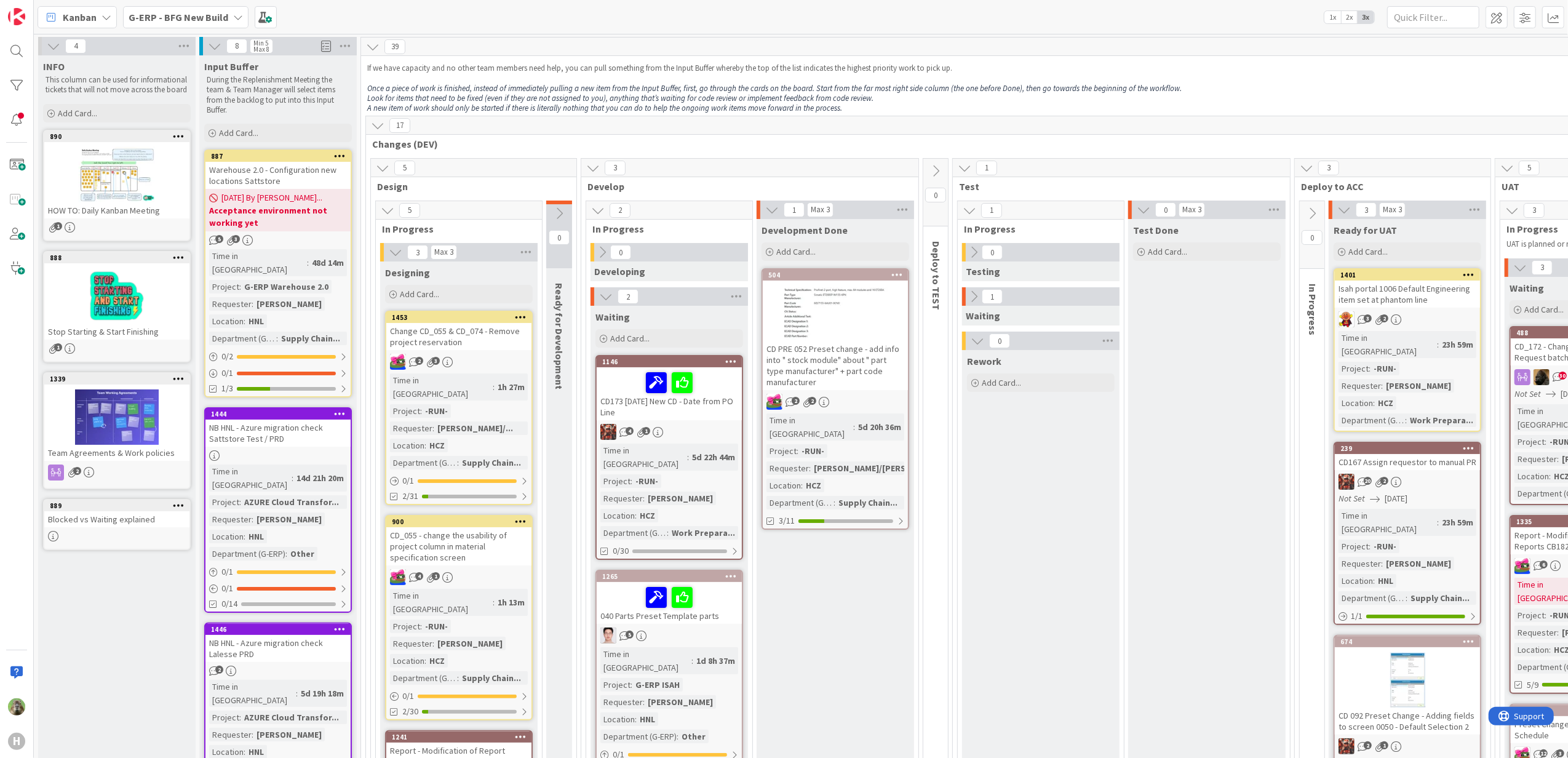
click at [169, 22] on span "G-ERP - BFG New Build" at bounding box center [179, 17] width 99 height 15
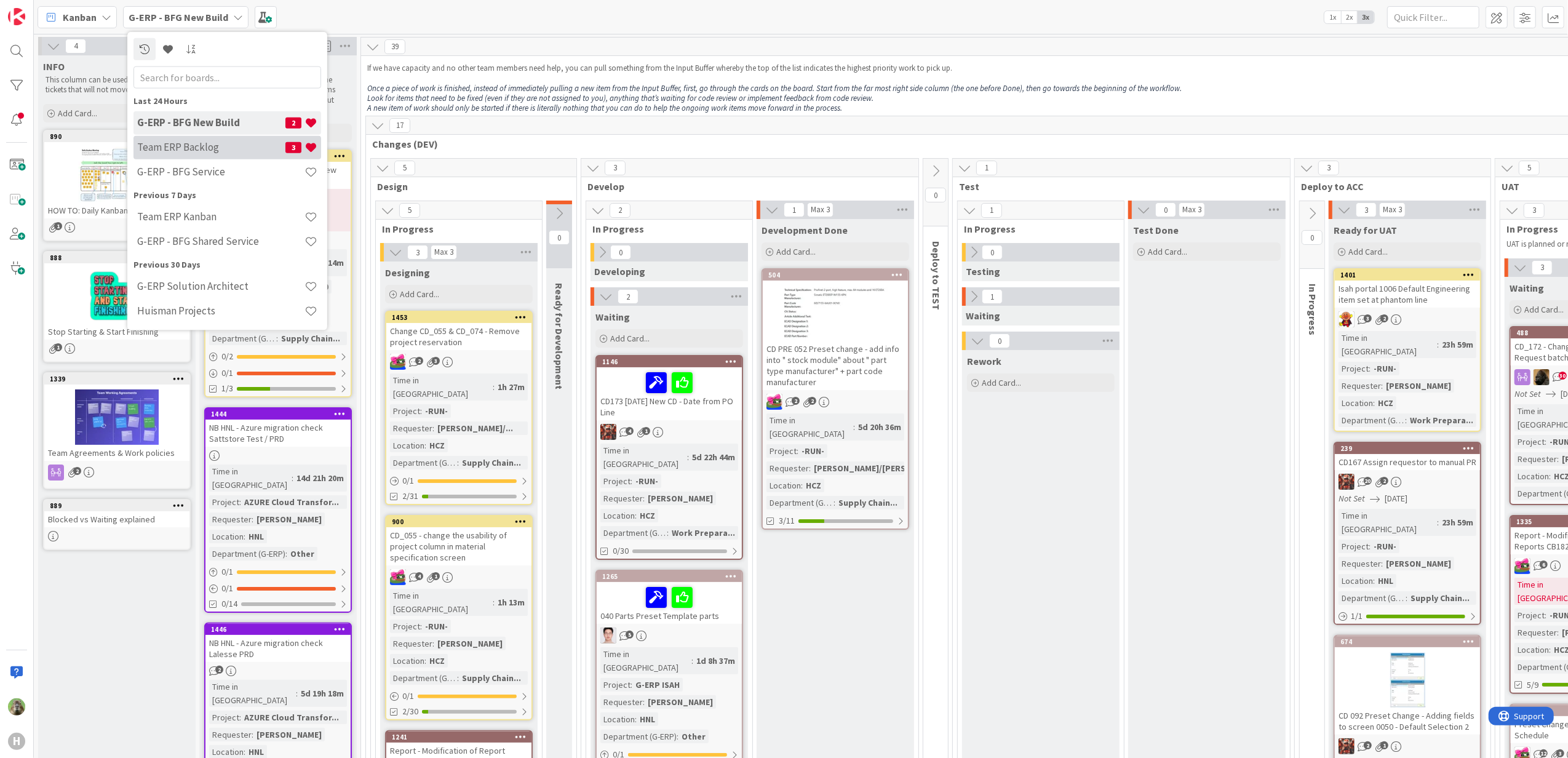
click at [219, 153] on h4 "Team ERP Backlog" at bounding box center [212, 147] width 149 height 13
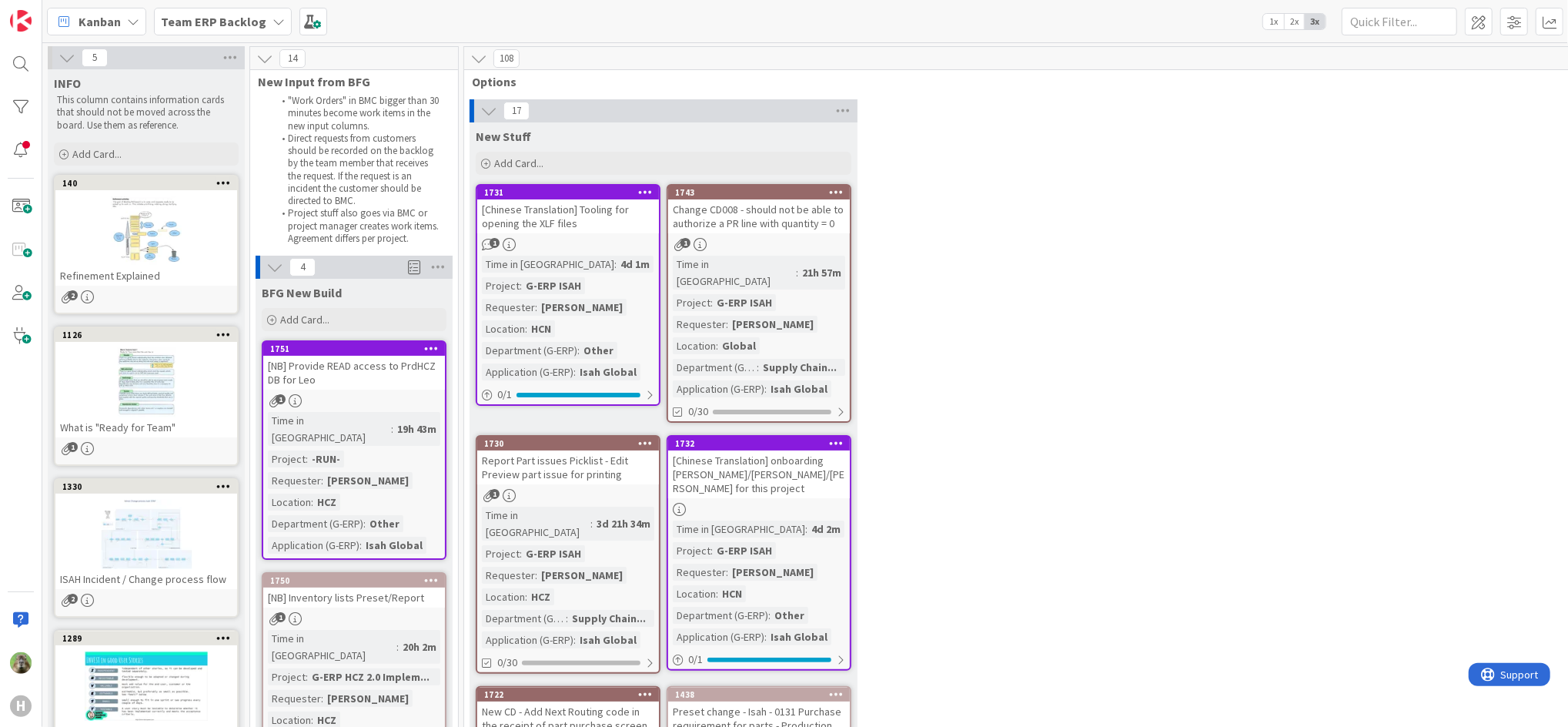
click at [237, 27] on b "Team ERP Backlog" at bounding box center [214, 22] width 105 height 16
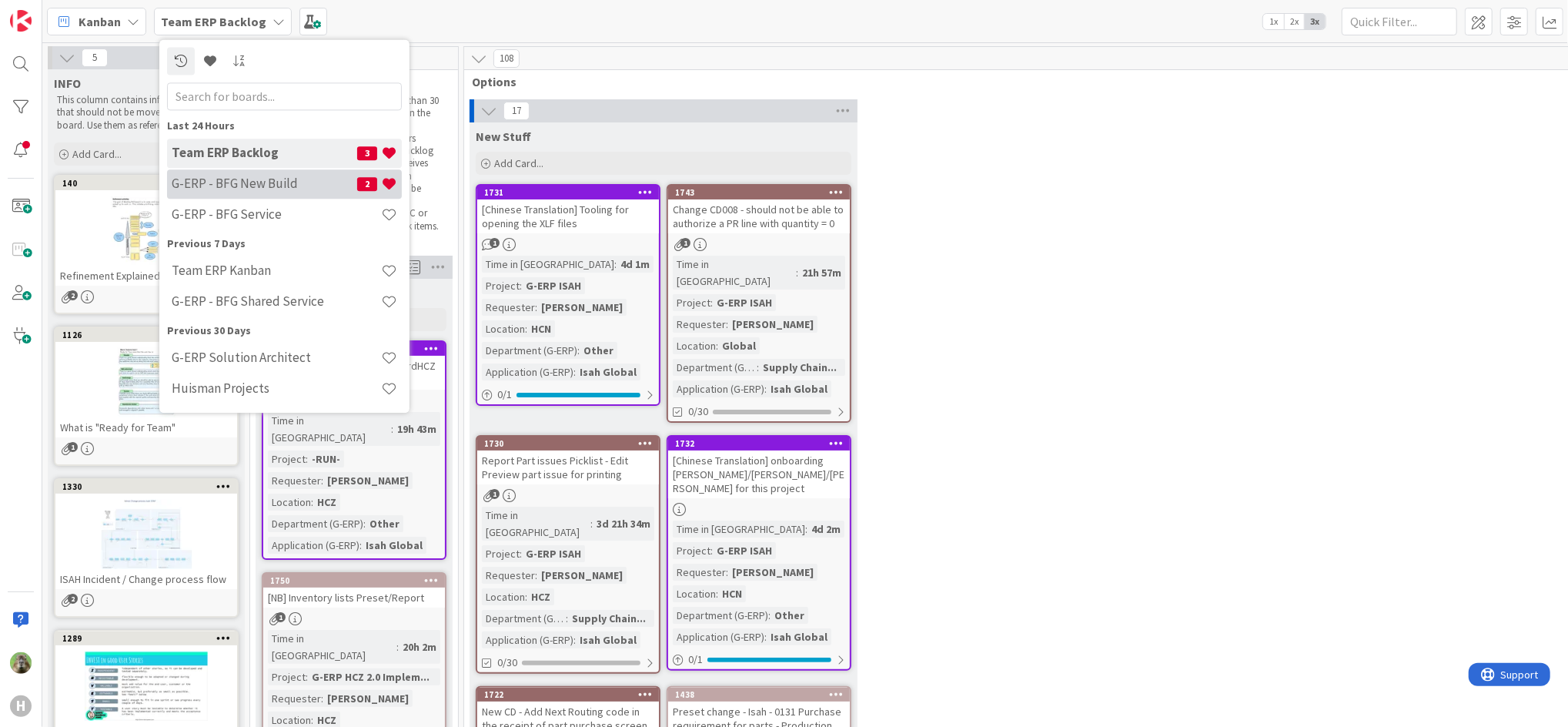
click at [268, 181] on h4 "G-ERP - BFG New Build" at bounding box center [265, 184] width 186 height 16
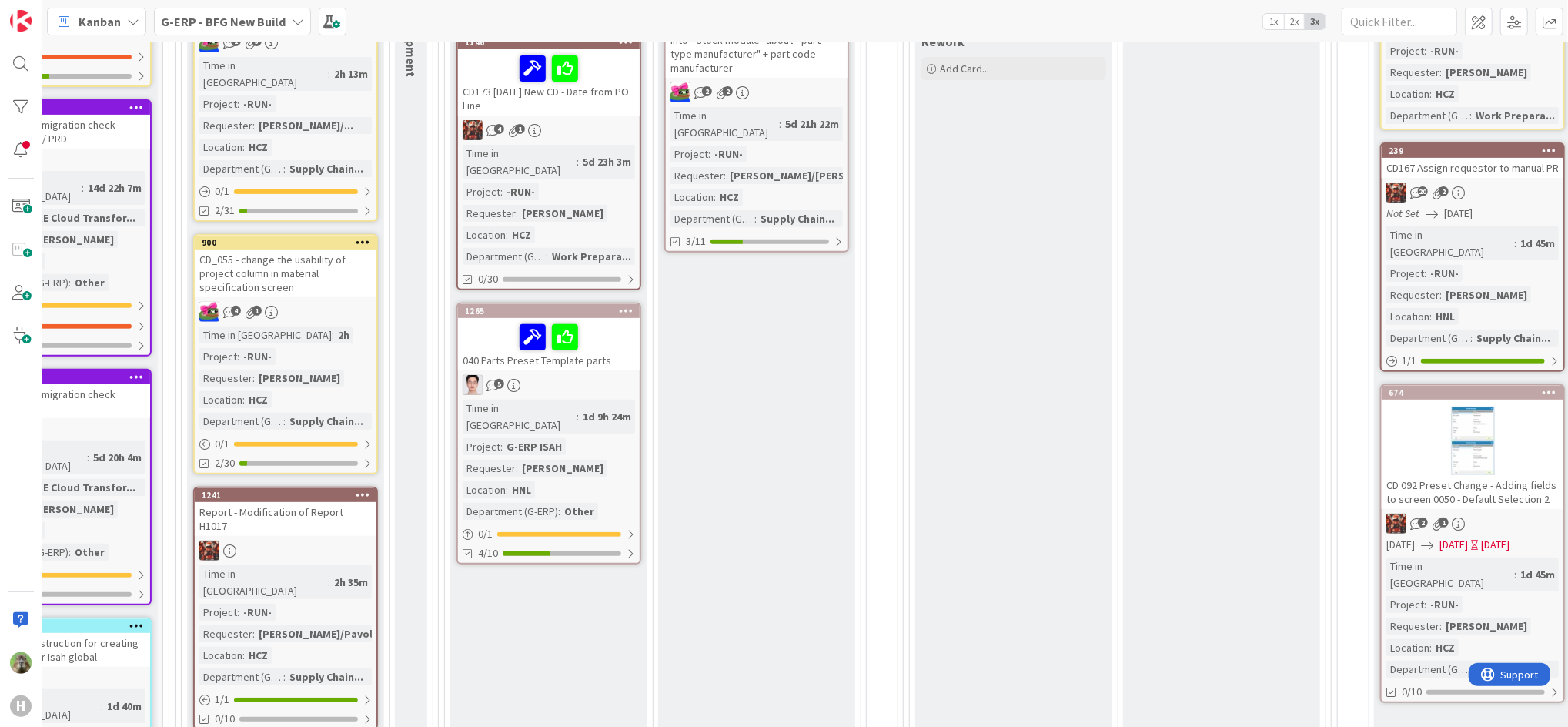
scroll to position [410, 0]
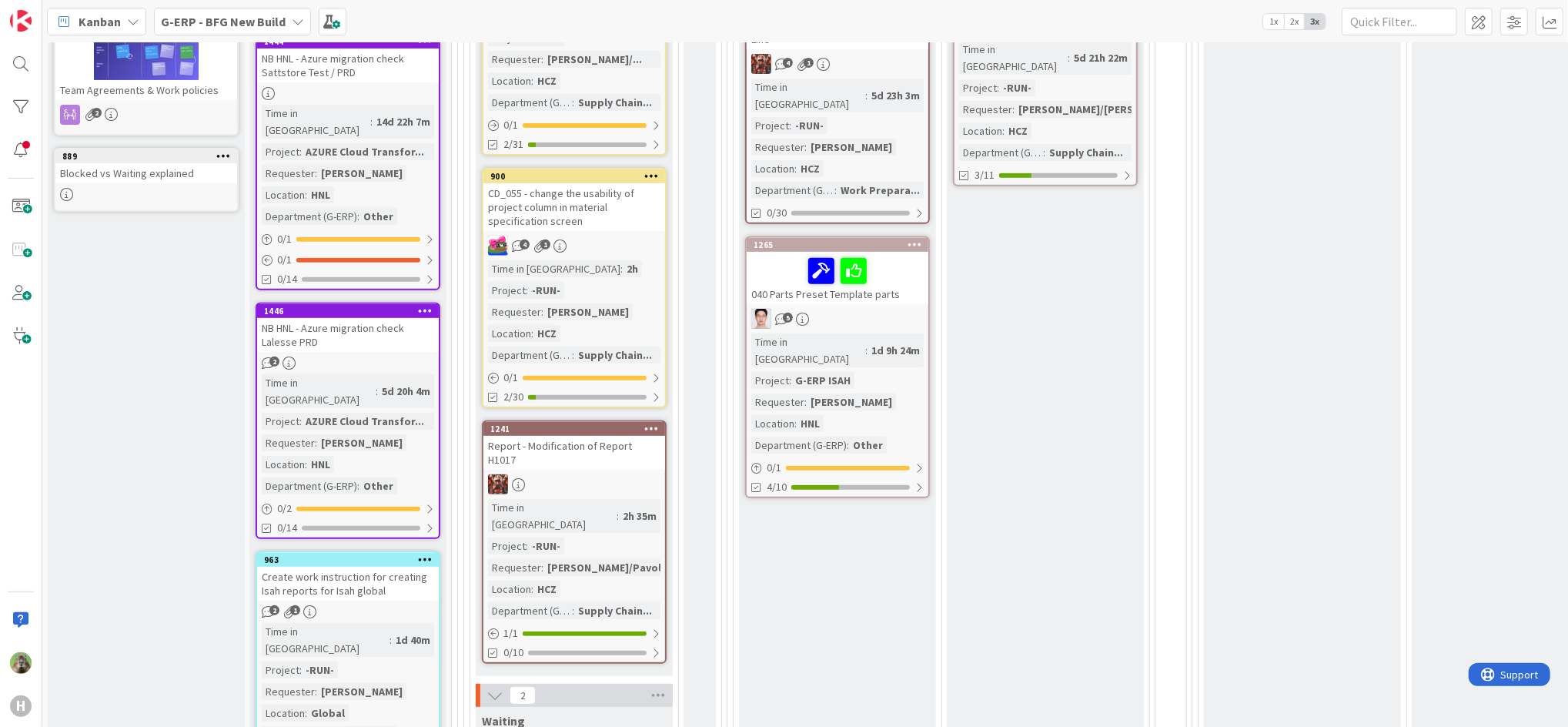
scroll to position [308, 0]
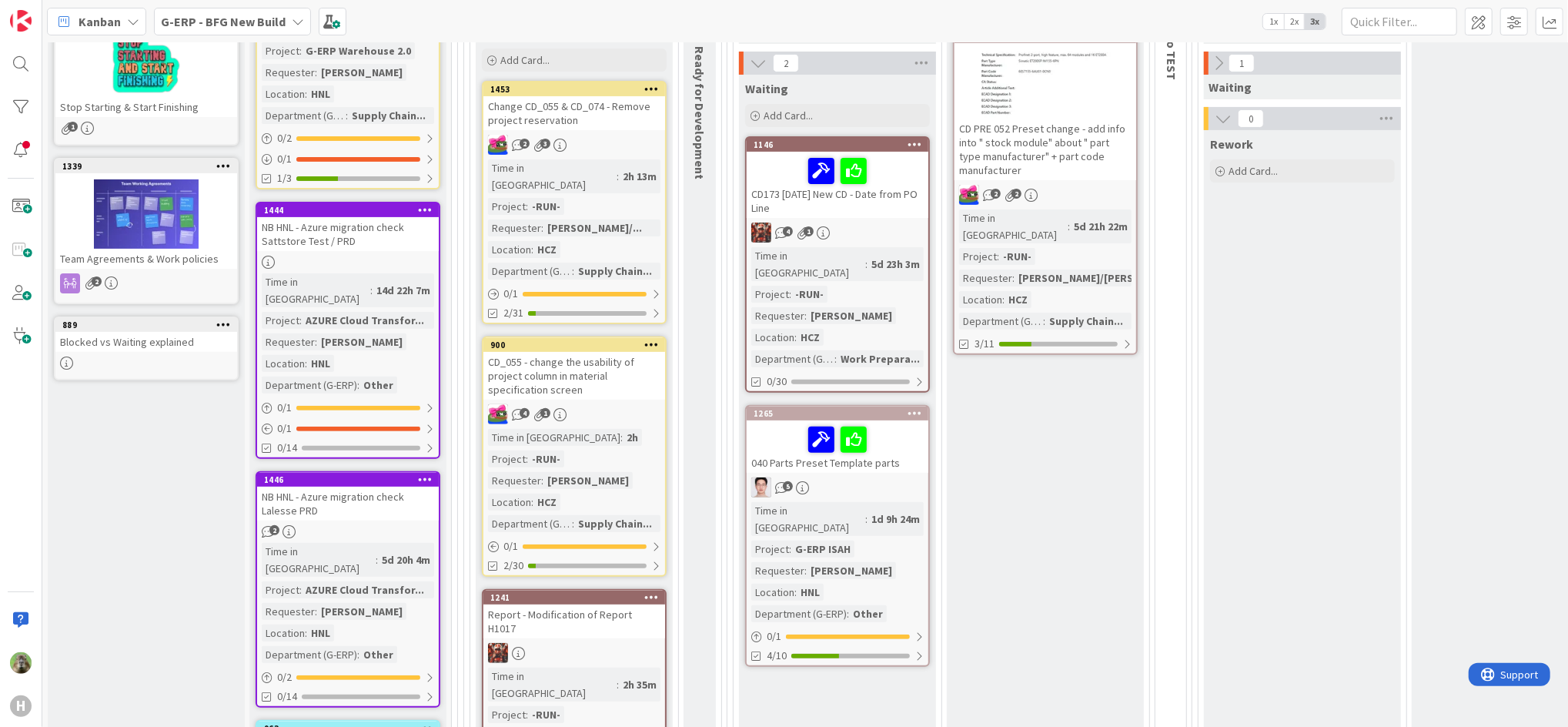
click at [1038, 679] on div "Development Done Add Card... 504 CD PRE 052 Preset change - add info into " sto…" at bounding box center [1045, 731] width 197 height 1531
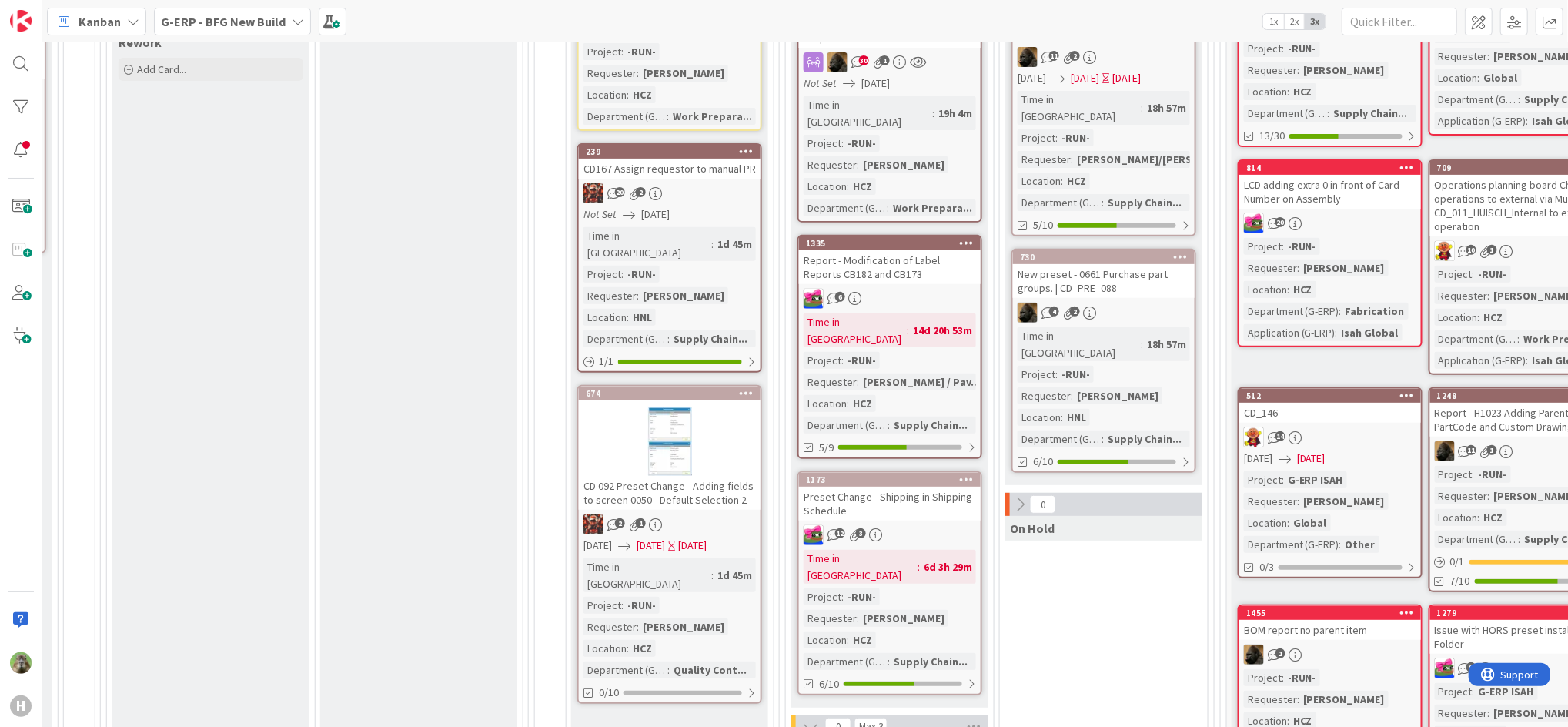
scroll to position [616, 1091]
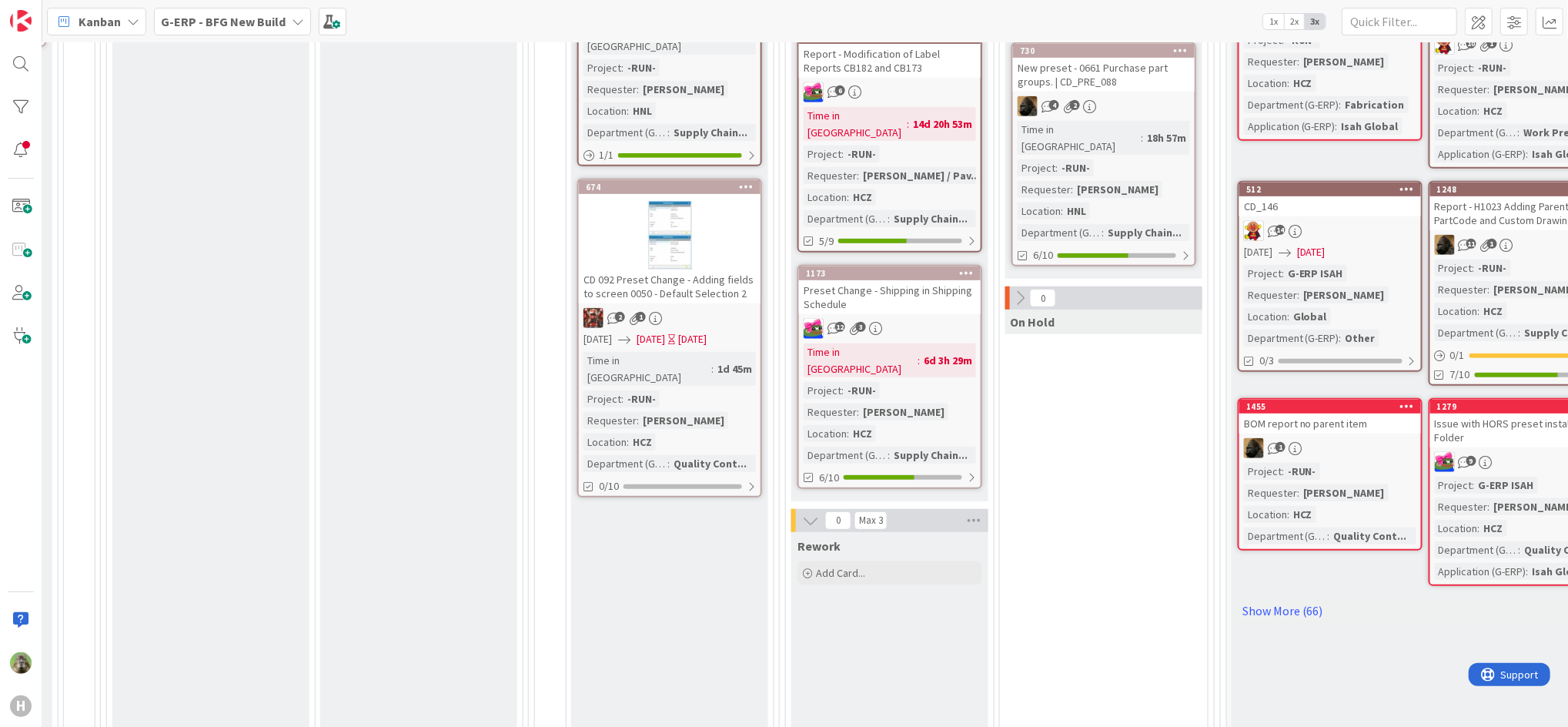
click at [224, 35] on div "Kanban G-ERP - BFG New Build 1x 2x 3x" at bounding box center [805, 21] width 1525 height 42
click at [224, 25] on b "G-ERP - BFG New Build" at bounding box center [223, 22] width 124 height 16
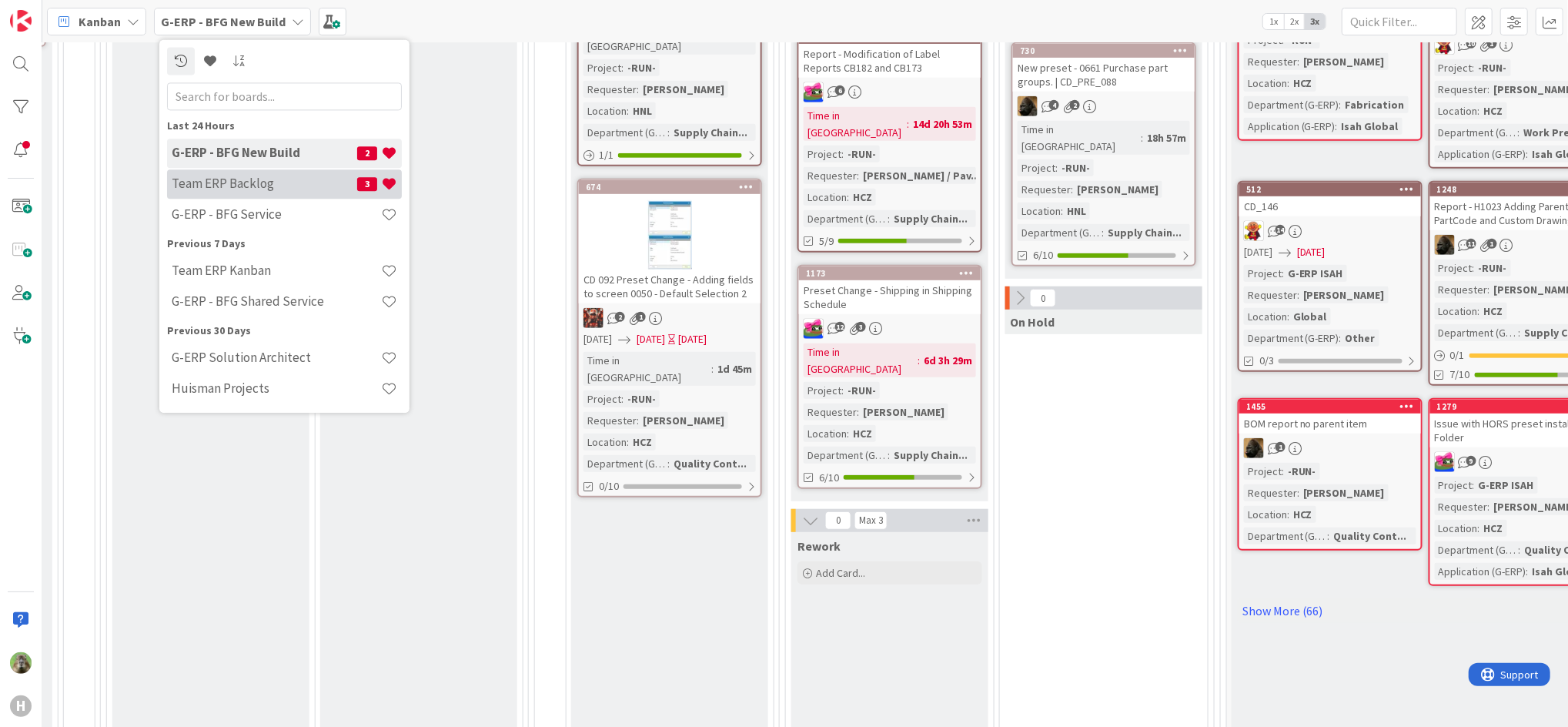
click at [279, 185] on h4 "Team ERP Backlog" at bounding box center [265, 184] width 186 height 16
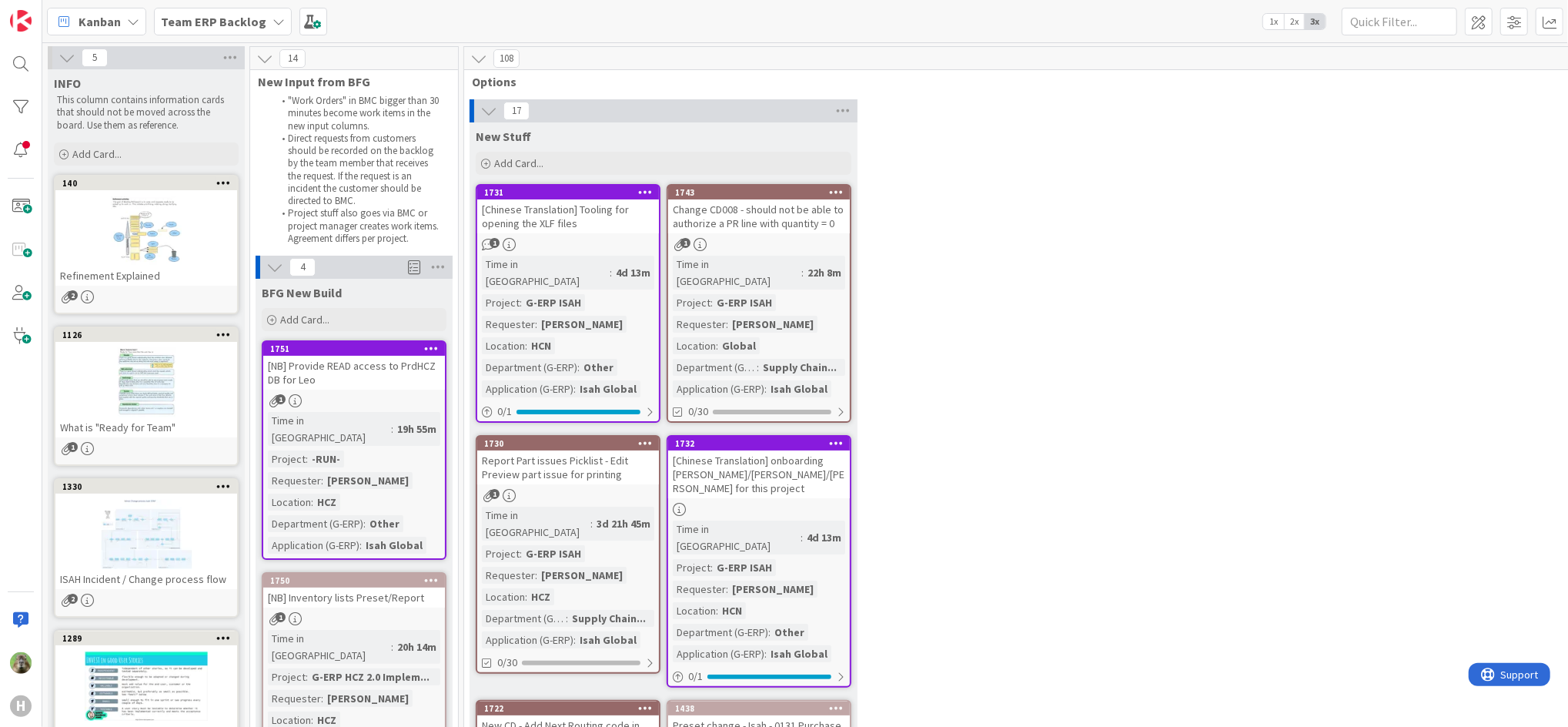
click at [245, 27] on b "Team ERP Backlog" at bounding box center [214, 22] width 105 height 16
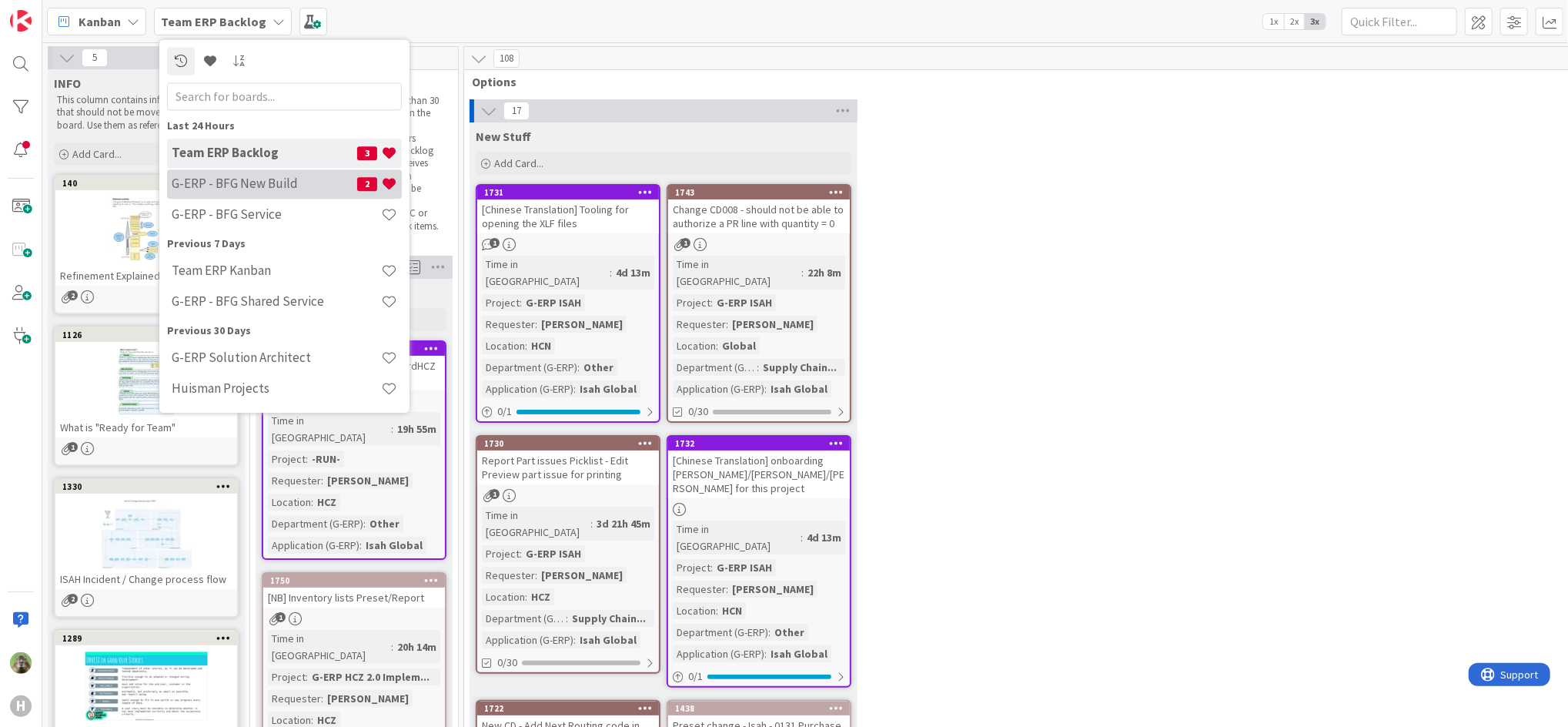
click at [276, 191] on h4 "G-ERP - BFG New Build" at bounding box center [265, 184] width 186 height 16
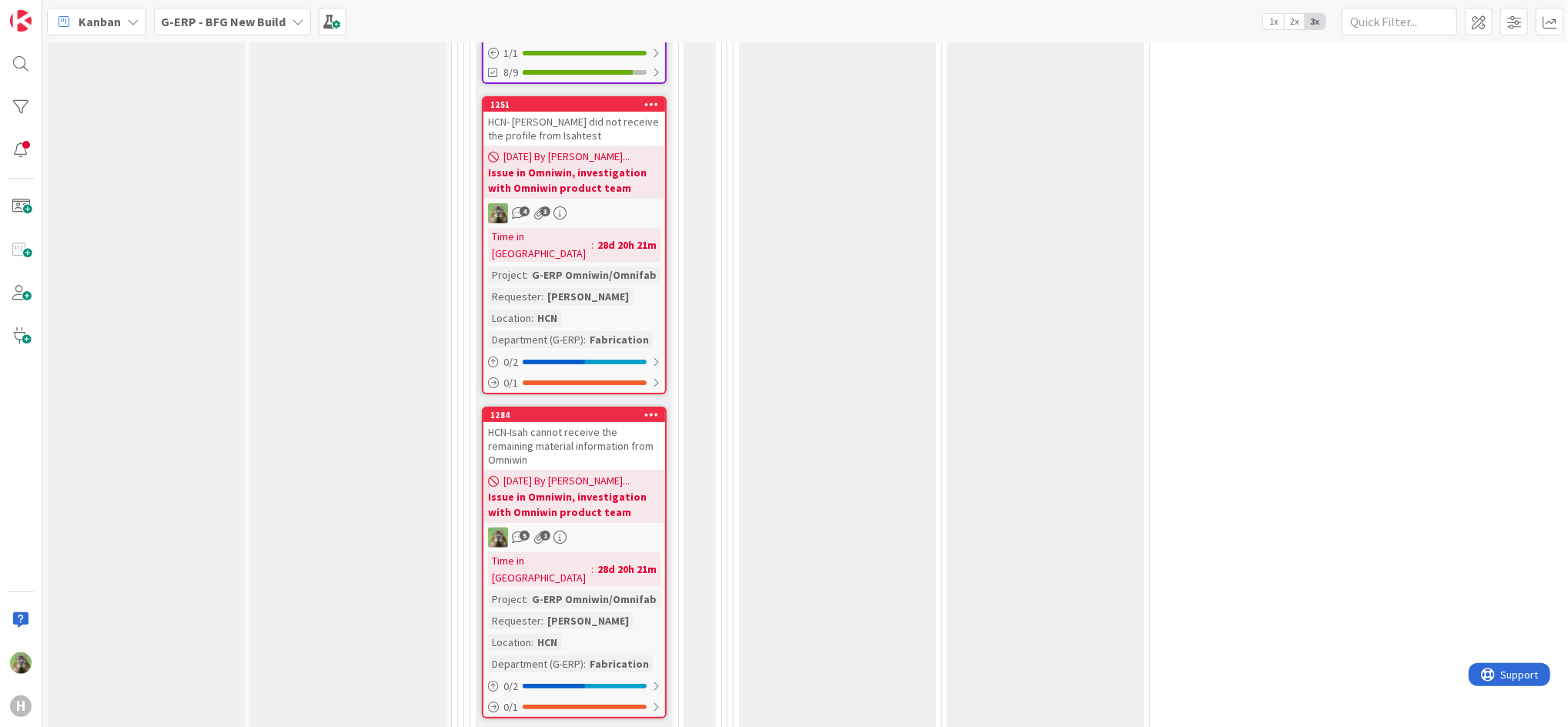
scroll to position [4892, 0]
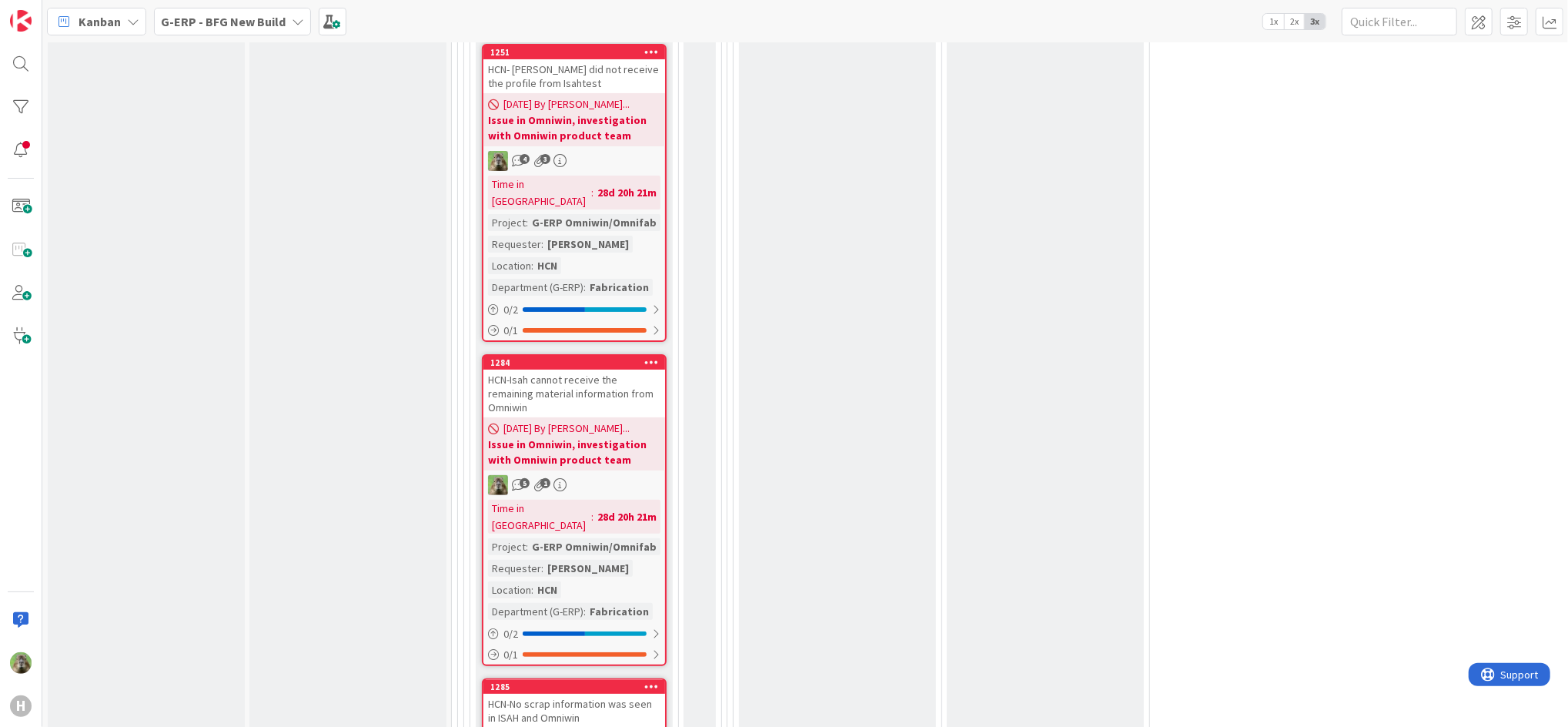
click at [113, 35] on div "Kanban G-ERP - BFG New Build 1x 2x 3x" at bounding box center [805, 21] width 1525 height 42
click at [122, 26] on div "Kanban" at bounding box center [96, 22] width 99 height 28
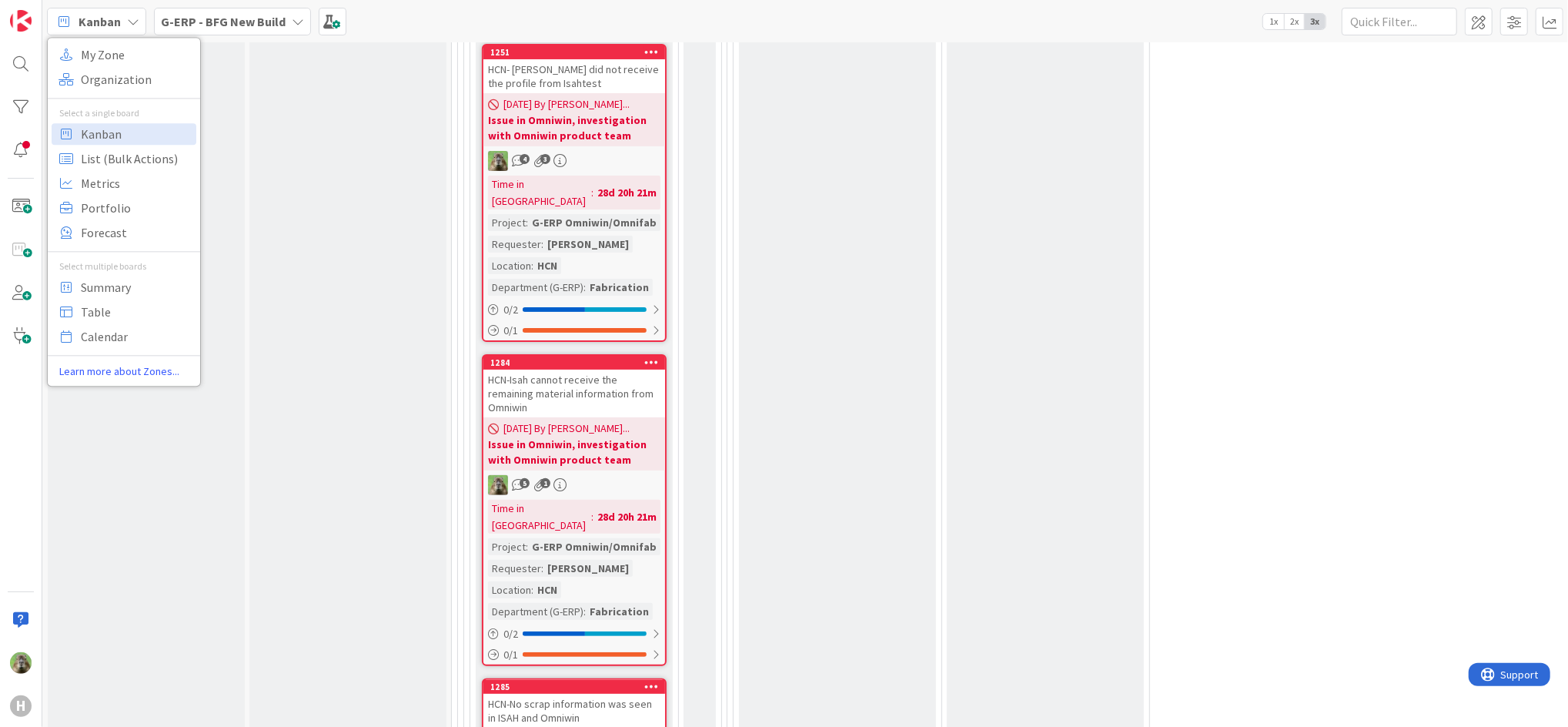
click at [174, 23] on b "G-ERP - BFG New Build" at bounding box center [223, 22] width 124 height 16
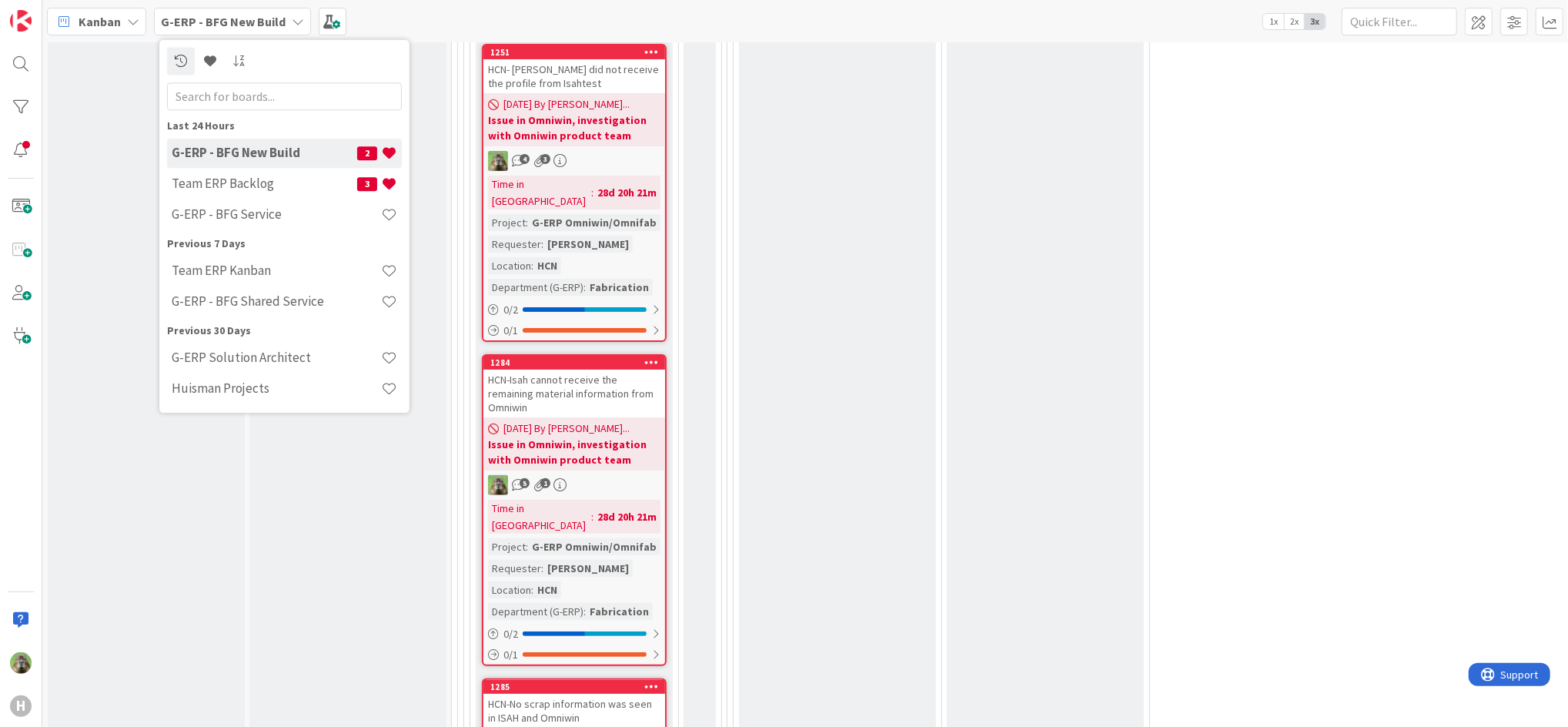
click at [125, 11] on div "Kanban" at bounding box center [96, 22] width 99 height 28
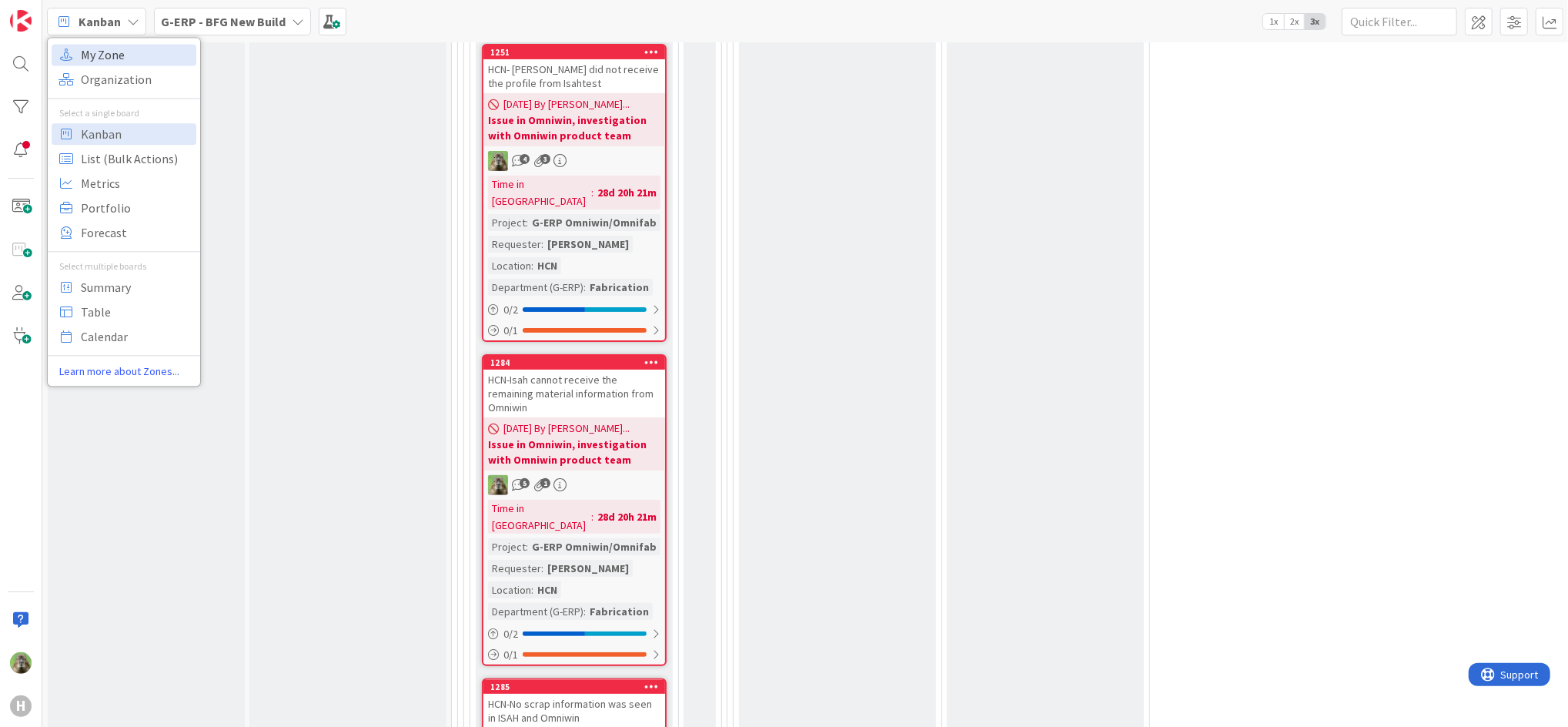
click at [139, 59] on span "My Zone" at bounding box center [136, 54] width 110 height 23
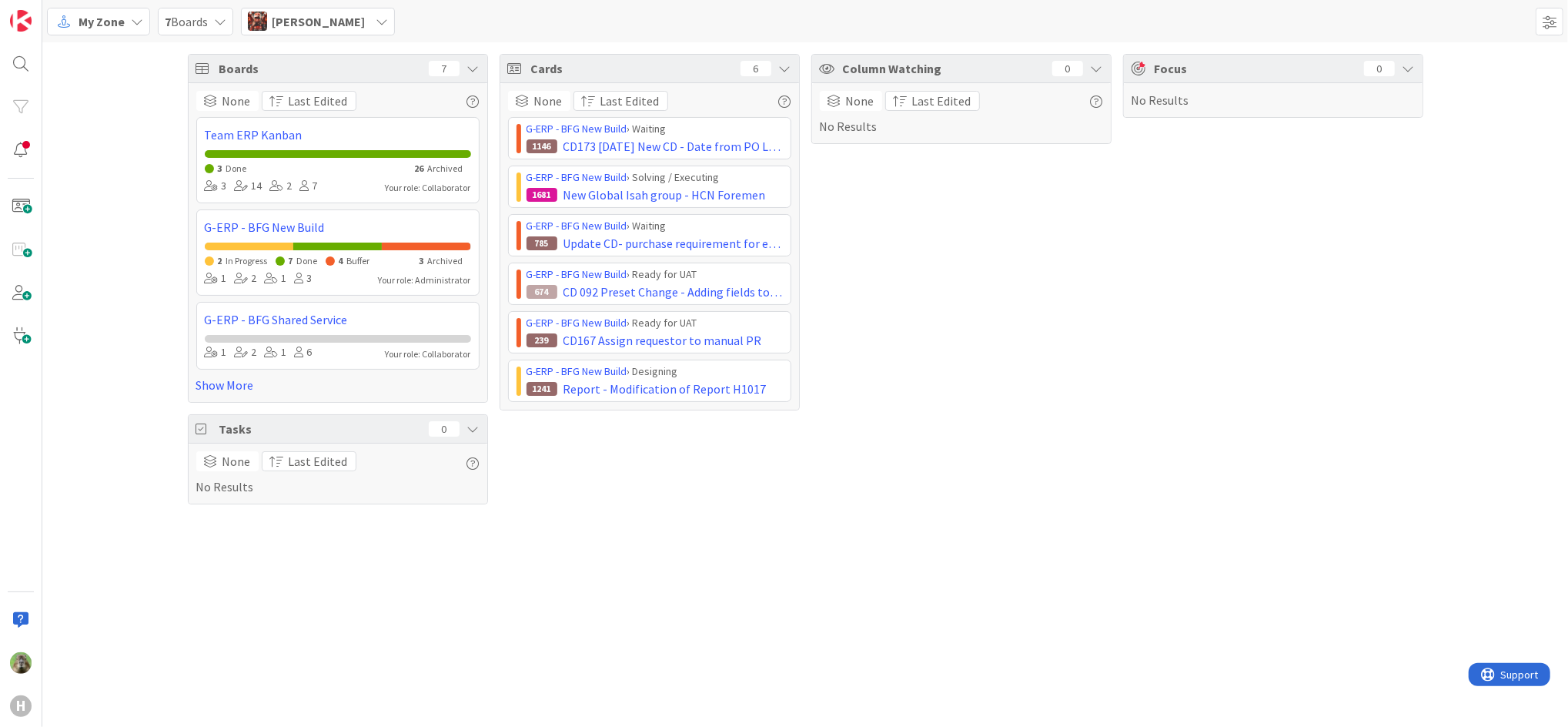
click at [360, 28] on div "Josef Kuman" at bounding box center [318, 22] width 154 height 28
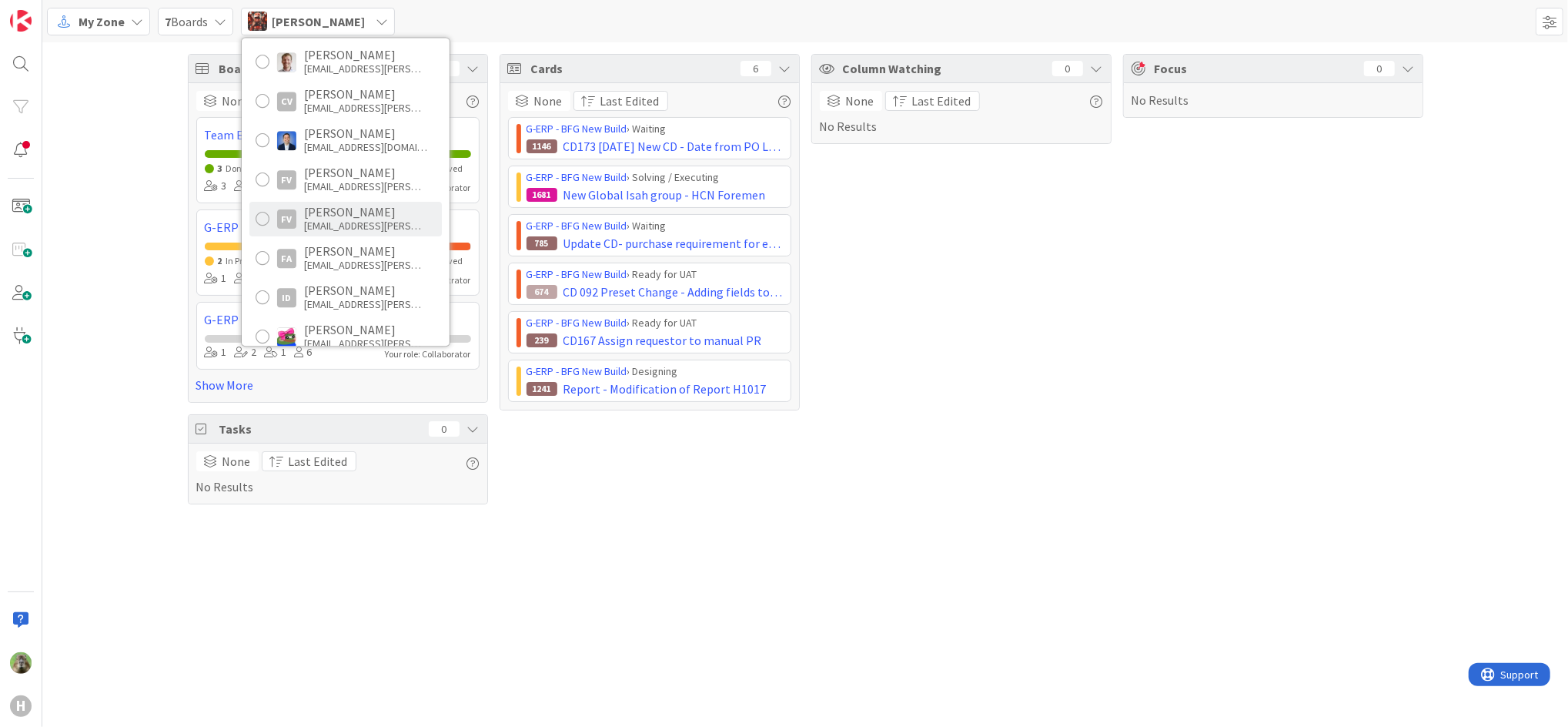
scroll to position [616, 0]
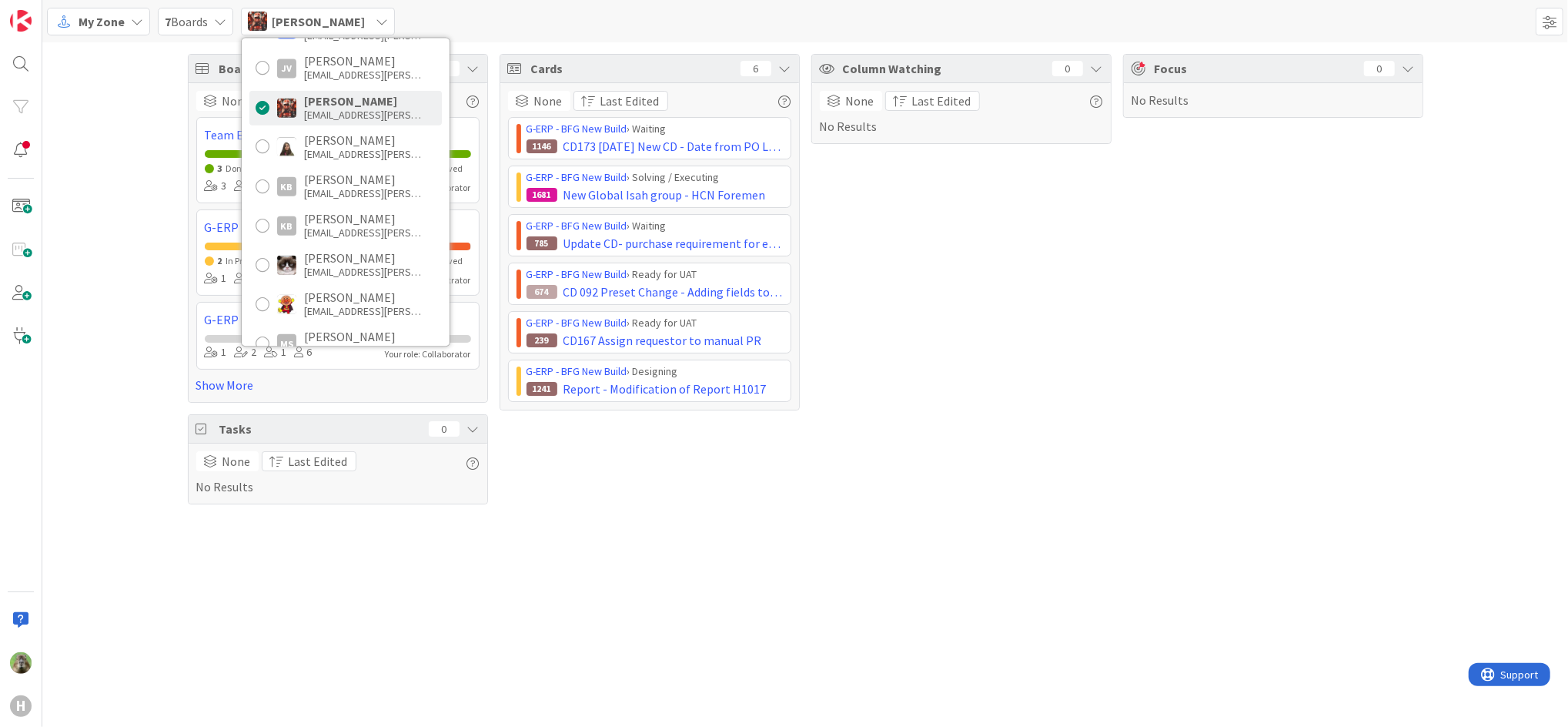
click at [329, 91] on div "Josef Kuman jkuman@huisman-cz.com" at bounding box center [345, 108] width 193 height 35
click at [263, 109] on div at bounding box center [263, 107] width 14 height 14
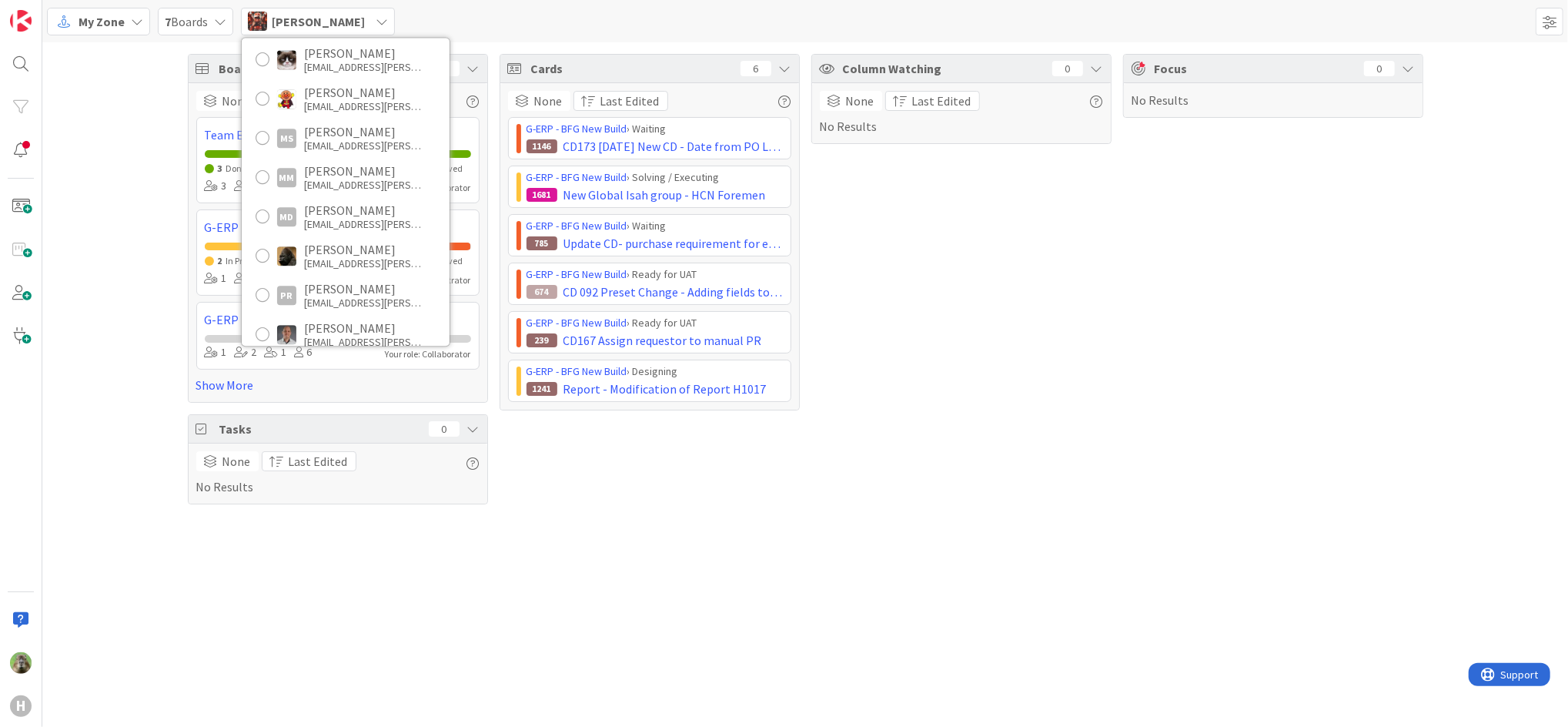
scroll to position [924, 0]
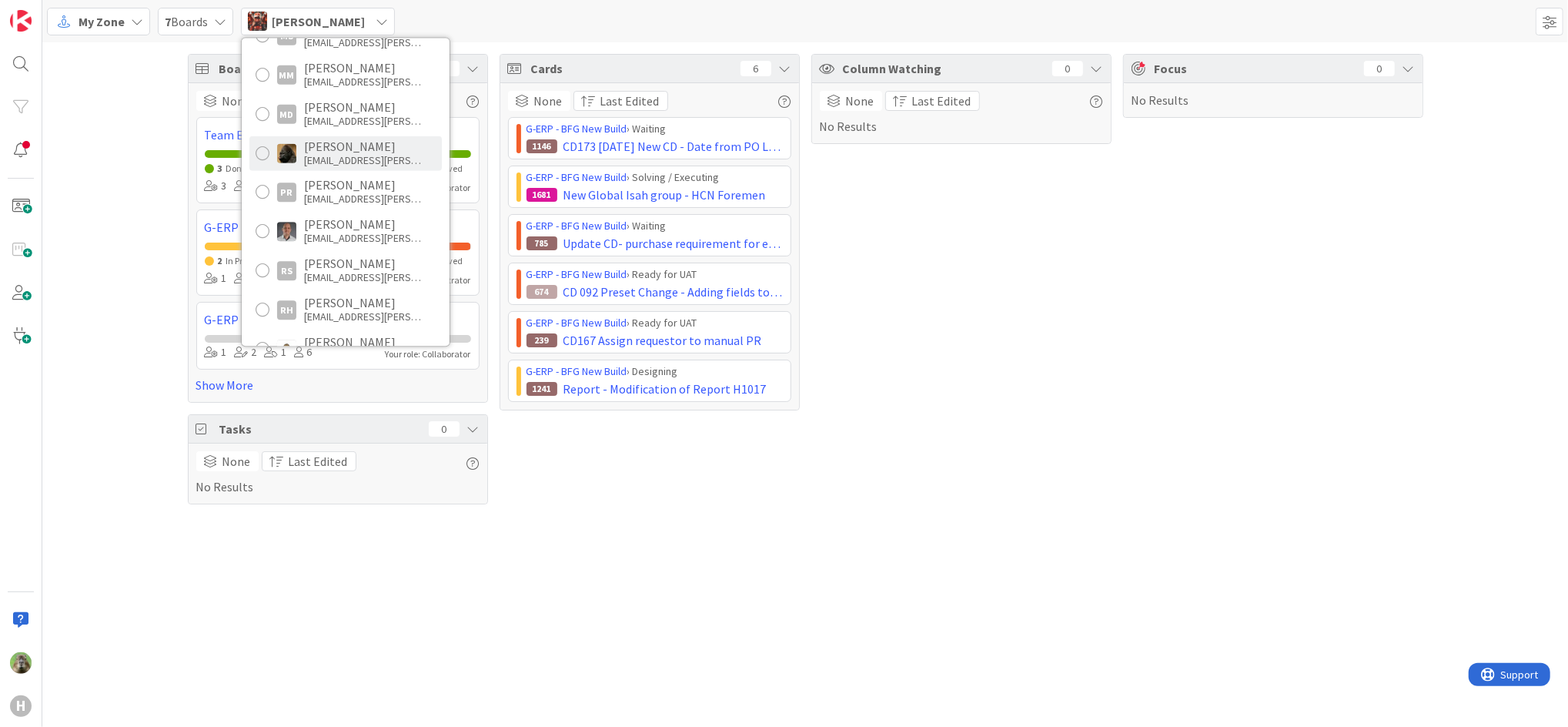
click at [295, 155] on img at bounding box center [287, 153] width 19 height 19
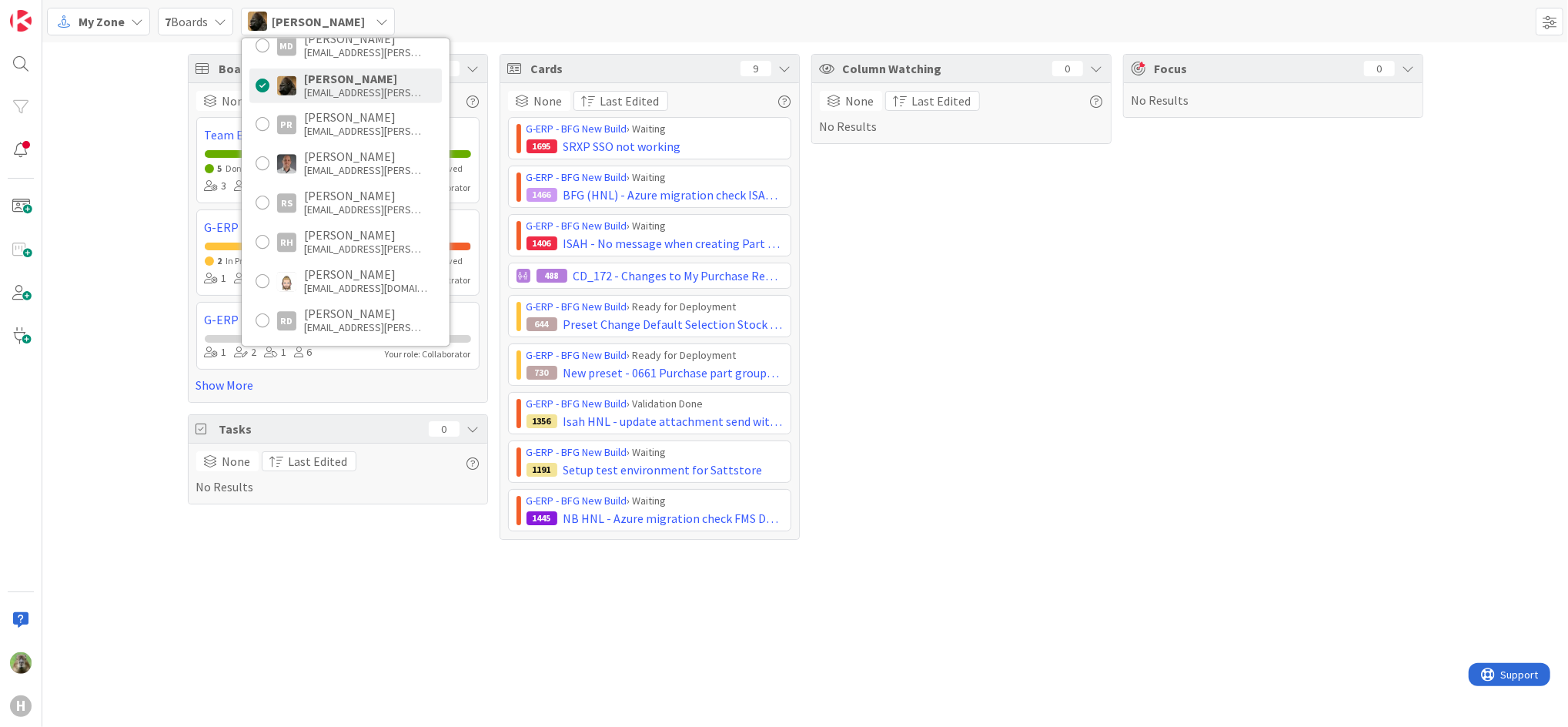
scroll to position [1026, 0]
click at [130, 302] on div "Boards 7 None Last Edited Team ERP Kanban 5 Done 21 Archived 3 14 2 7 Your role…" at bounding box center [805, 296] width 1525 height 509
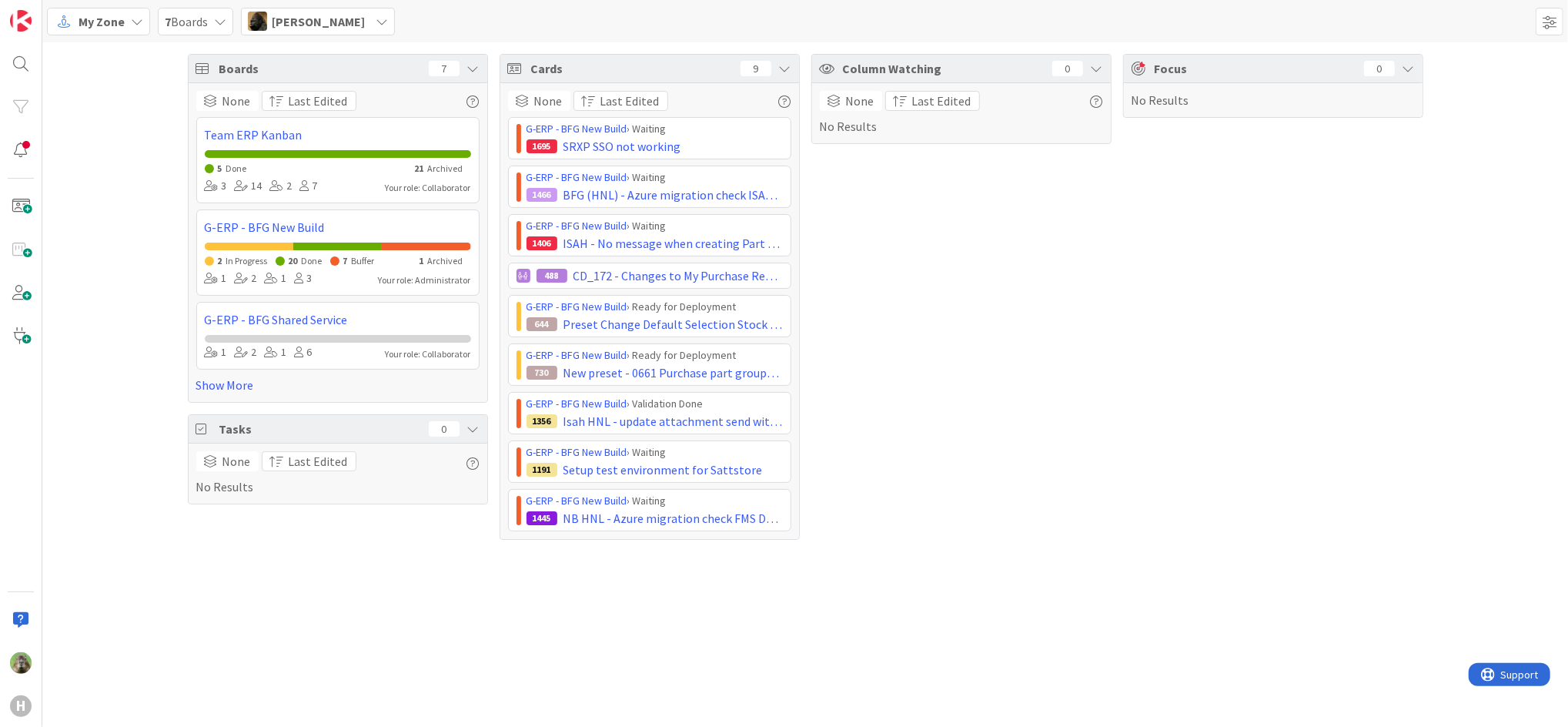
click at [289, 21] on span "Noah Dezaire" at bounding box center [318, 21] width 93 height 18
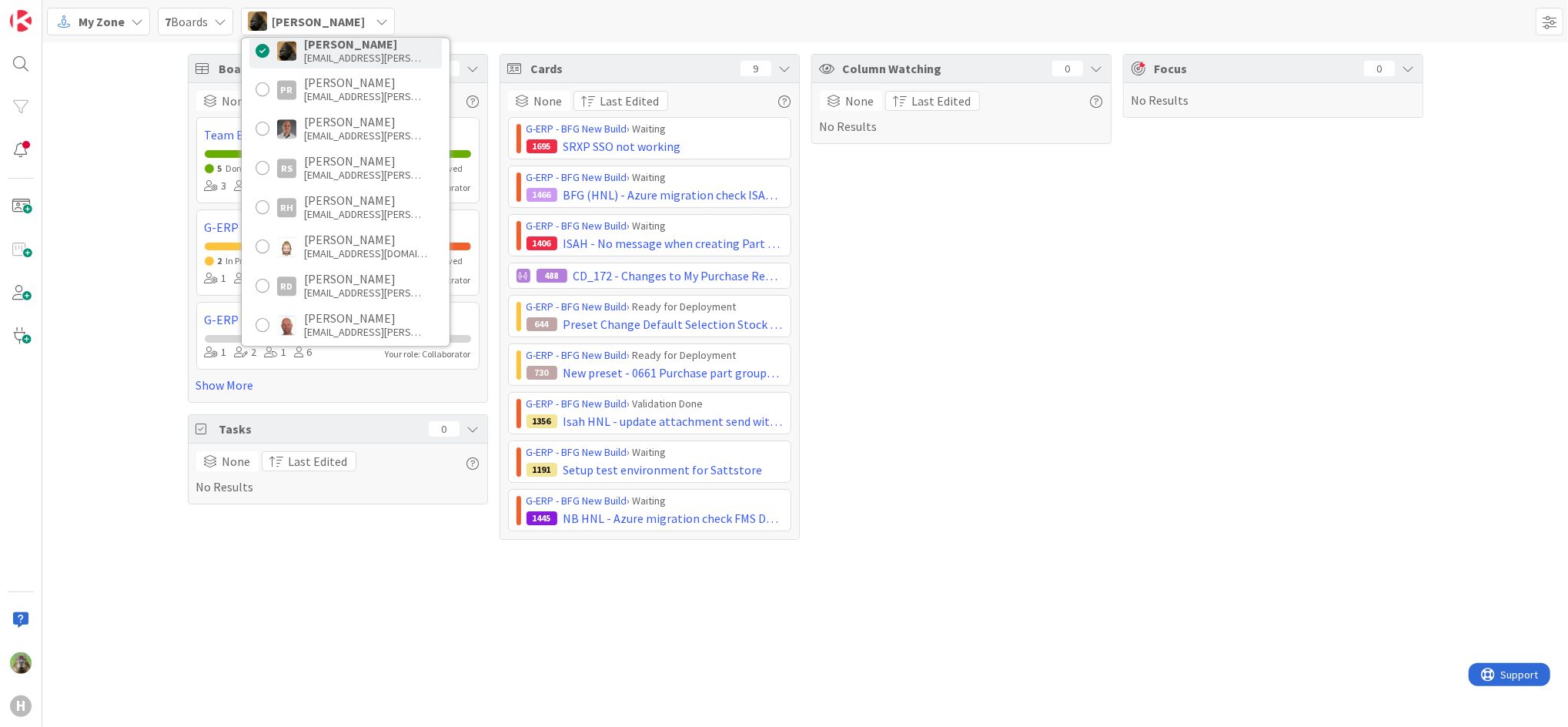
click at [273, 18] on span "Noah Dezaire" at bounding box center [318, 21] width 93 height 18
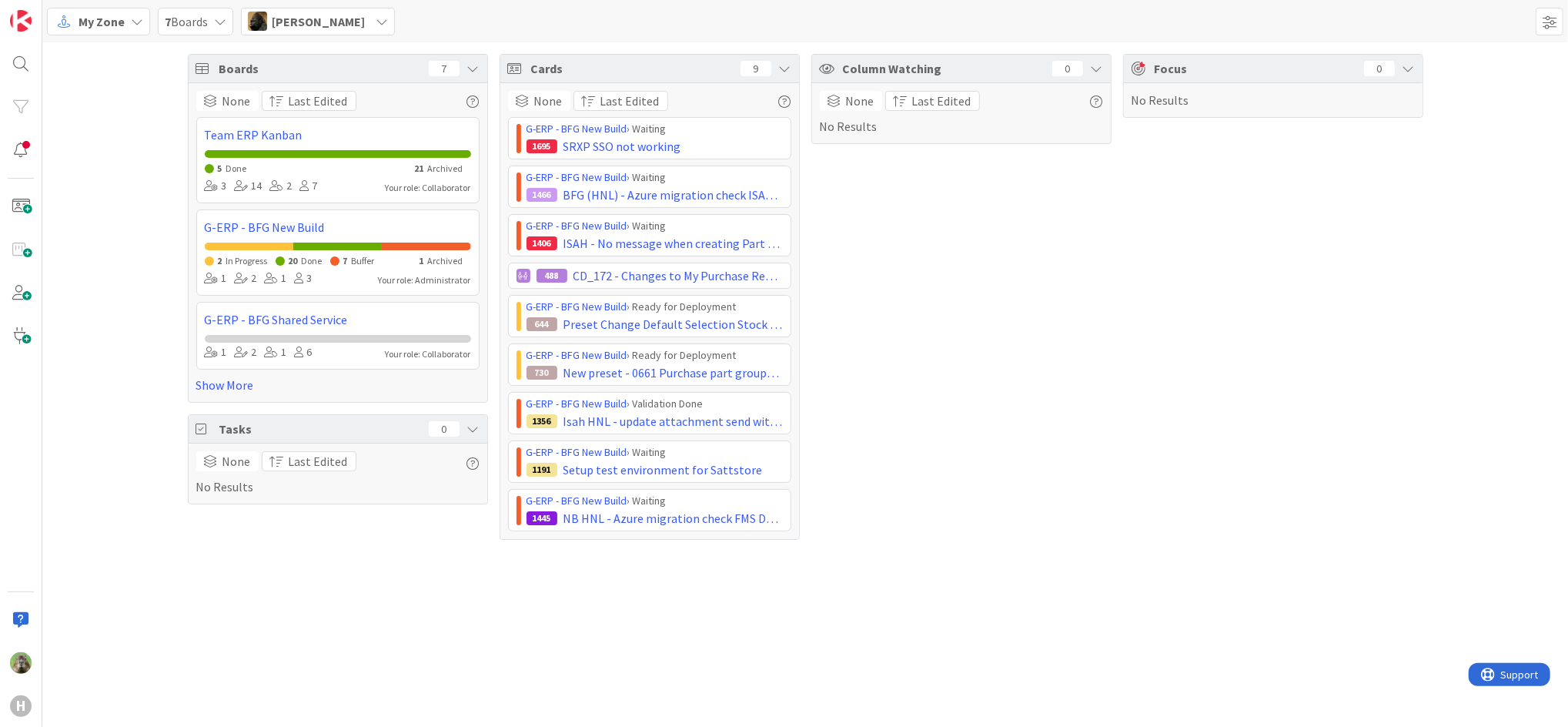
click at [273, 18] on span "Noah Dezaire" at bounding box center [318, 21] width 93 height 18
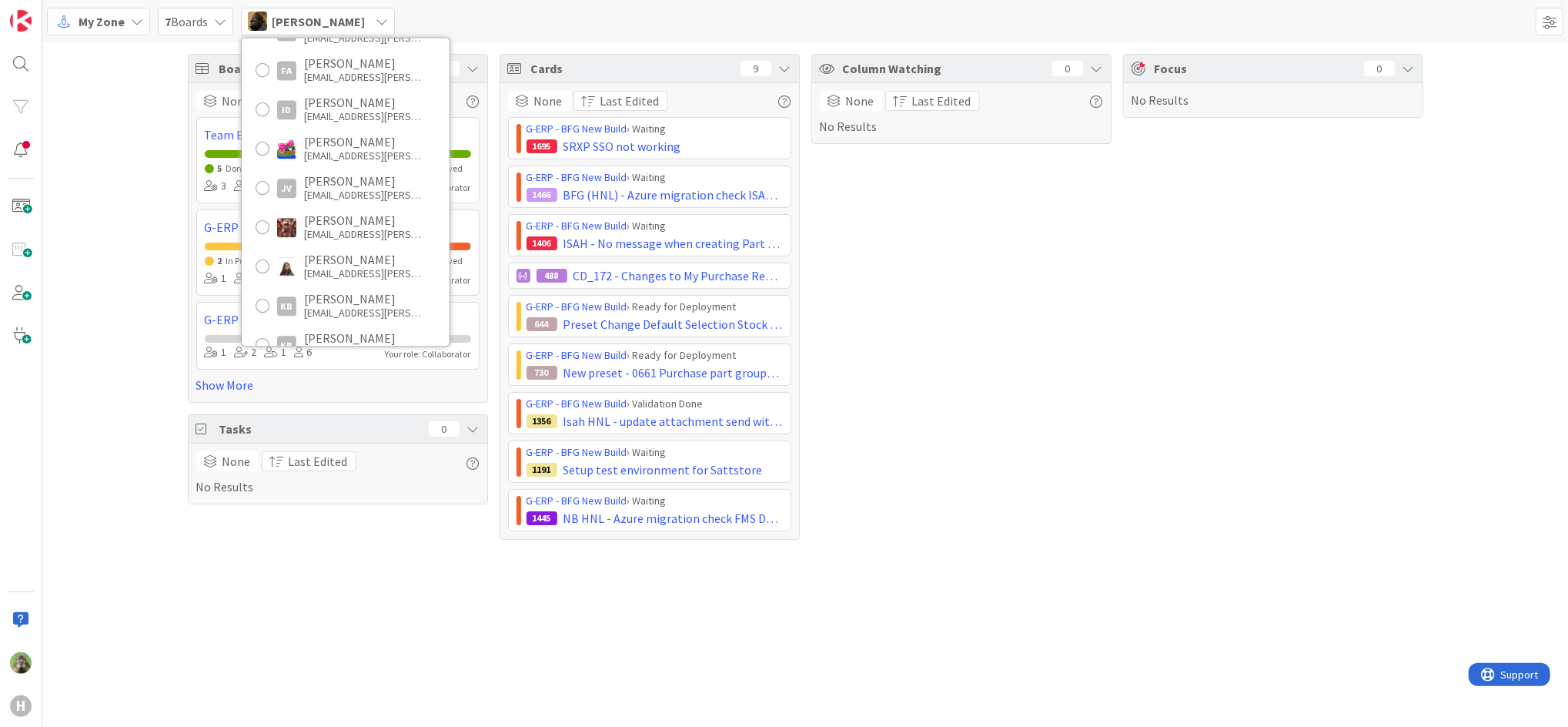
scroll to position [308, 0]
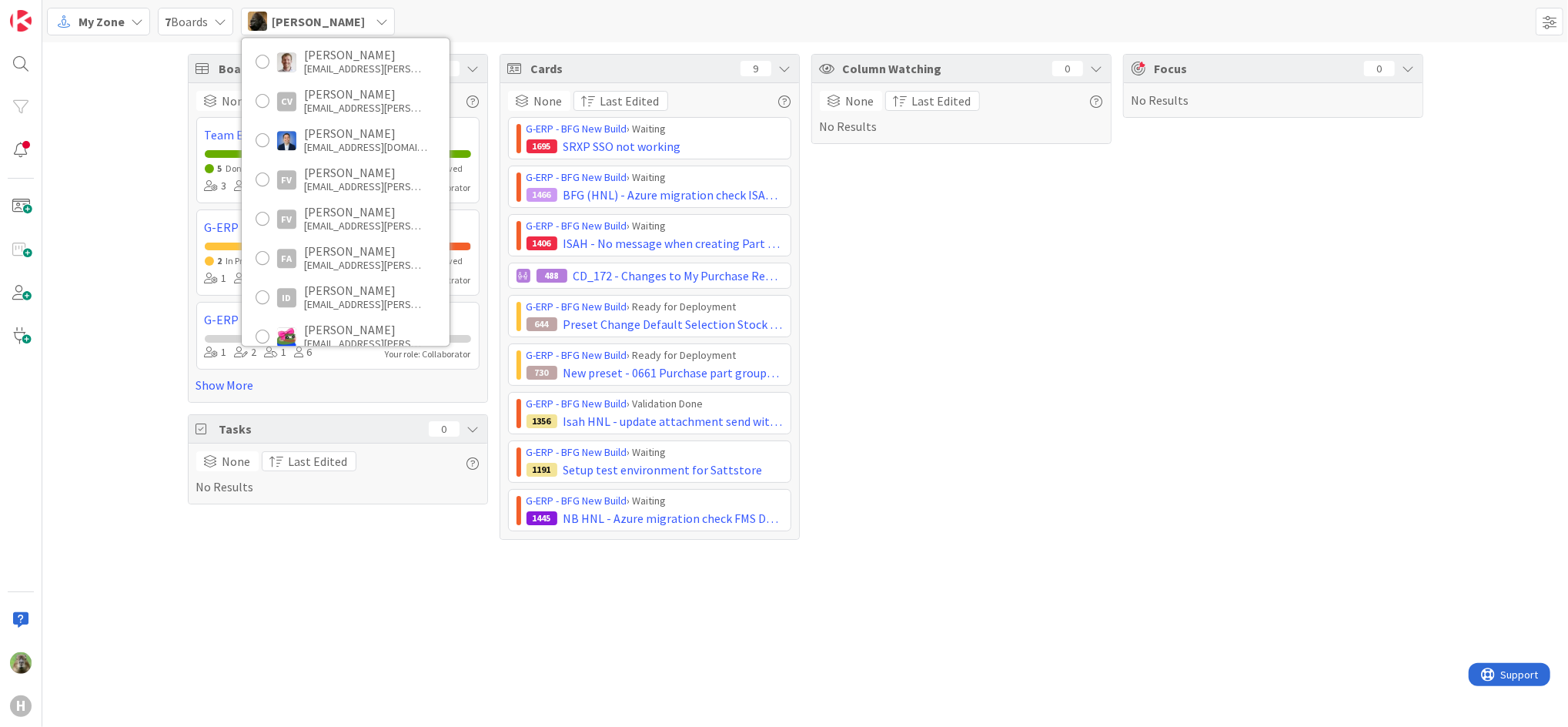
click at [164, 276] on div "Boards 7 None Last Edited Team ERP Kanban 5 Done 21 Archived 3 14 2 7 Your role…" at bounding box center [805, 296] width 1525 height 509
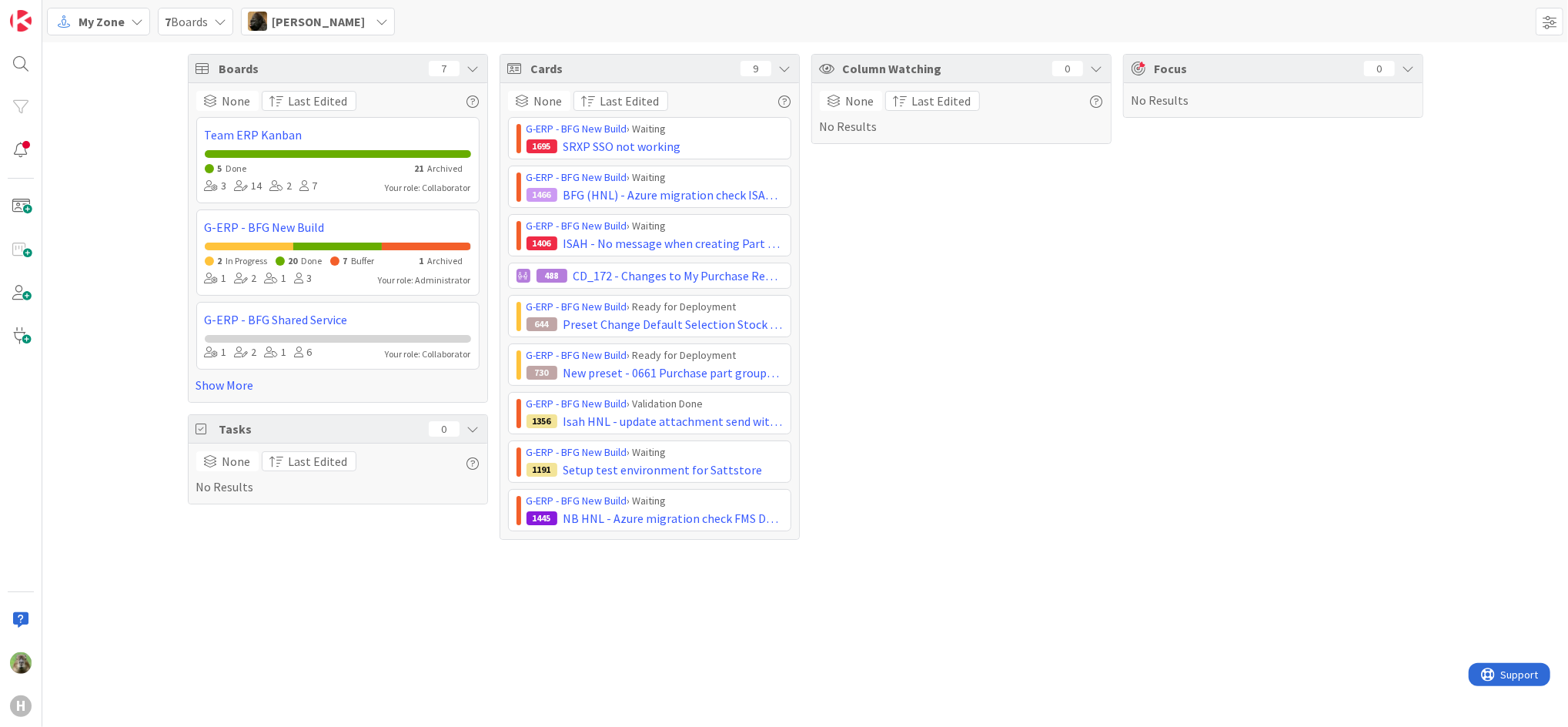
click at [337, 16] on span "Noah Dezaire" at bounding box center [318, 21] width 93 height 18
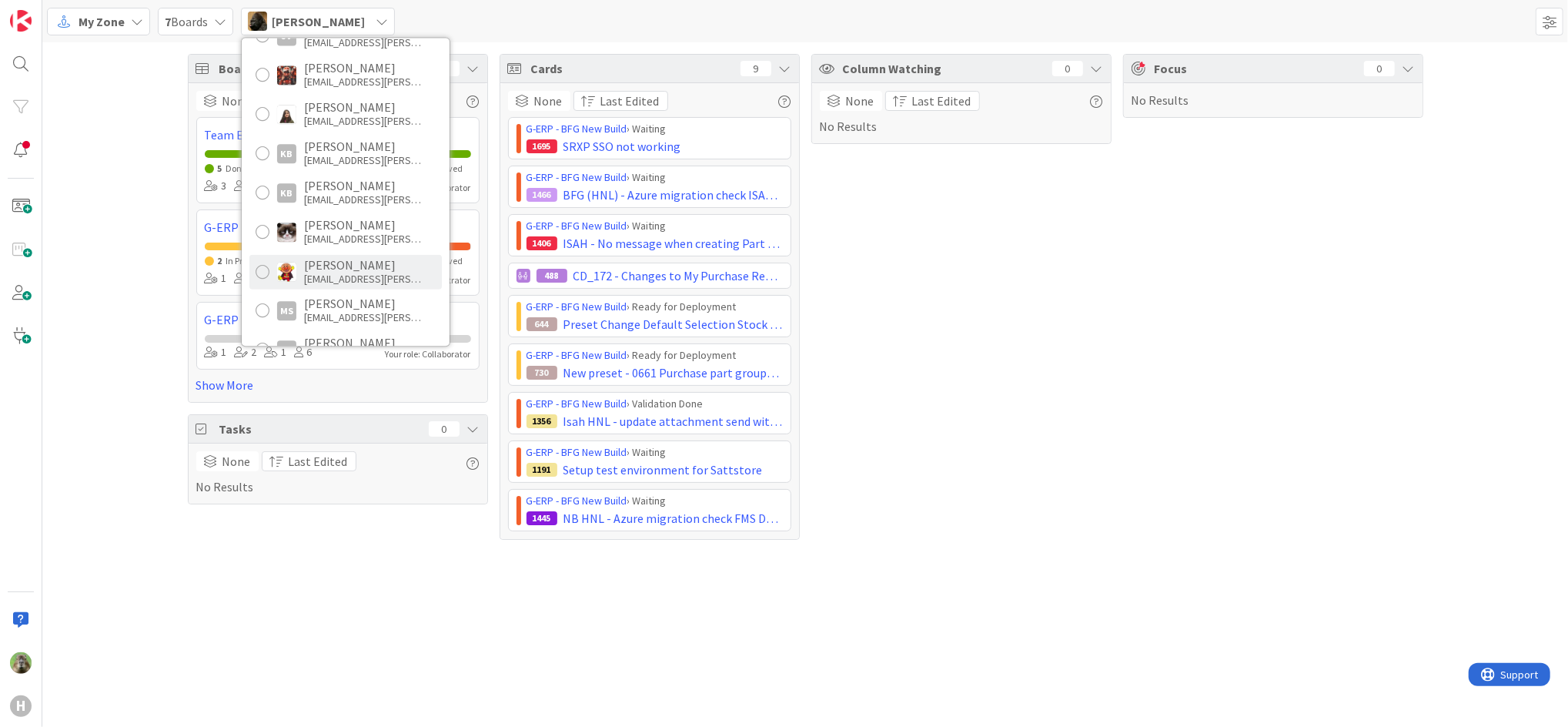
scroll to position [718, 0]
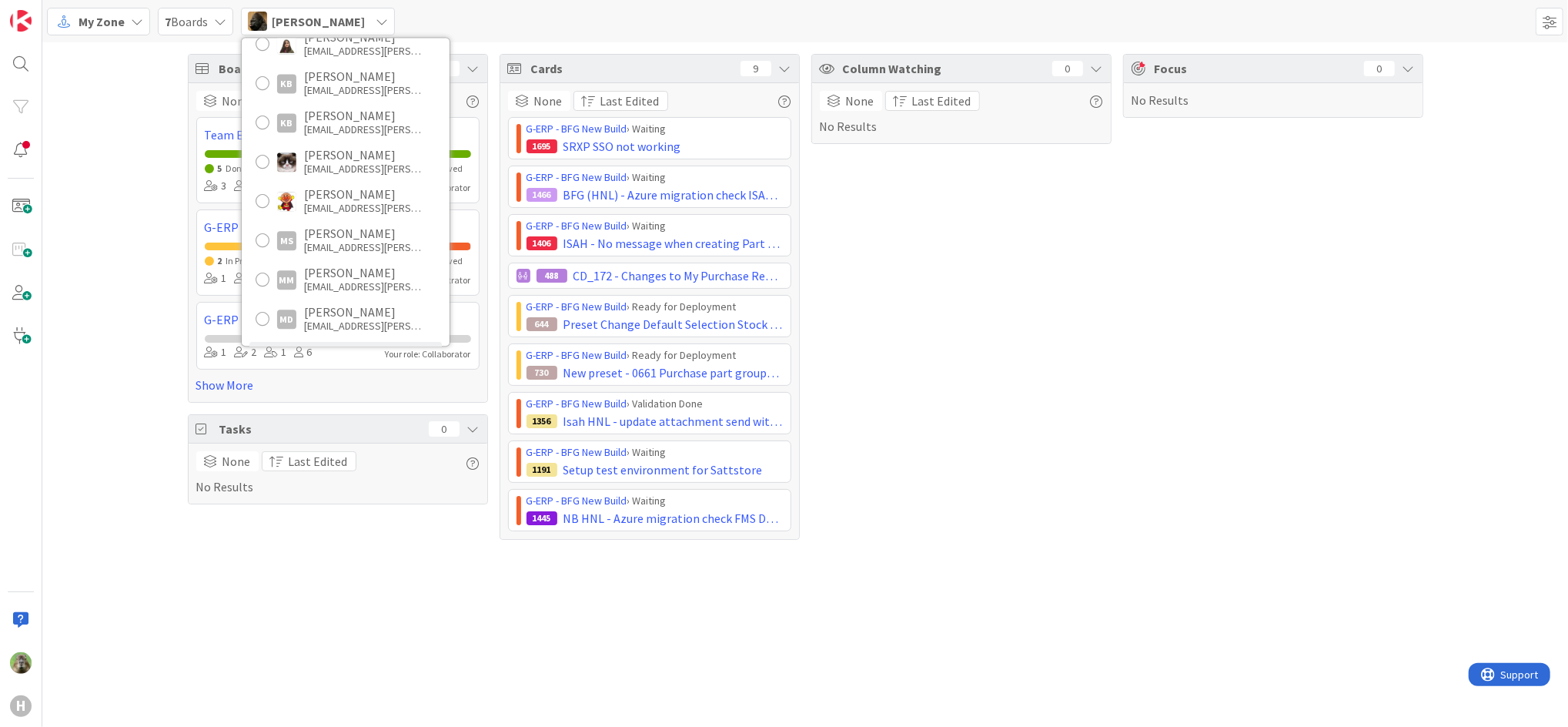
click at [99, 211] on div "Boards 7 None Last Edited Team ERP Kanban 5 Done 21 Archived 3 14 2 7 Your role…" at bounding box center [805, 296] width 1525 height 509
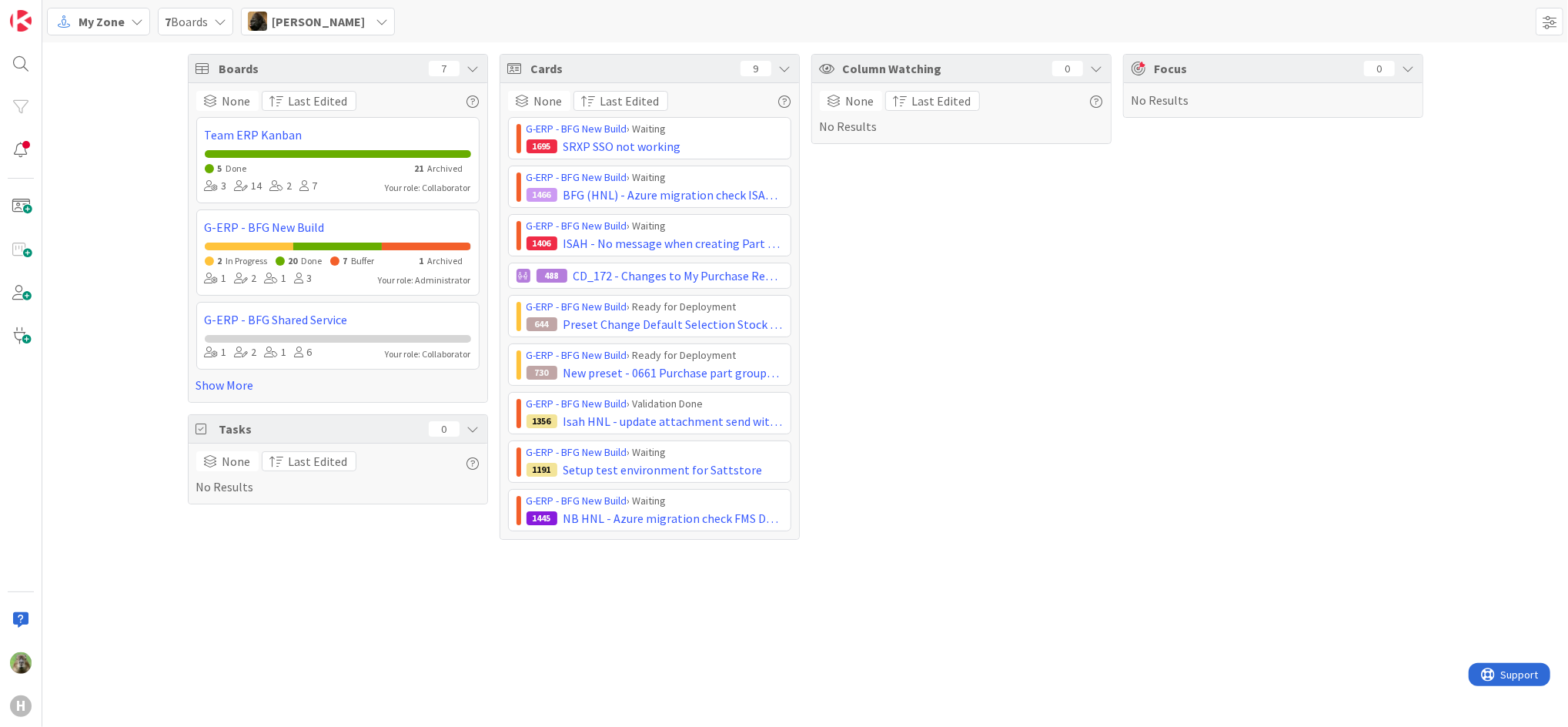
click at [319, 19] on span "Noah Dezaire" at bounding box center [318, 21] width 93 height 18
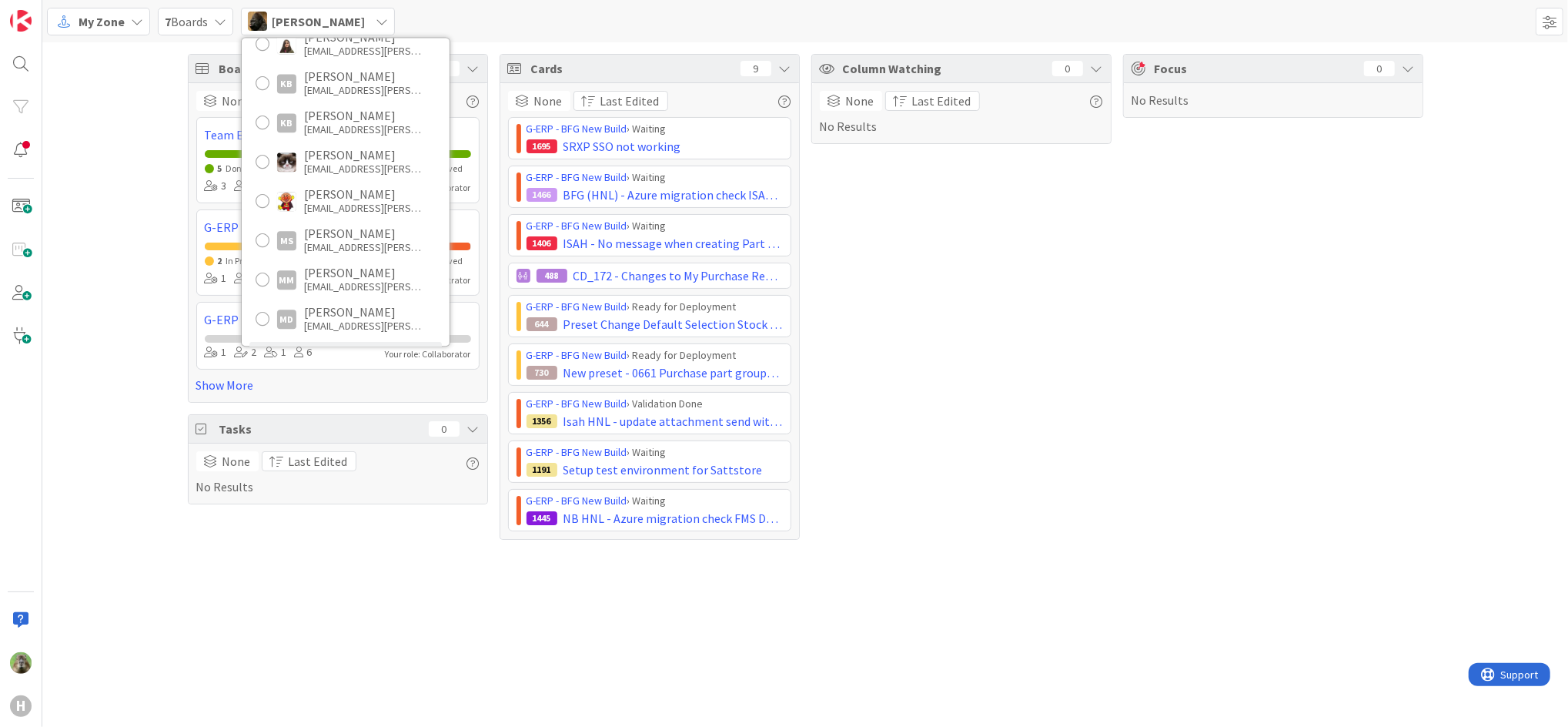
click at [121, 159] on div "Boards 7 None Last Edited Team ERP Kanban 5 Done 21 Archived 3 14 2 7 Your role…" at bounding box center [805, 296] width 1525 height 509
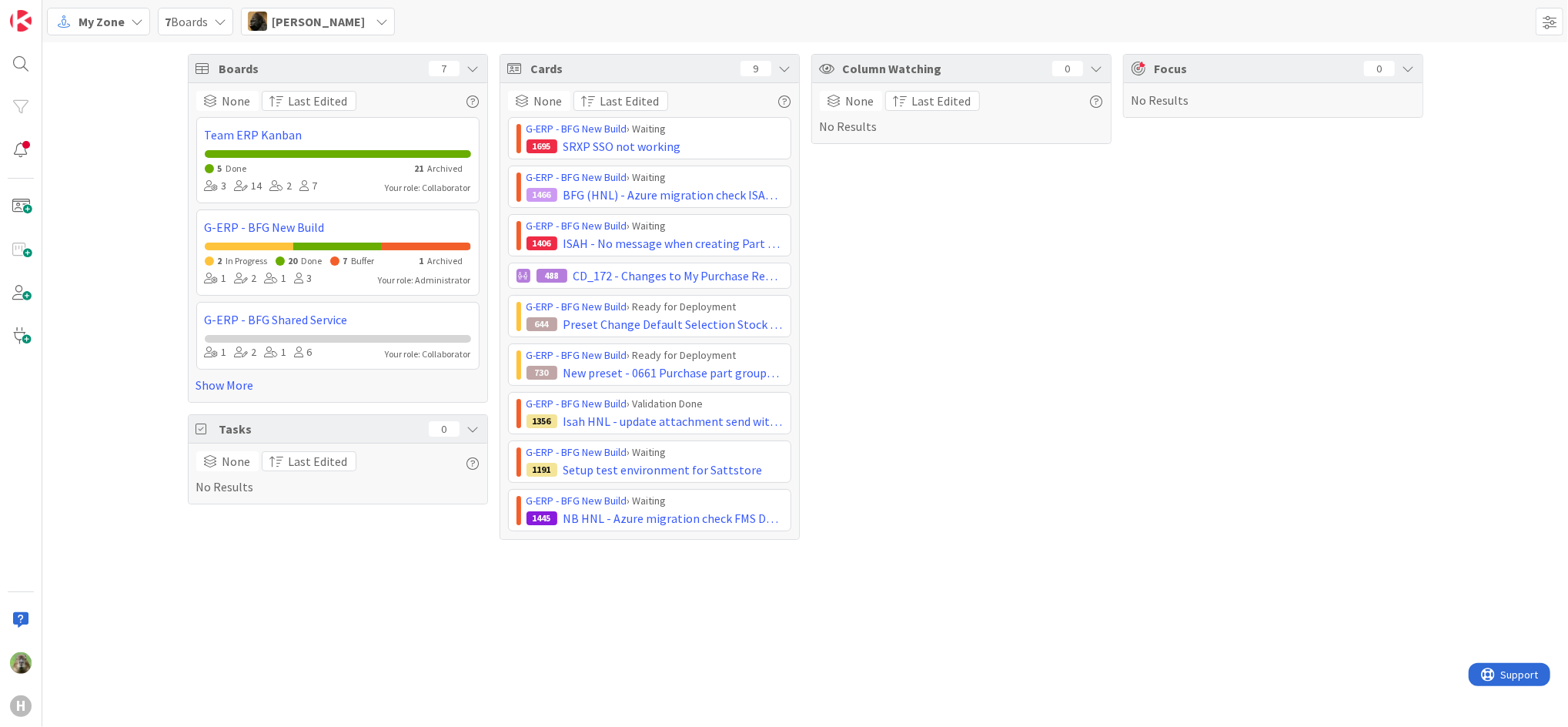
click at [290, 10] on div "Noah Dezaire" at bounding box center [318, 22] width 154 height 28
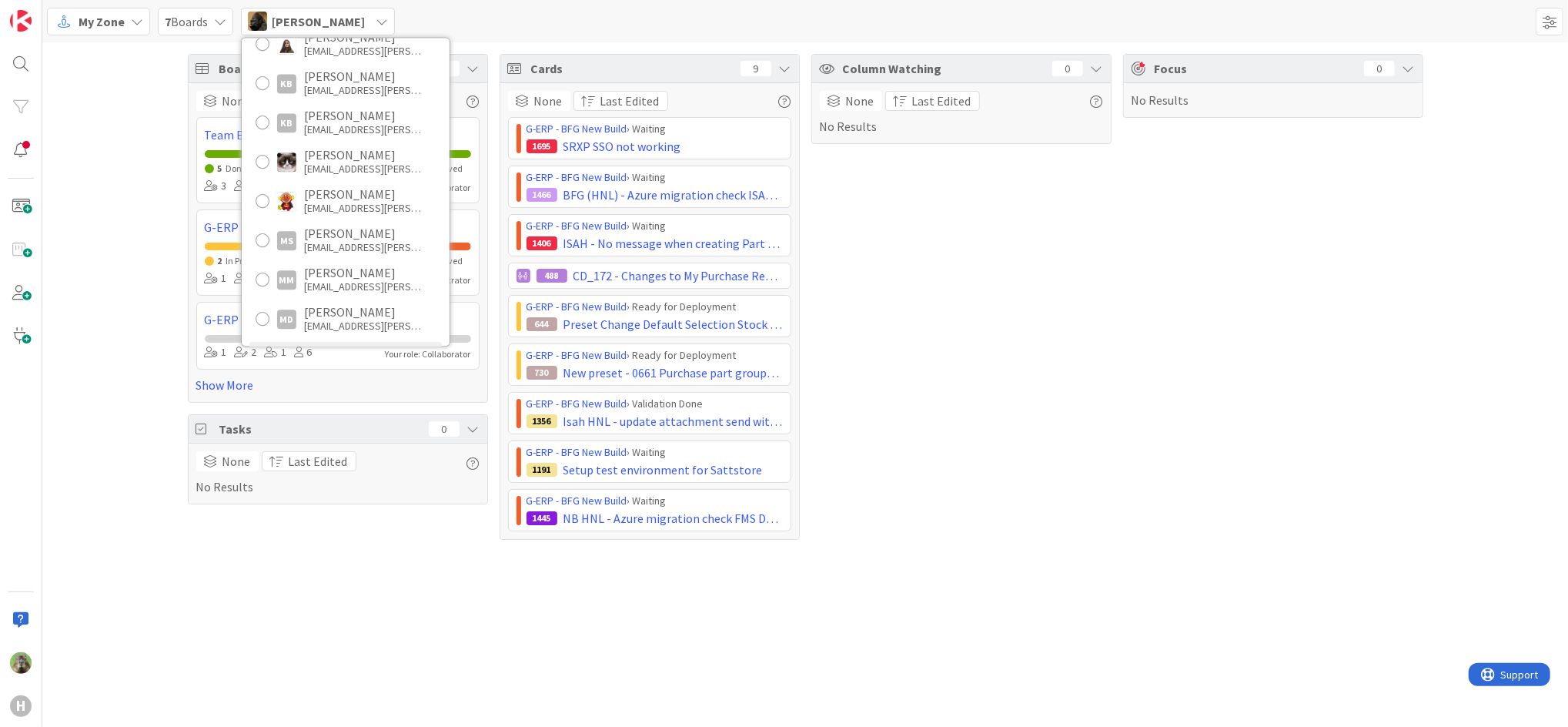
drag, startPoint x: 380, startPoint y: 674, endPoint x: 401, endPoint y: 699, distance: 32.6
click at [385, 674] on div "Boards 7 None Last Edited Team ERP Kanban 5 Done 21 Archived 3 14 2 7 Your role…" at bounding box center [805, 384] width 1525 height 685
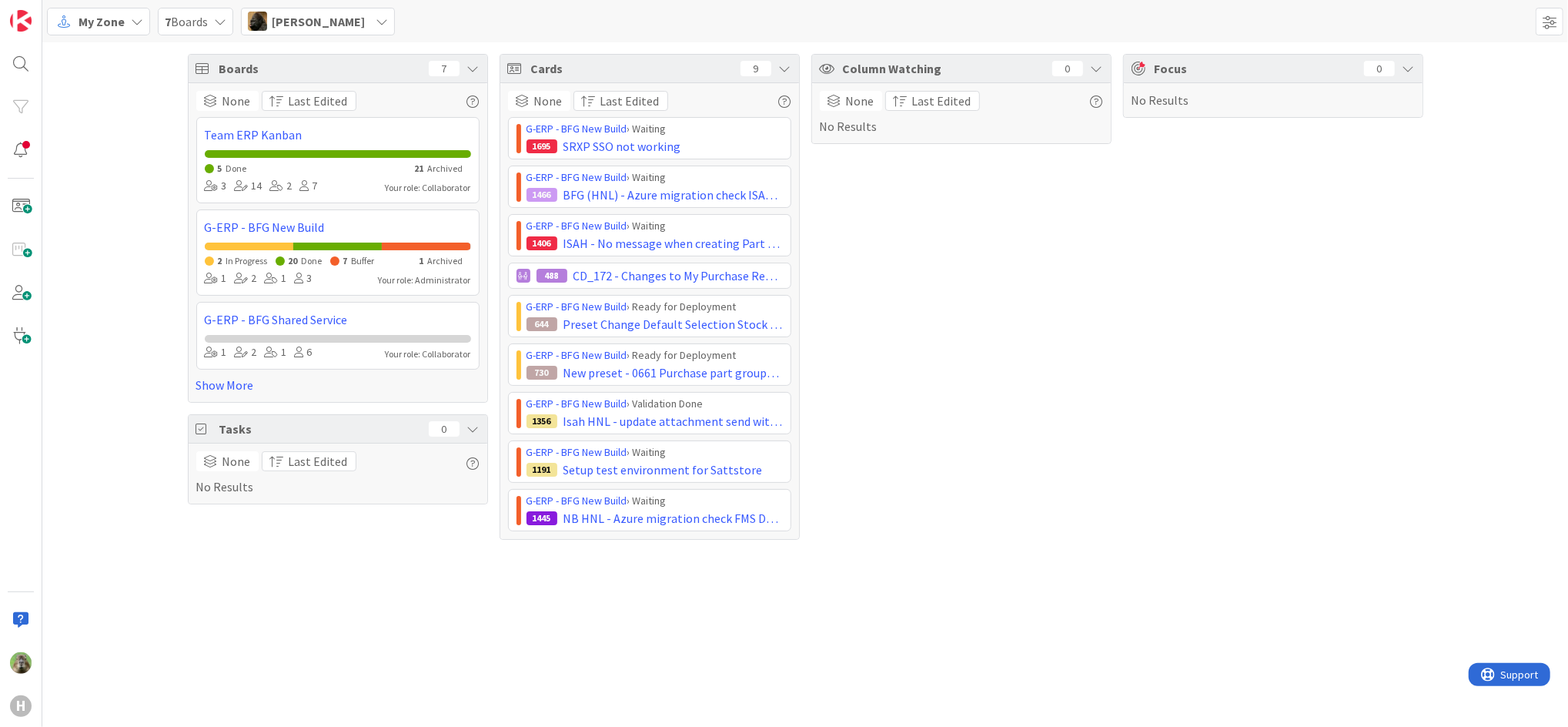
click at [77, 420] on div "Boards 7 None Last Edited Team ERP Kanban 5 Done 21 Archived 3 14 2 7 Your role…" at bounding box center [805, 296] width 1525 height 509
click at [99, 27] on span "My Zone" at bounding box center [102, 21] width 46 height 18
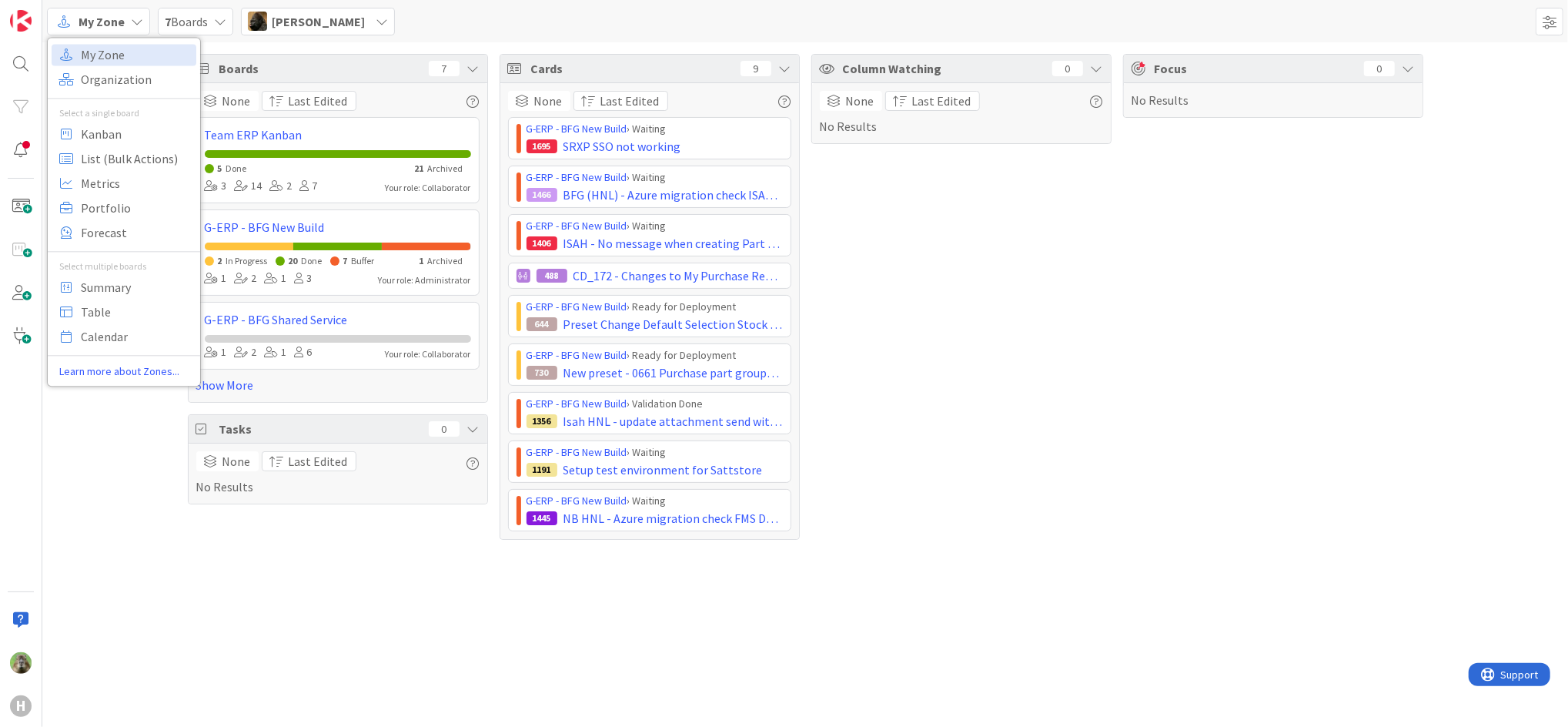
click at [323, 18] on span "Noah Dezaire" at bounding box center [318, 21] width 93 height 18
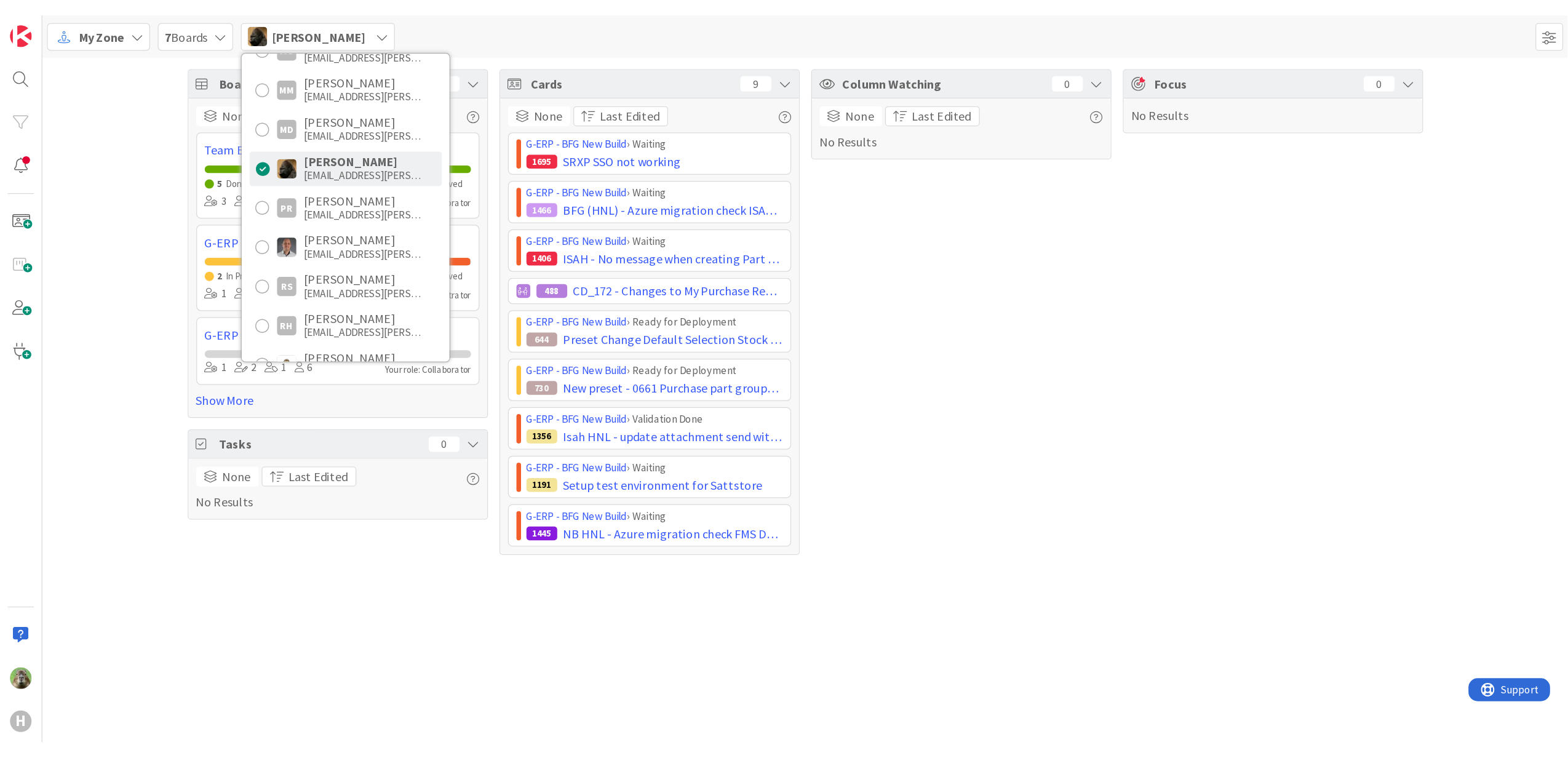
scroll to position [738, 0]
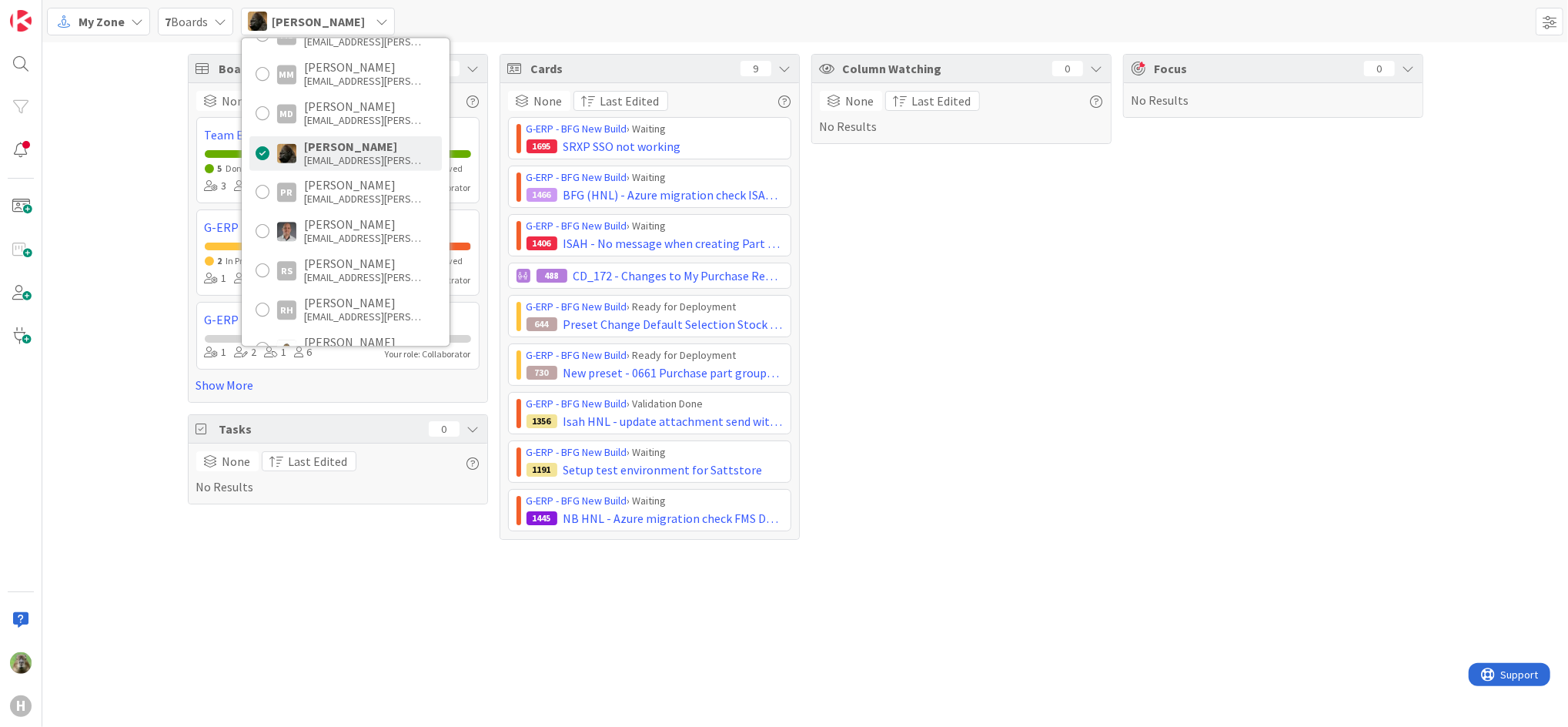
click at [83, 313] on div "Boards 7 None Last Edited Team ERP Kanban 5 Done 21 Archived 3 14 2 7 Your role…" at bounding box center [805, 296] width 1525 height 509
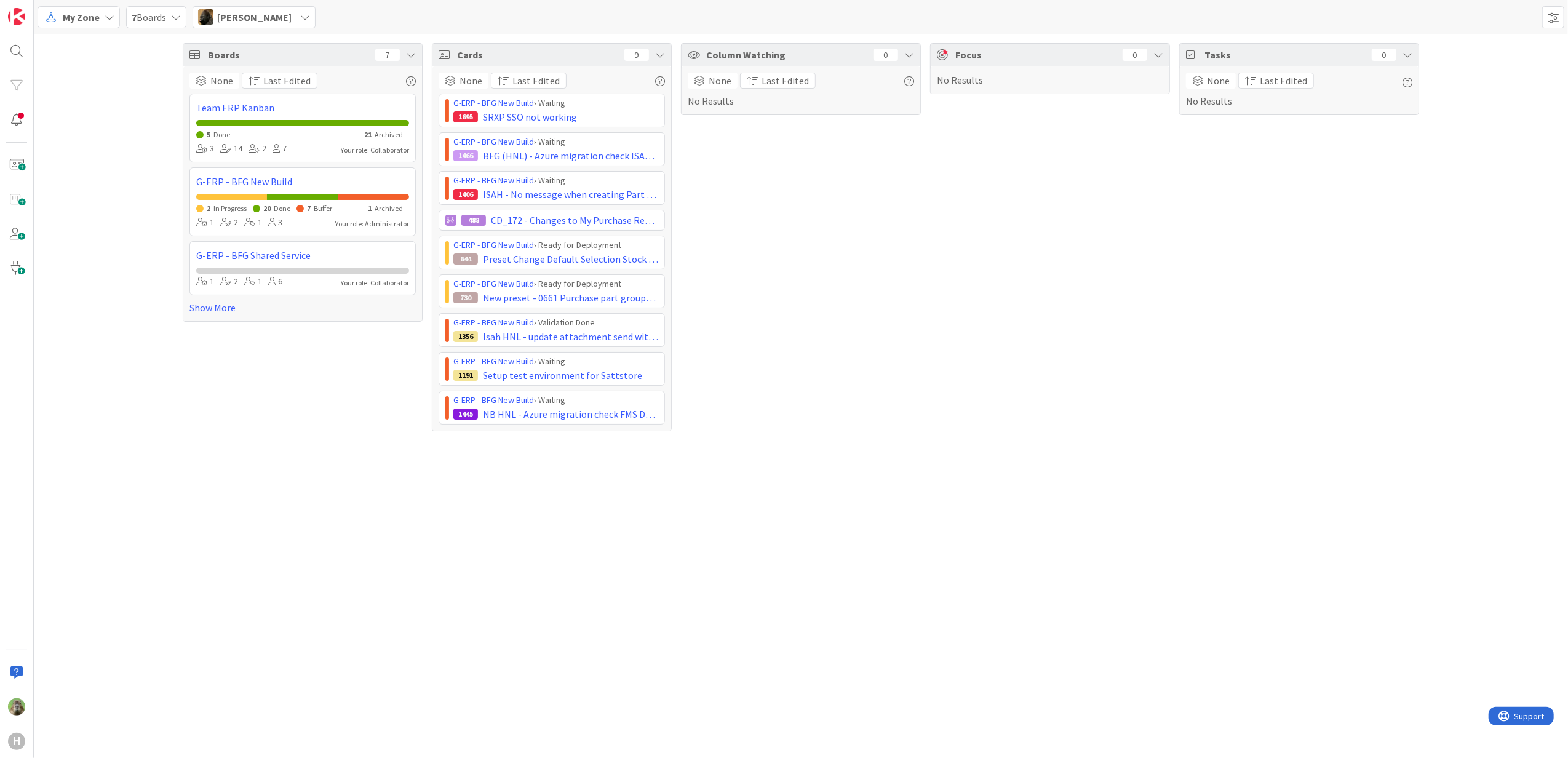
click at [233, 28] on div "My Zone My Zone Organization Select a single board Kanban List (Bulk Actions) M…" at bounding box center [801, 17] width 1534 height 34
click at [233, 15] on span "Noah Dezaire" at bounding box center [254, 17] width 74 height 15
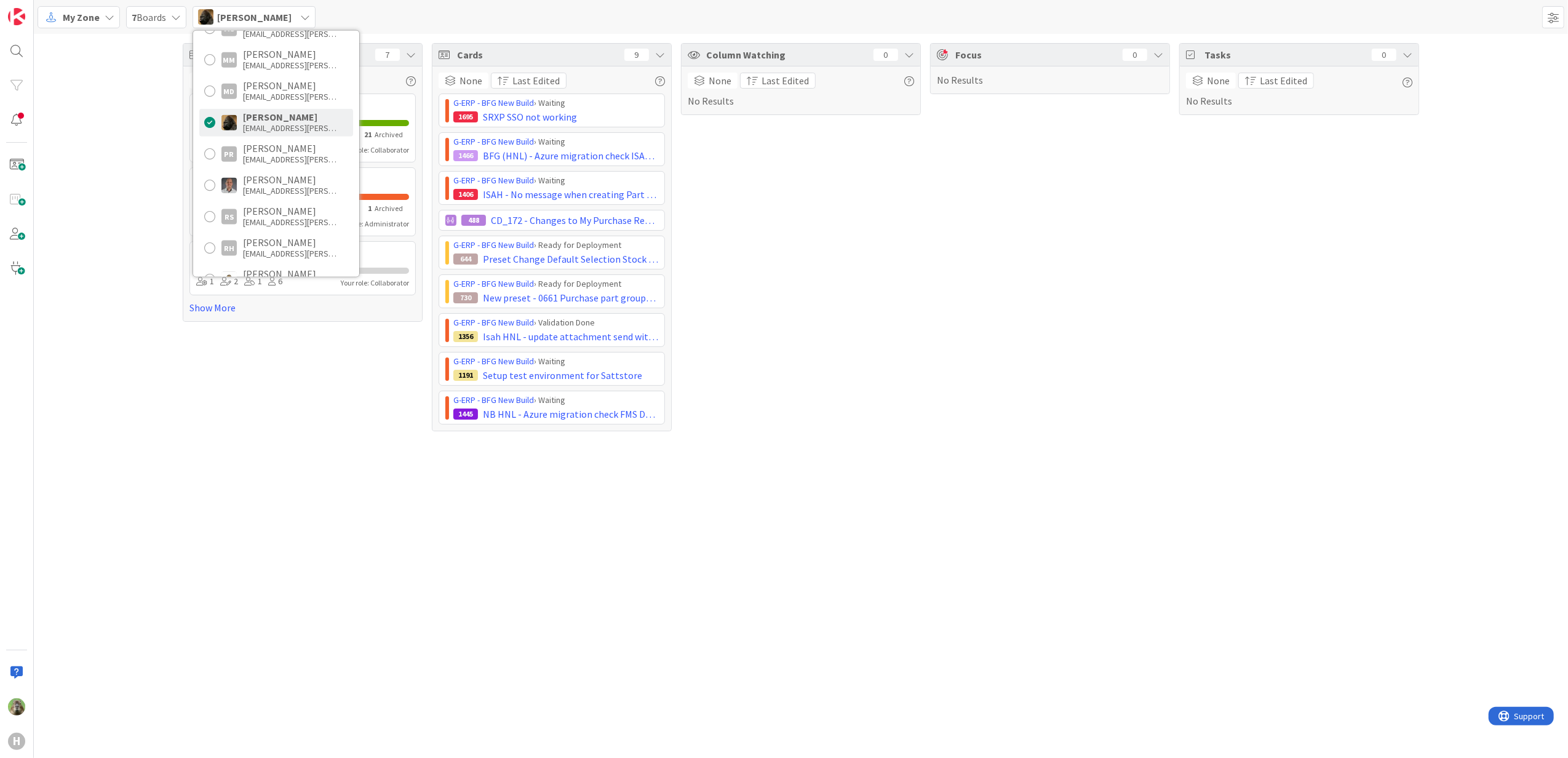
click at [99, 15] on div "My Zone" at bounding box center [79, 18] width 83 height 22
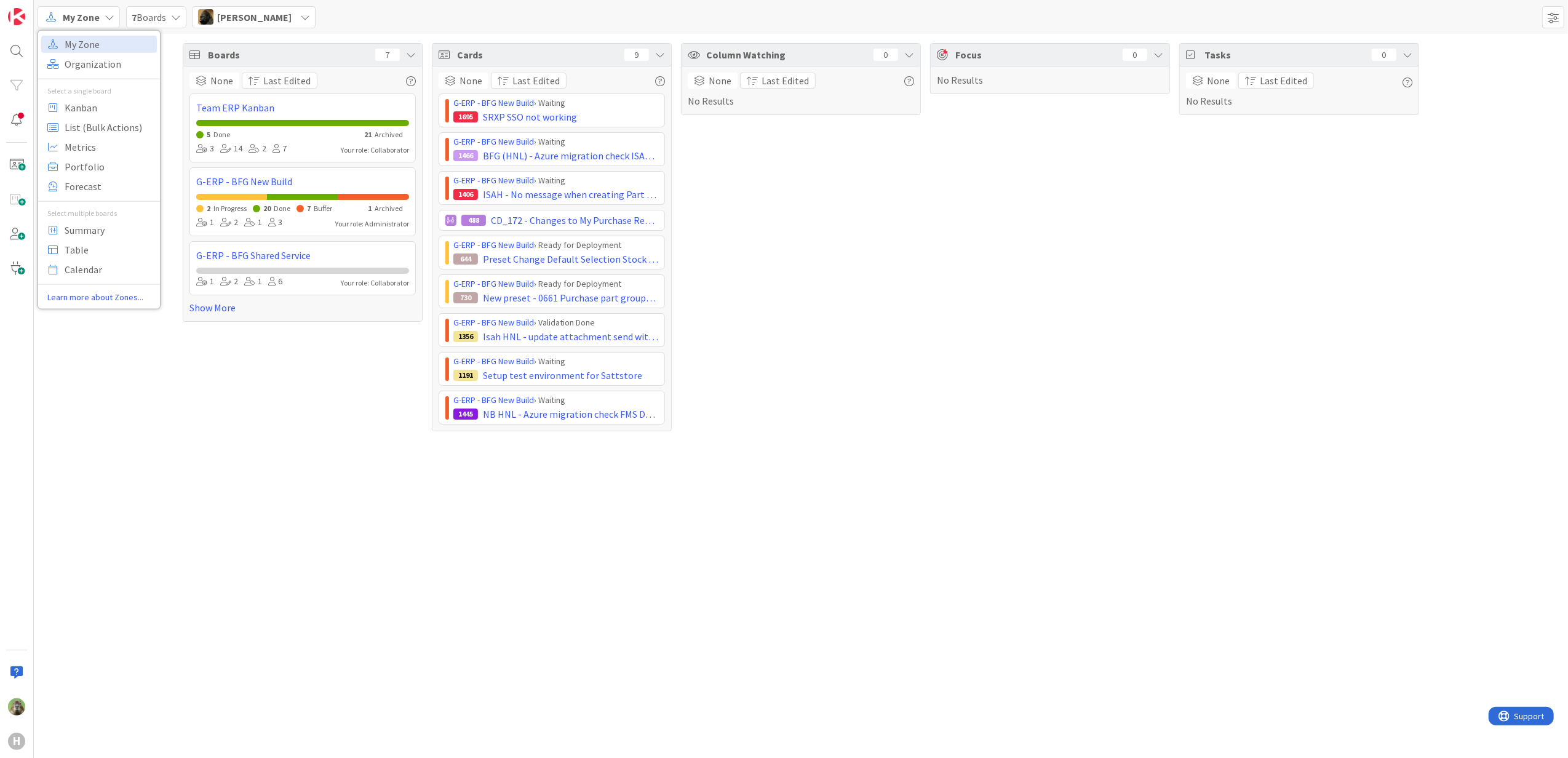
click at [126, 73] on div "My Zone Organization Select a single board Kanban List (Bulk Actions) Metrics P…" at bounding box center [99, 169] width 122 height 268
click at [119, 116] on span "Kanban" at bounding box center [109, 107] width 88 height 18
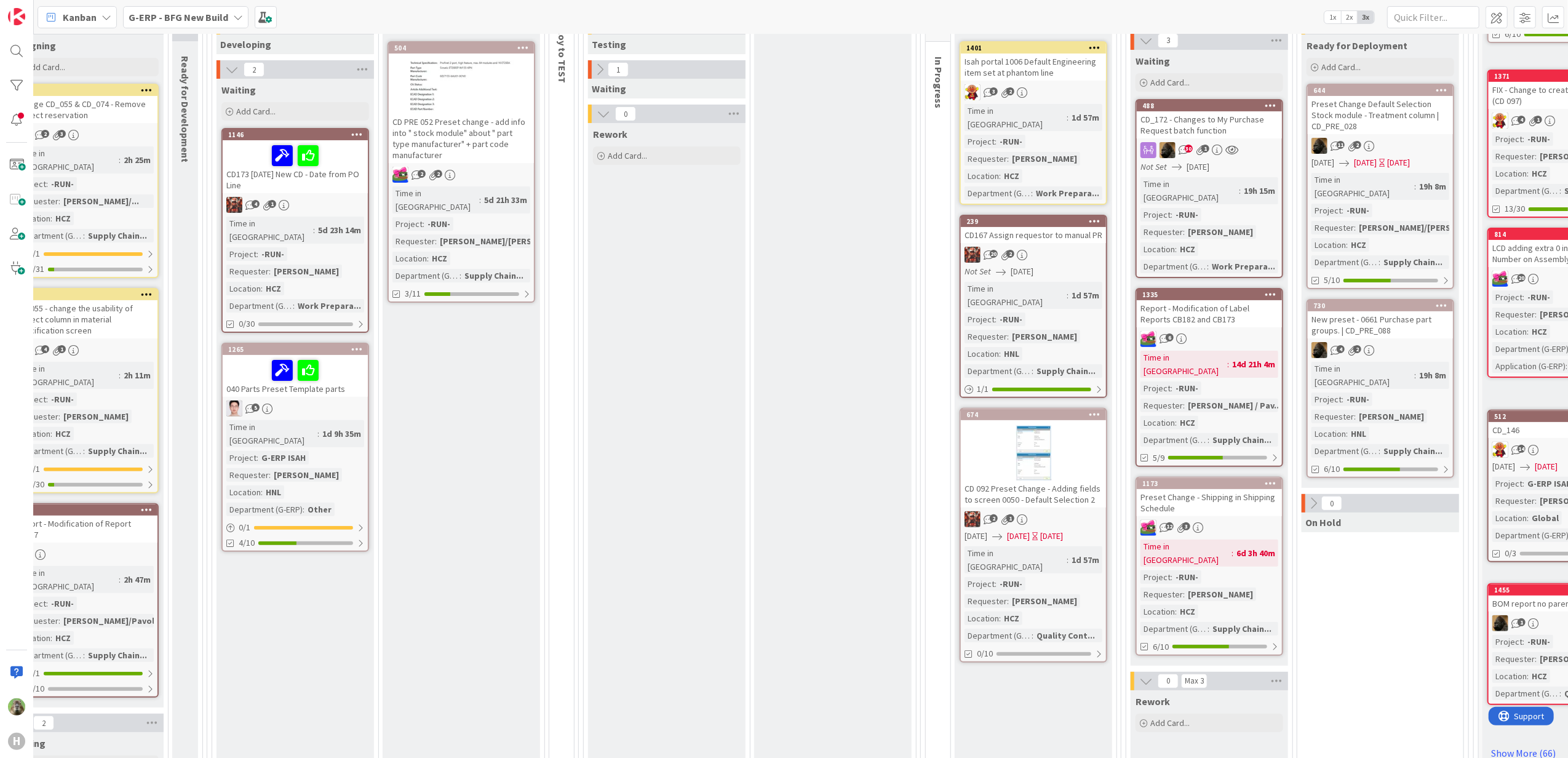
scroll to position [246, 374]
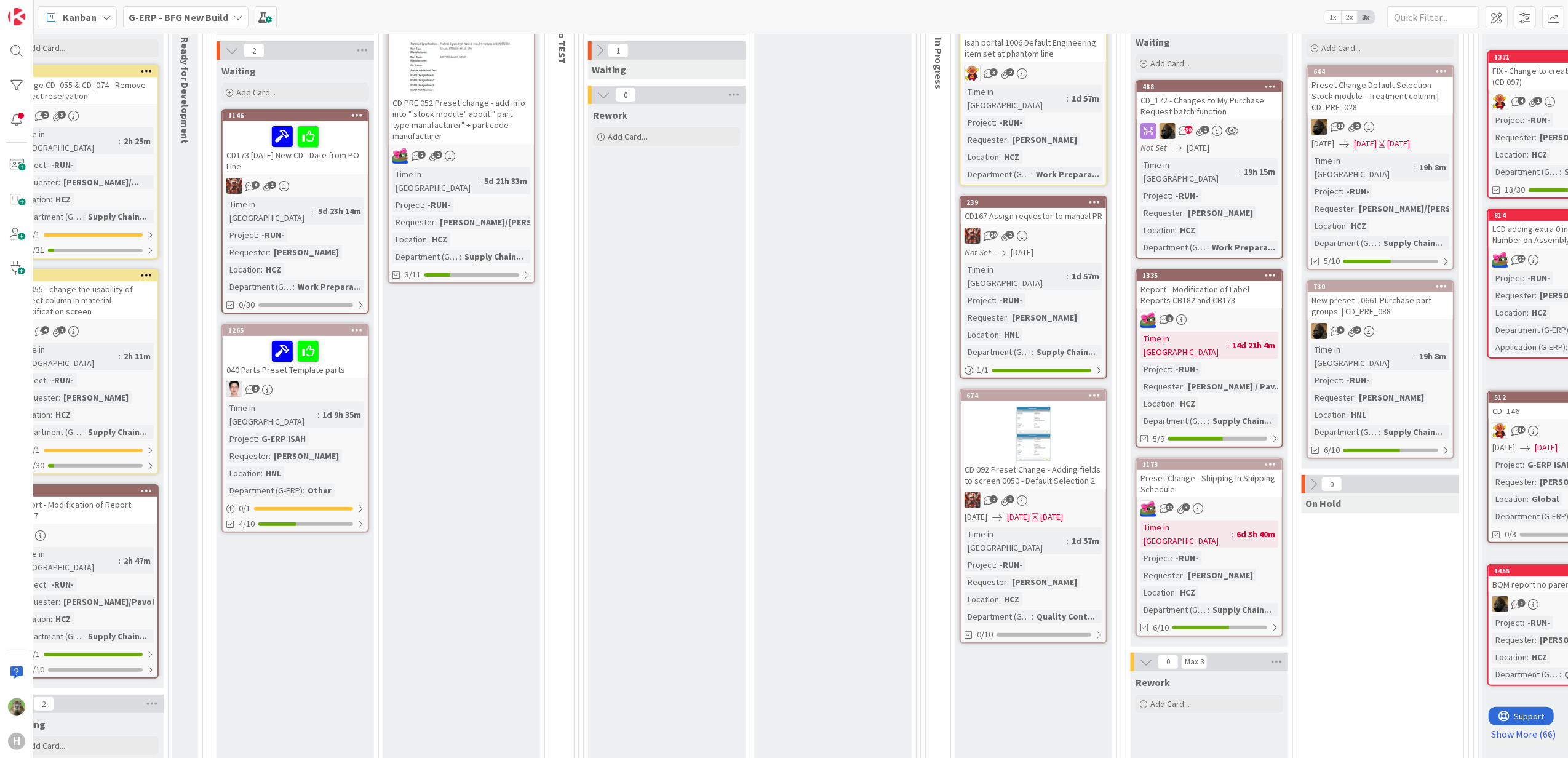
click at [1420, 296] on div "New preset - 0661 Purchase part groups. | CD_PRE_088" at bounding box center [1380, 305] width 145 height 27
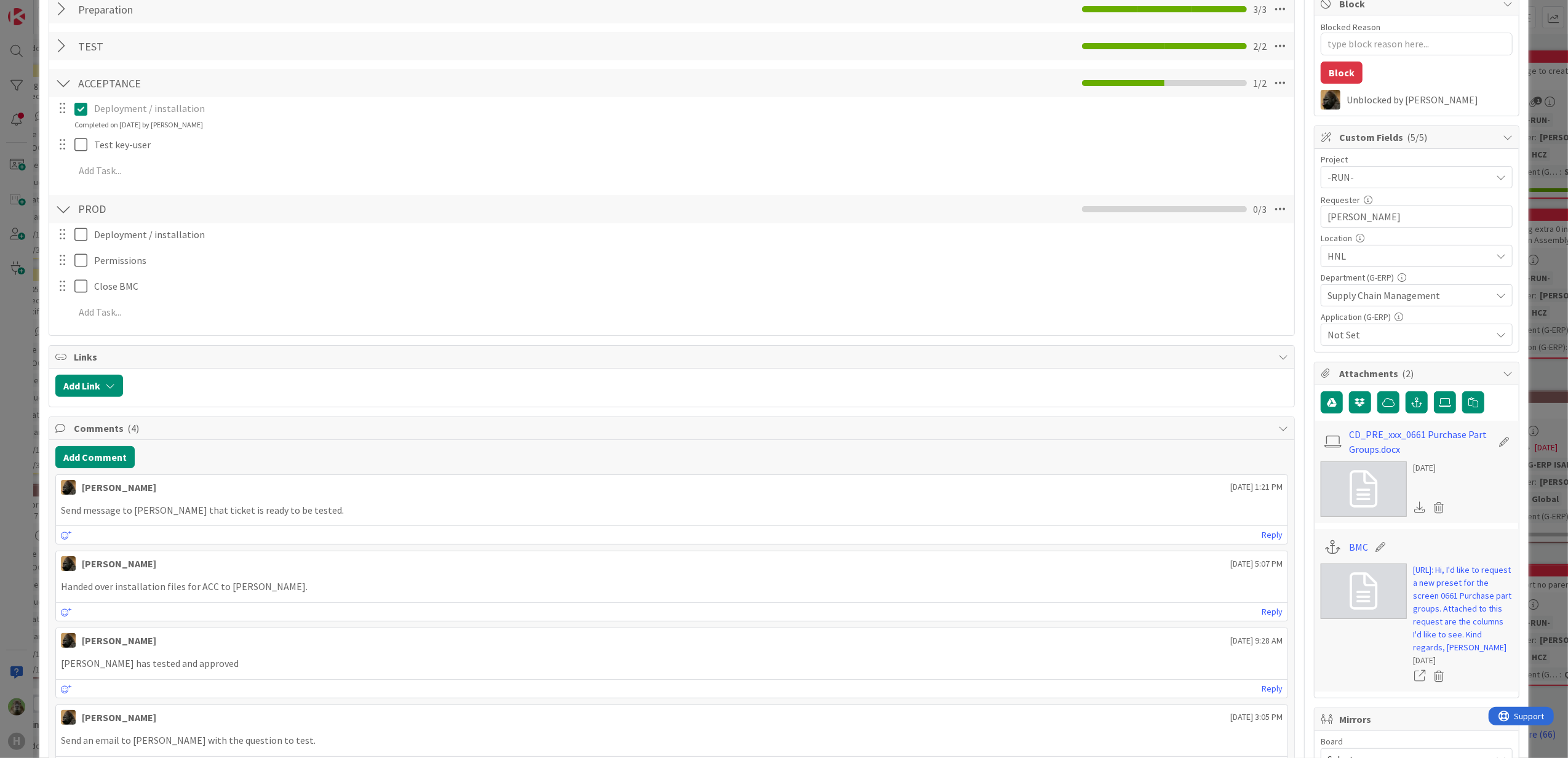
click at [33, 520] on div "ID 730 G-ERP - BFG New Build Ready for Deployment Title 52 / 128 New preset - 0…" at bounding box center [784, 379] width 1568 height 758
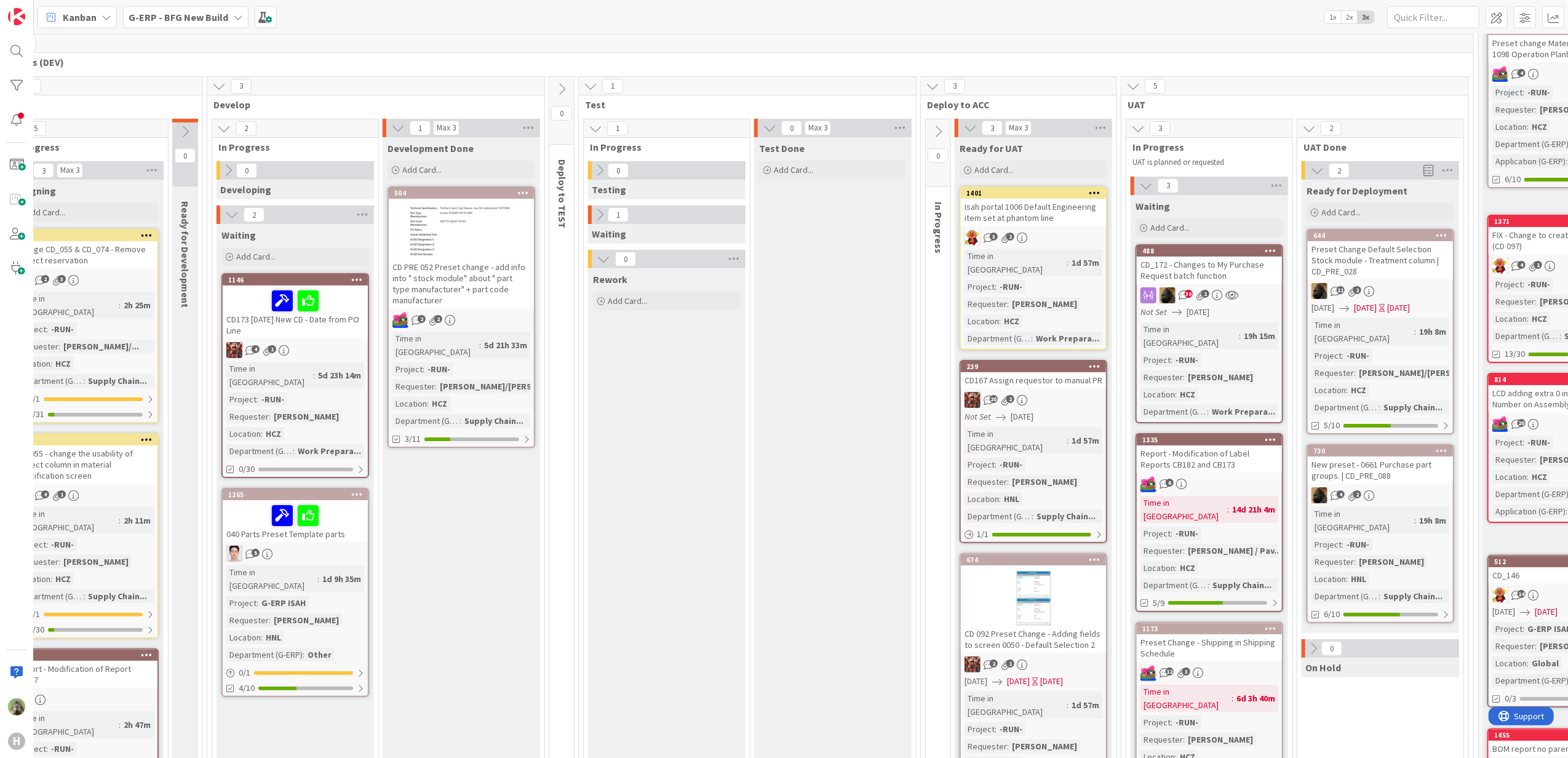
click at [1425, 259] on div "Preset Change Default Selection Stock module - Treatment column | CD_PRE_028" at bounding box center [1380, 260] width 145 height 38
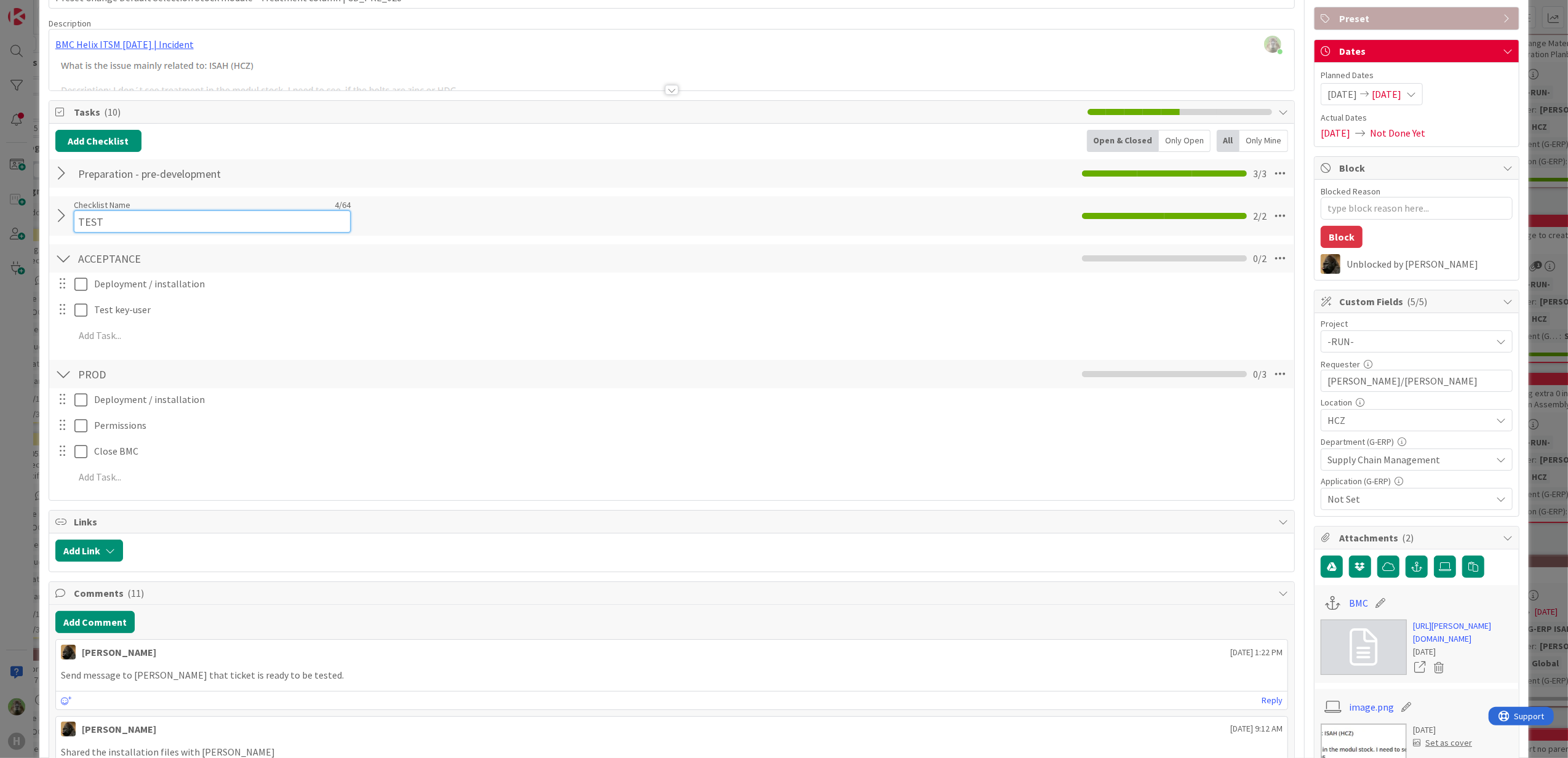
click at [175, 216] on input "TEST" at bounding box center [212, 221] width 277 height 22
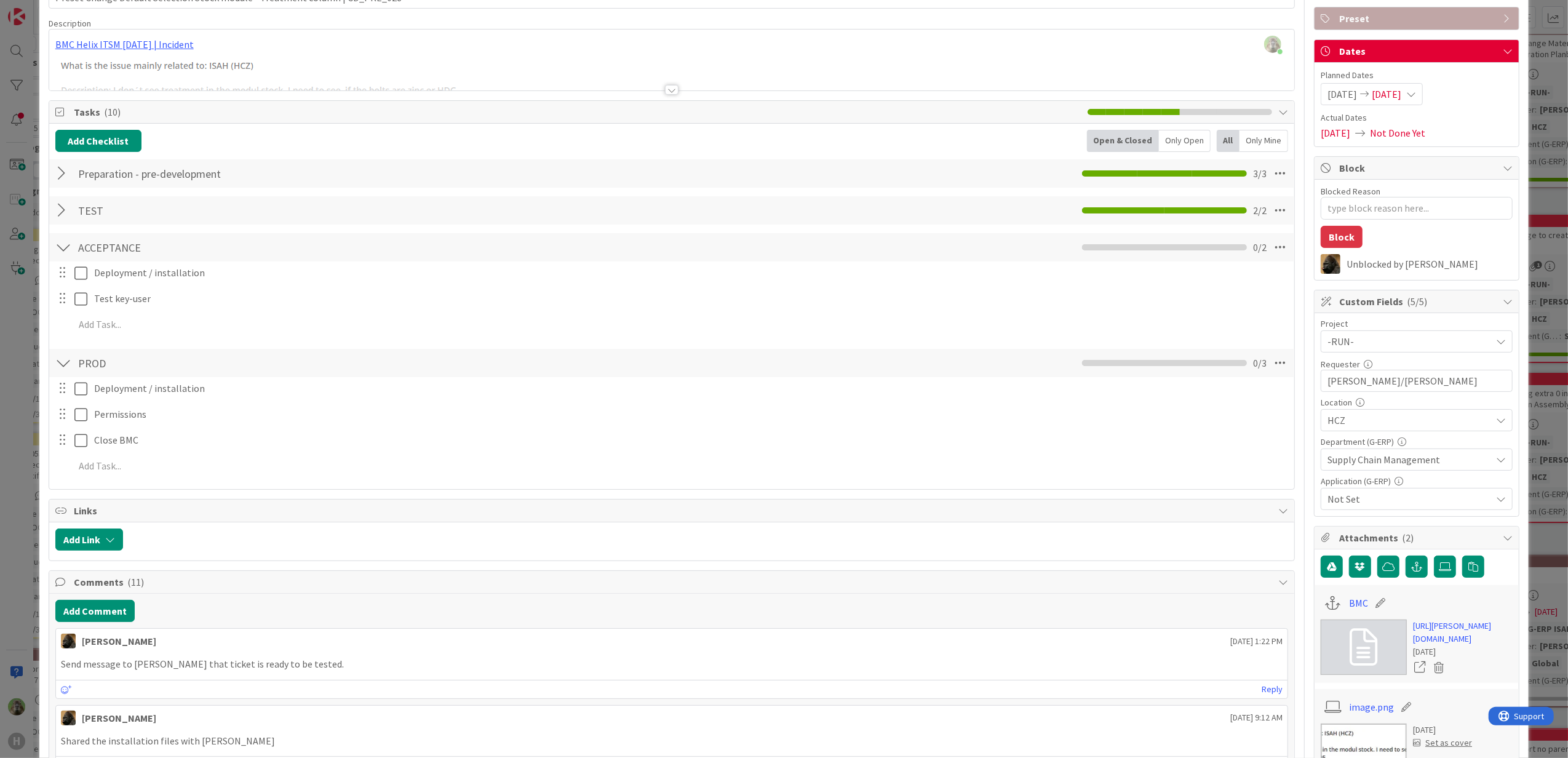
click at [32, 428] on div "ID 644 G-ERP - BFG New Build Ready for Deployment Title 76 / 128 Preset Change …" at bounding box center [784, 379] width 1568 height 758
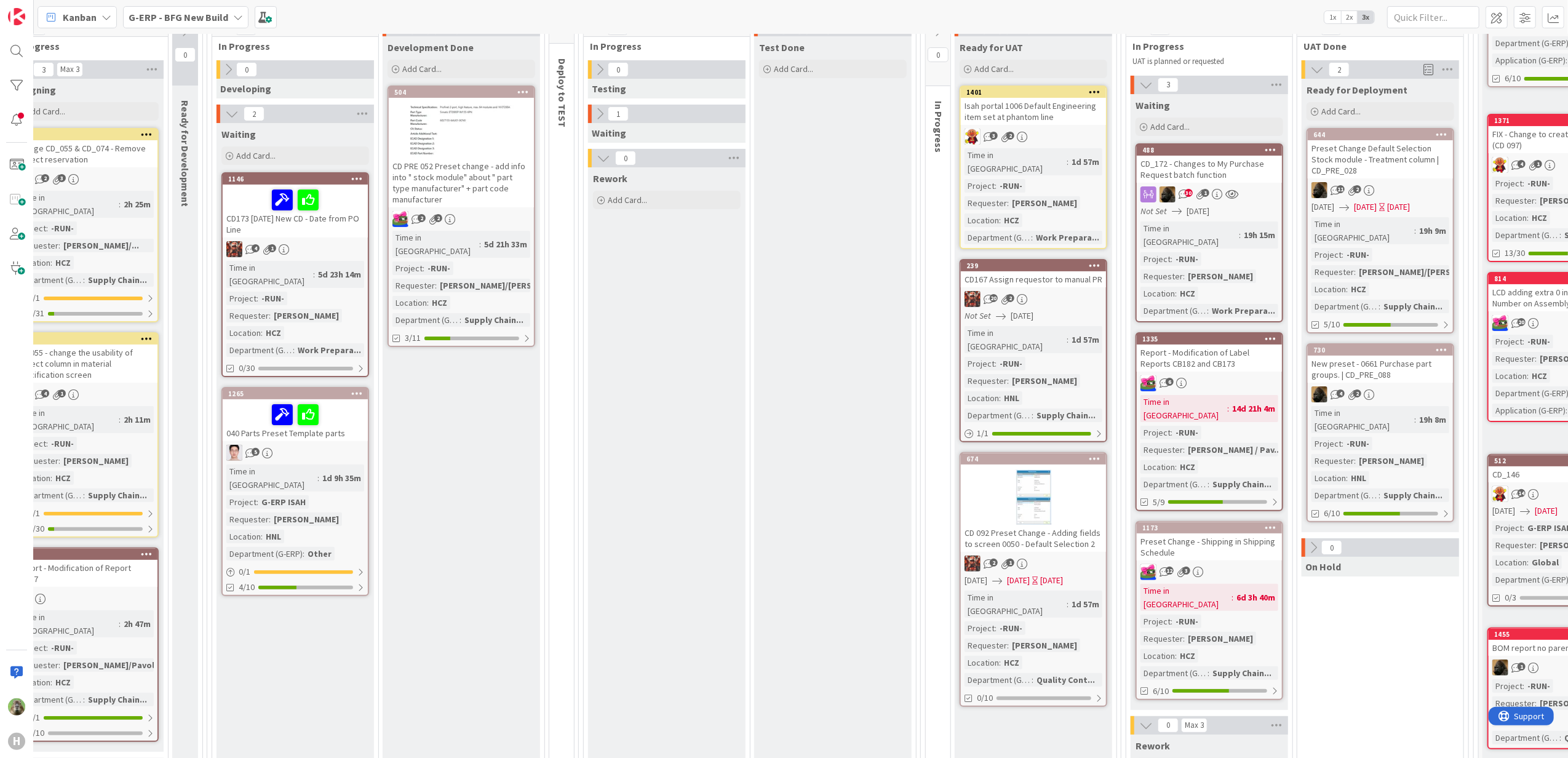
scroll to position [328, 374]
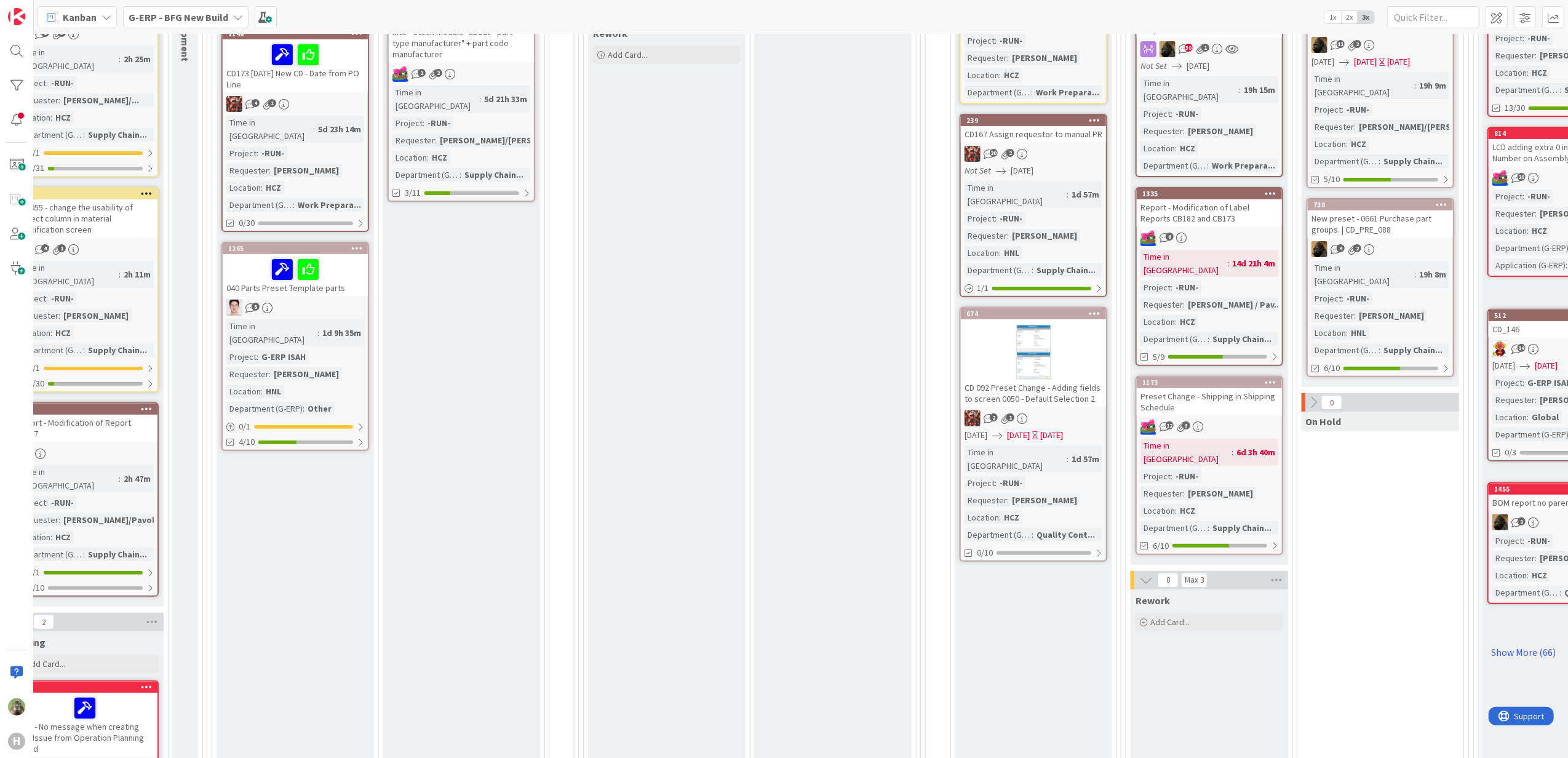
click at [1231, 388] on div "Preset Change - Shipping in Shipping Schedule" at bounding box center [1209, 401] width 145 height 27
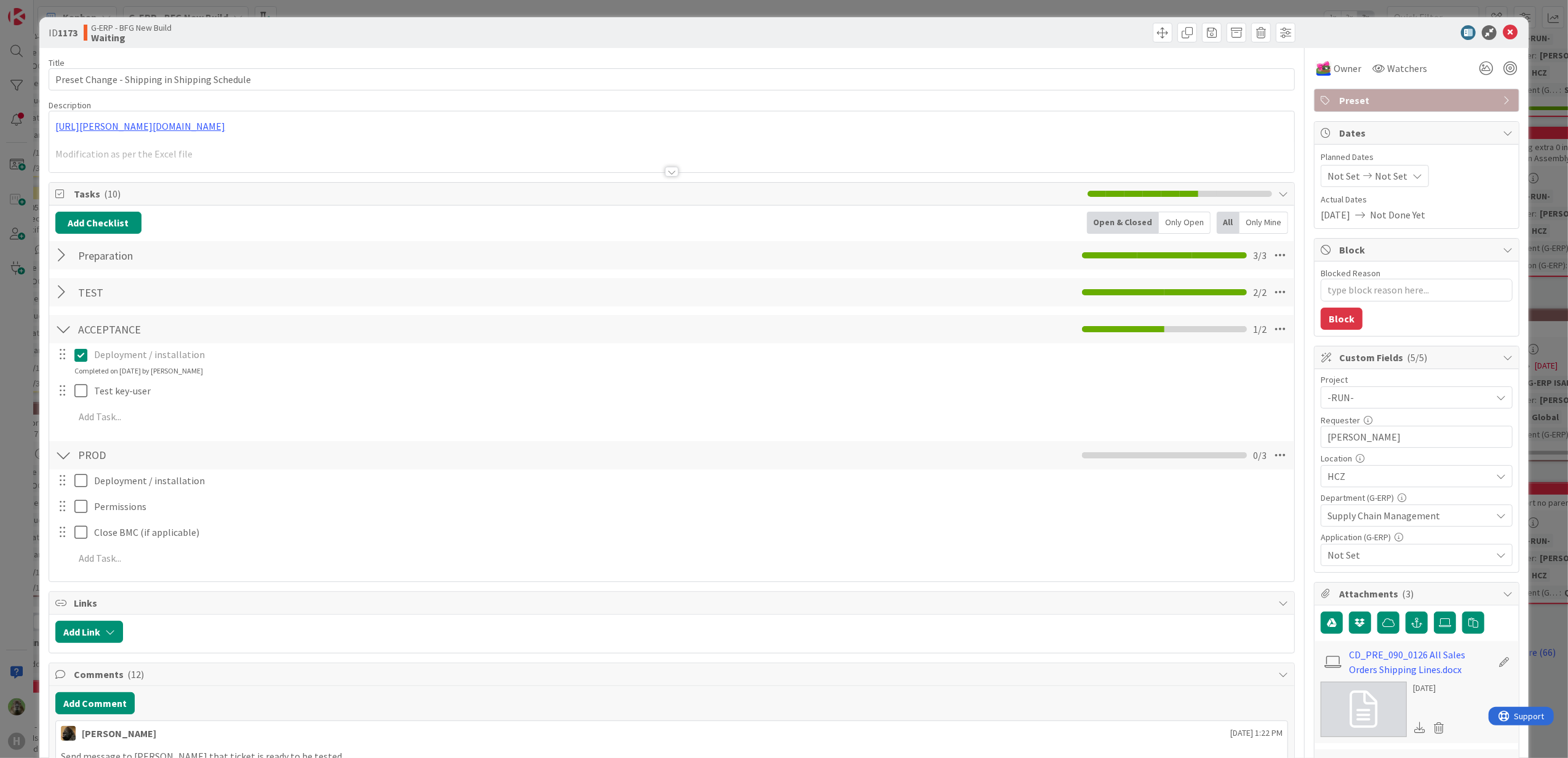
type textarea "x"
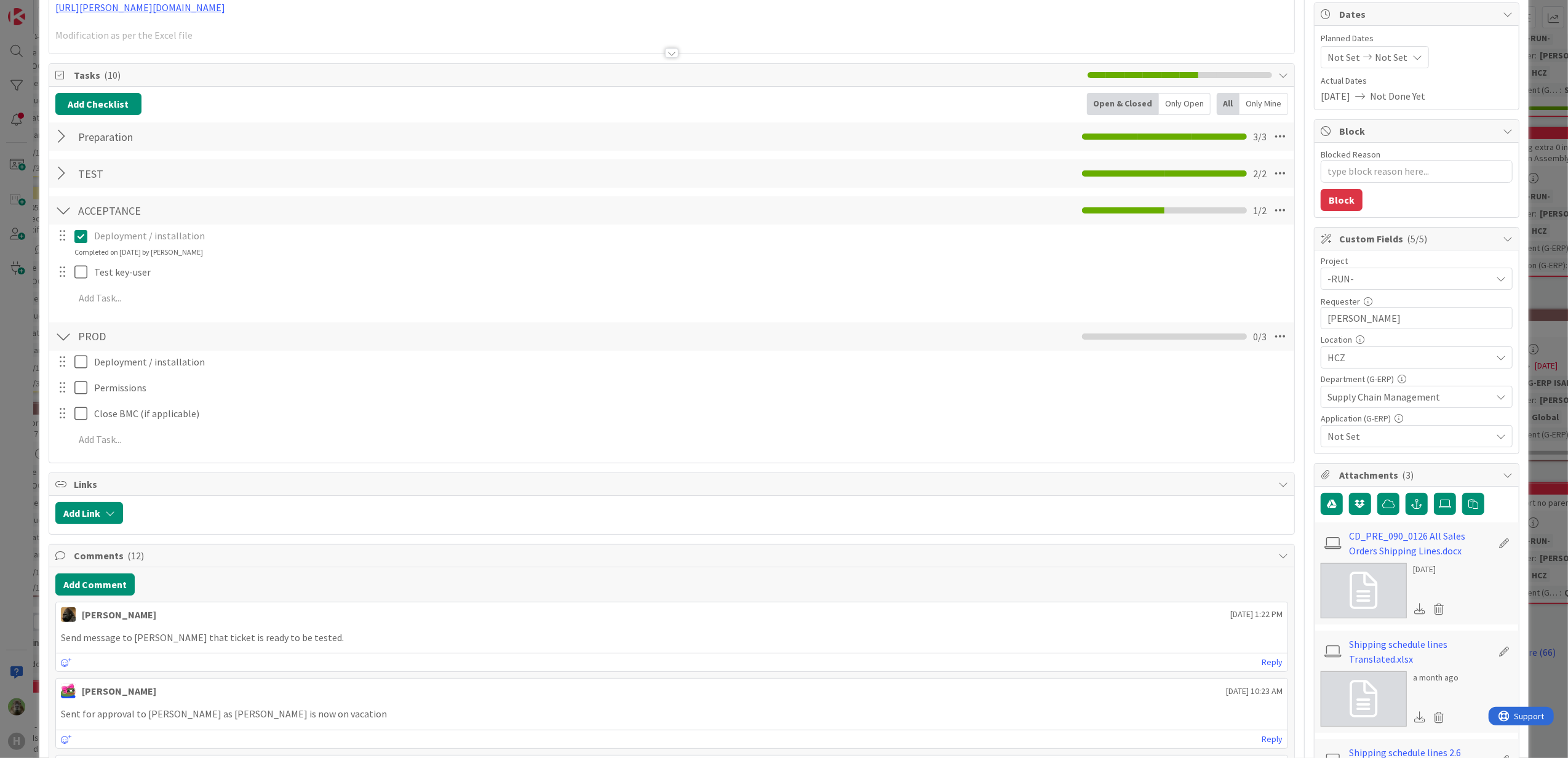
scroll to position [164, 0]
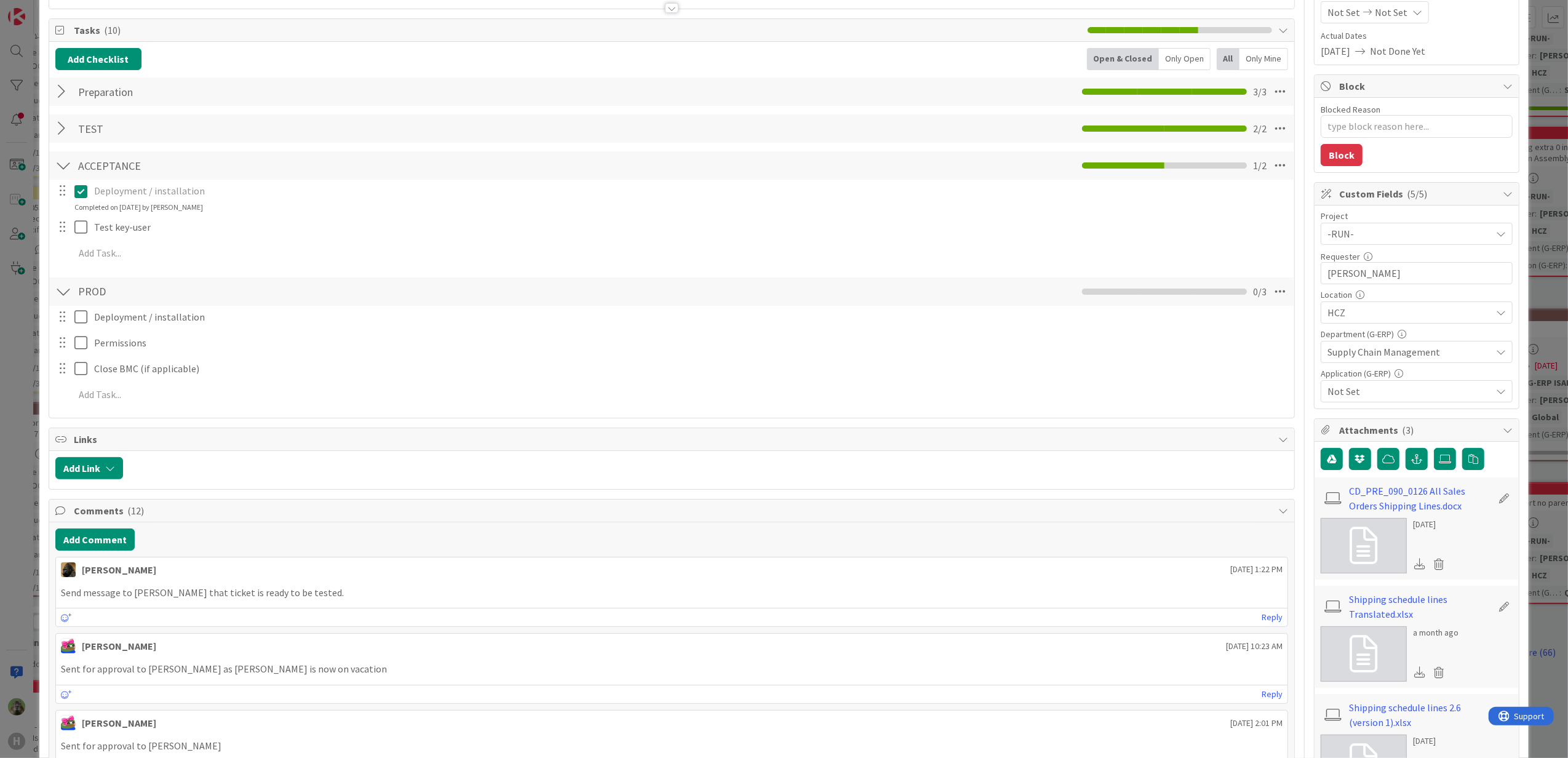
click at [4, 464] on div "ID 1173 G-ERP - BFG New Build Waiting Title 45 / 128 Preset Change - Shipping i…" at bounding box center [784, 379] width 1568 height 758
